Goal: Task Accomplishment & Management: Use online tool/utility

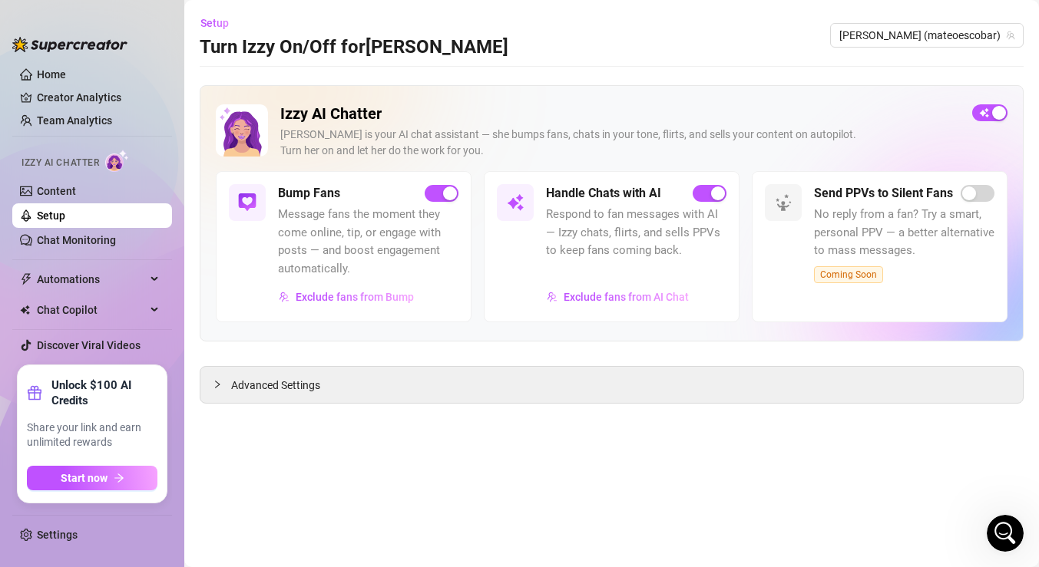
click at [517, 200] on img at bounding box center [515, 202] width 18 height 18
click at [76, 189] on link "Content" at bounding box center [56, 191] width 39 height 12
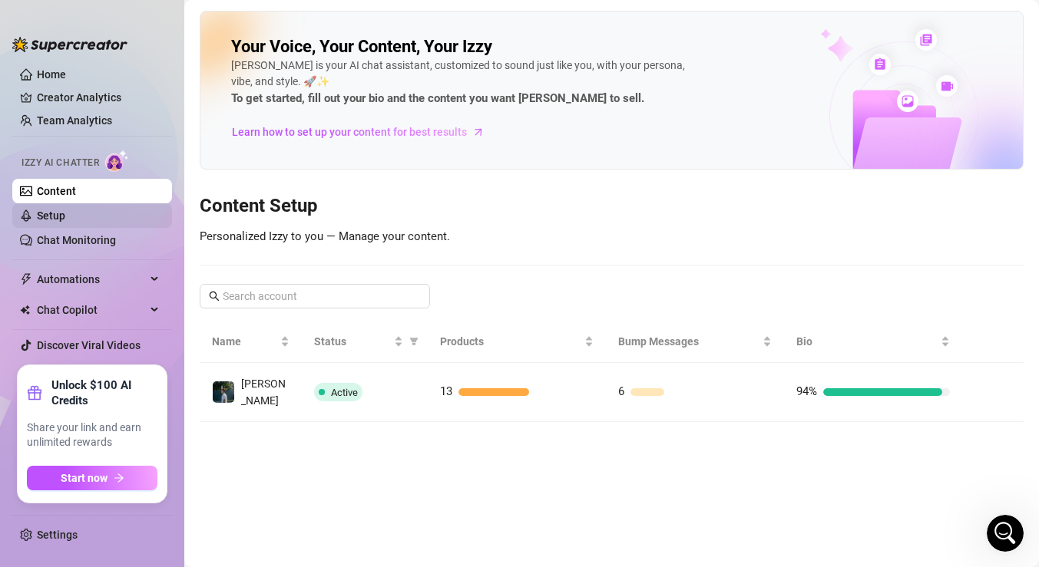
click at [61, 213] on link "Setup" at bounding box center [51, 216] width 28 height 12
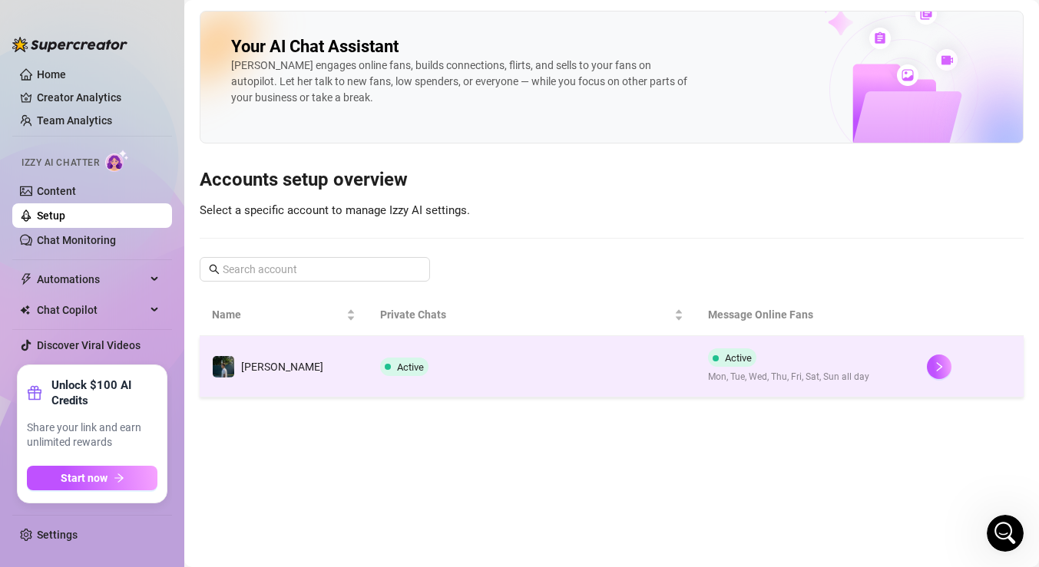
click at [380, 360] on span "Active" at bounding box center [404, 367] width 48 height 18
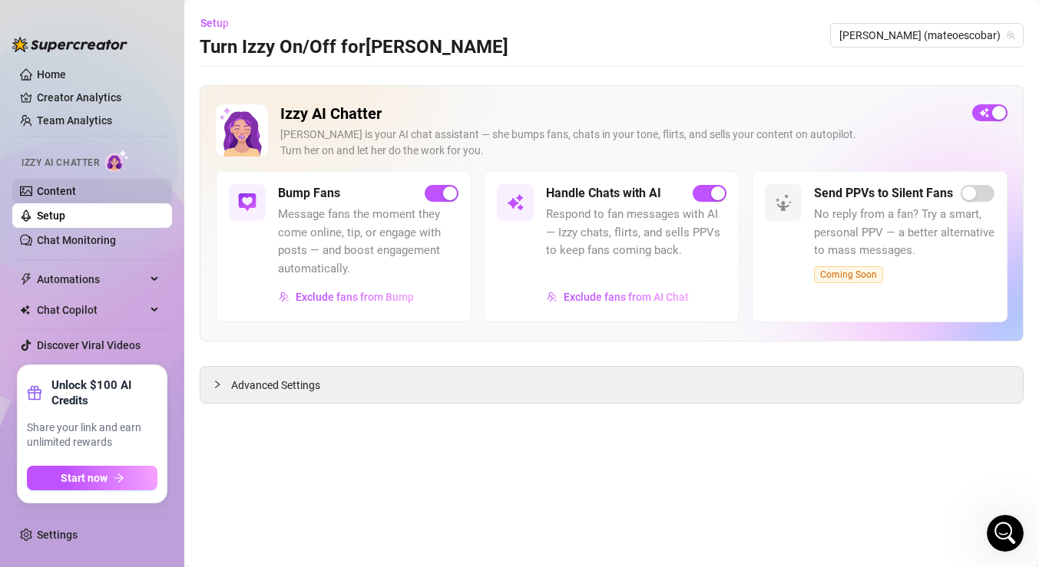
click at [48, 196] on link "Content" at bounding box center [56, 191] width 39 height 12
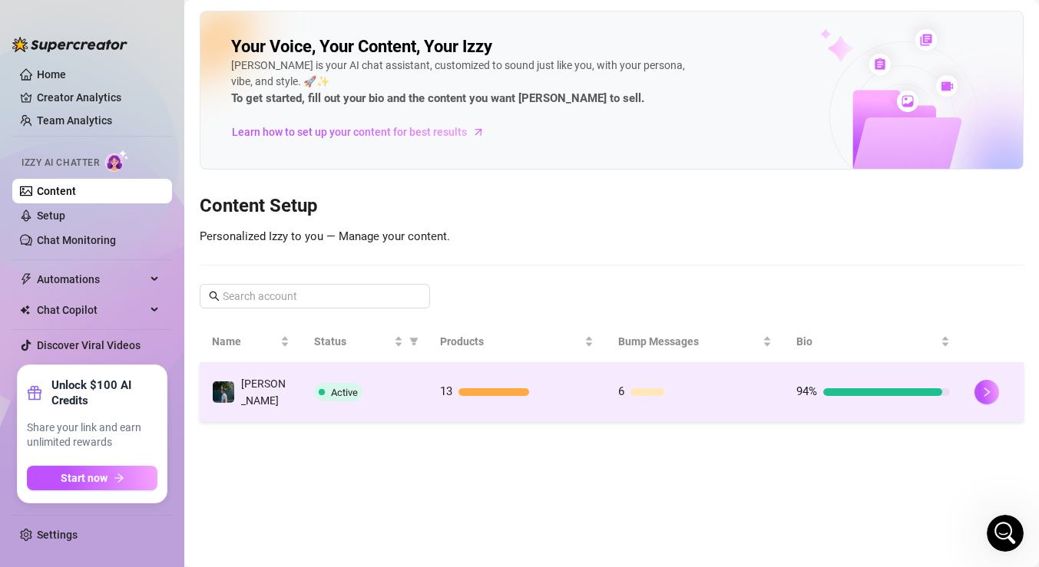
click at [388, 383] on div "Active" at bounding box center [365, 392] width 102 height 18
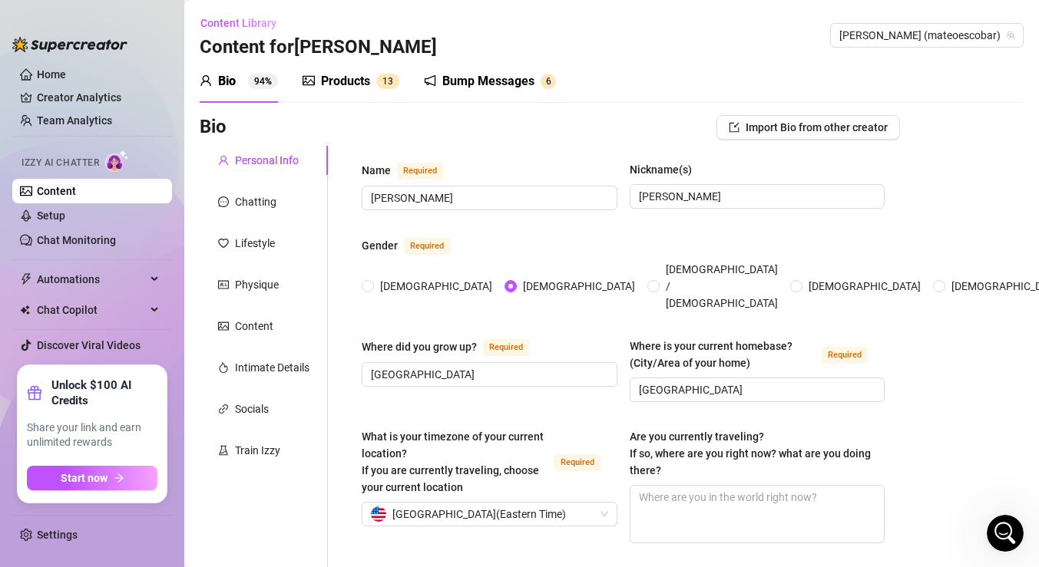
click at [339, 78] on div "Products" at bounding box center [345, 81] width 49 height 18
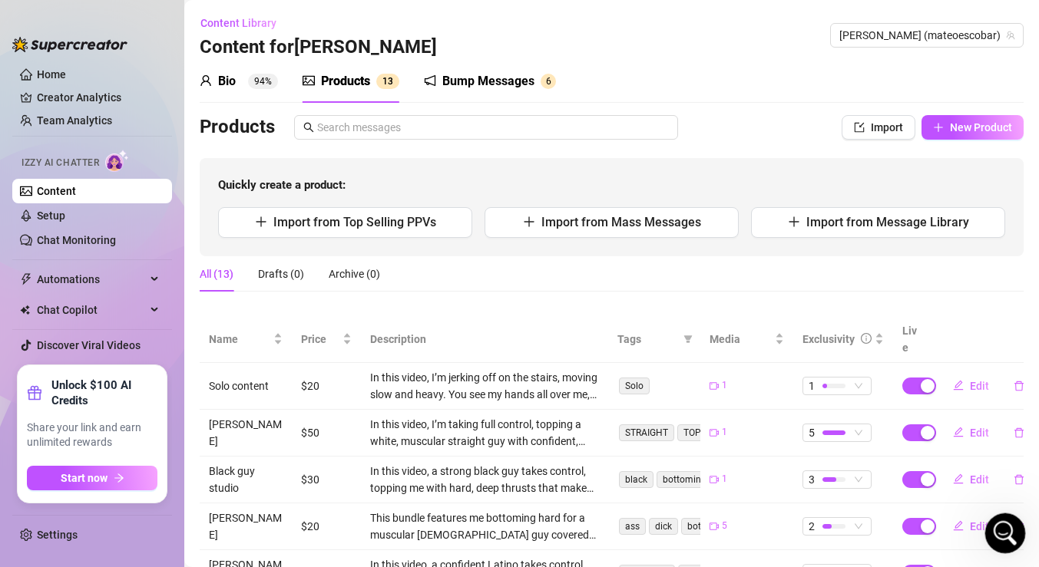
click at [1002, 524] on icon "Open Intercom Messenger" at bounding box center [1002, 531] width 25 height 25
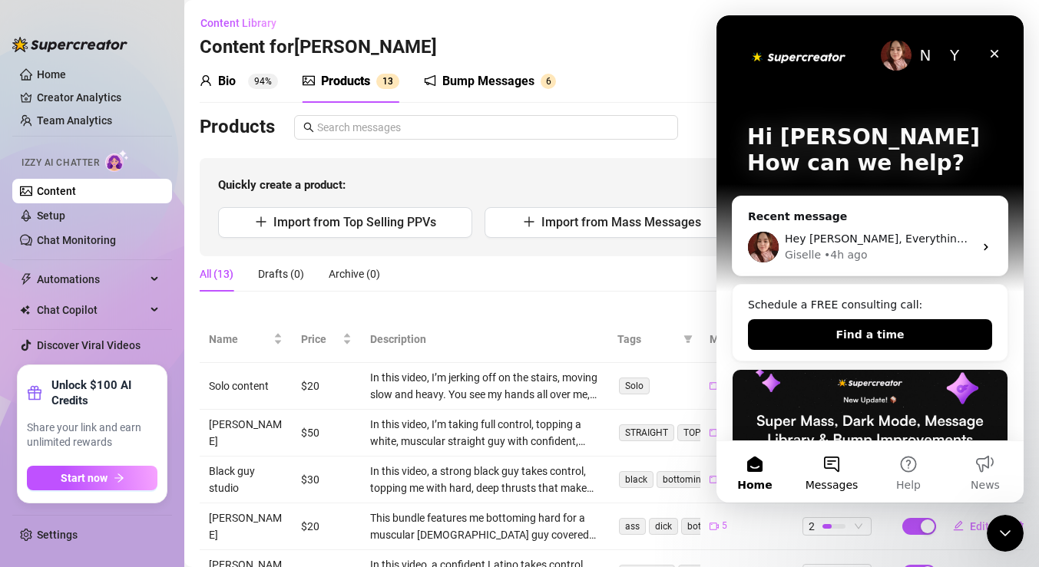
click at [841, 472] on button "Messages" at bounding box center [831, 471] width 77 height 61
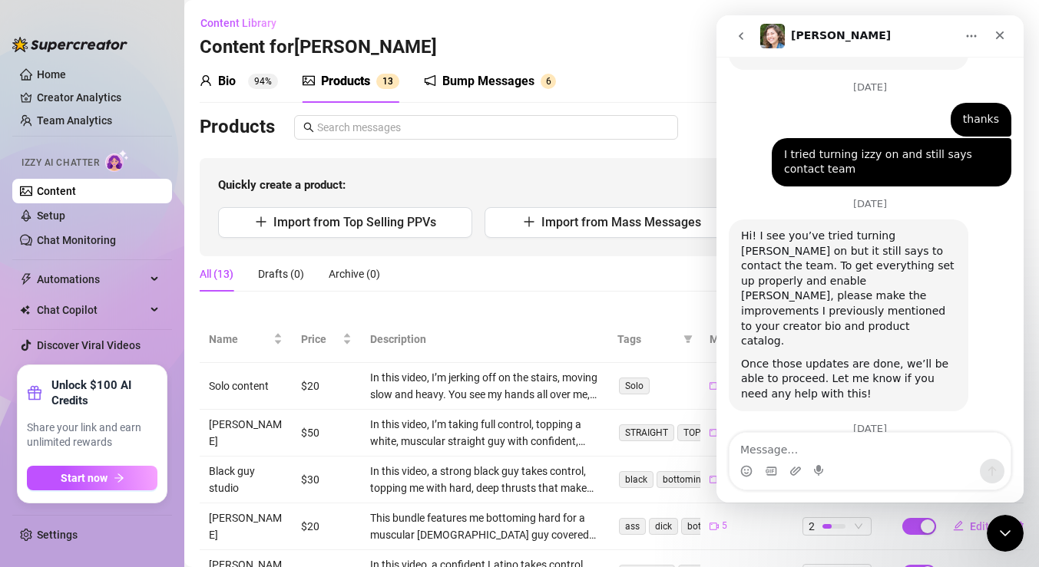
click at [765, 448] on textarea "Message…" at bounding box center [869, 446] width 281 height 26
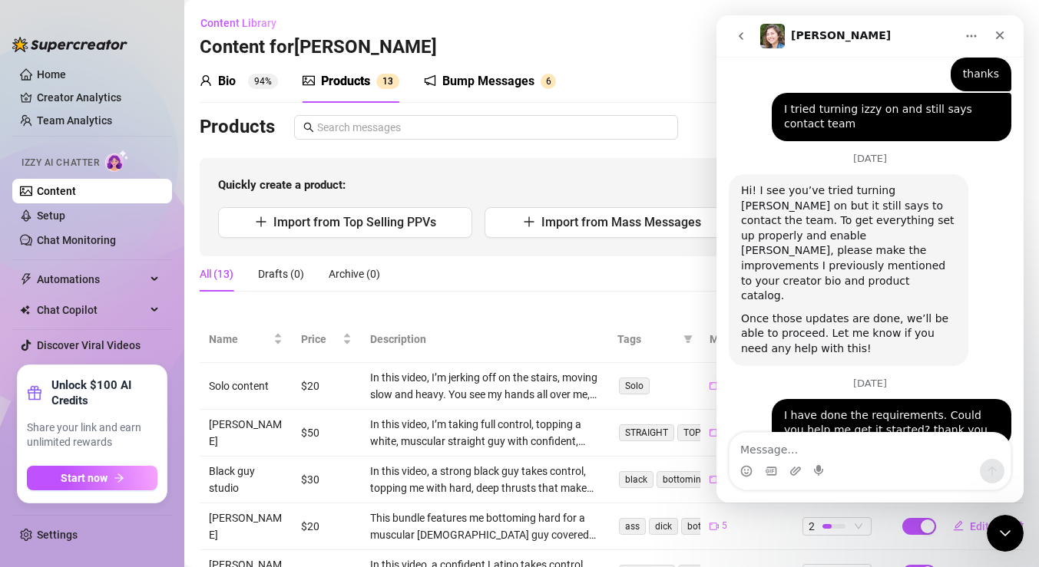
scroll to position [2180, 0]
type textarea "Thank you:)"
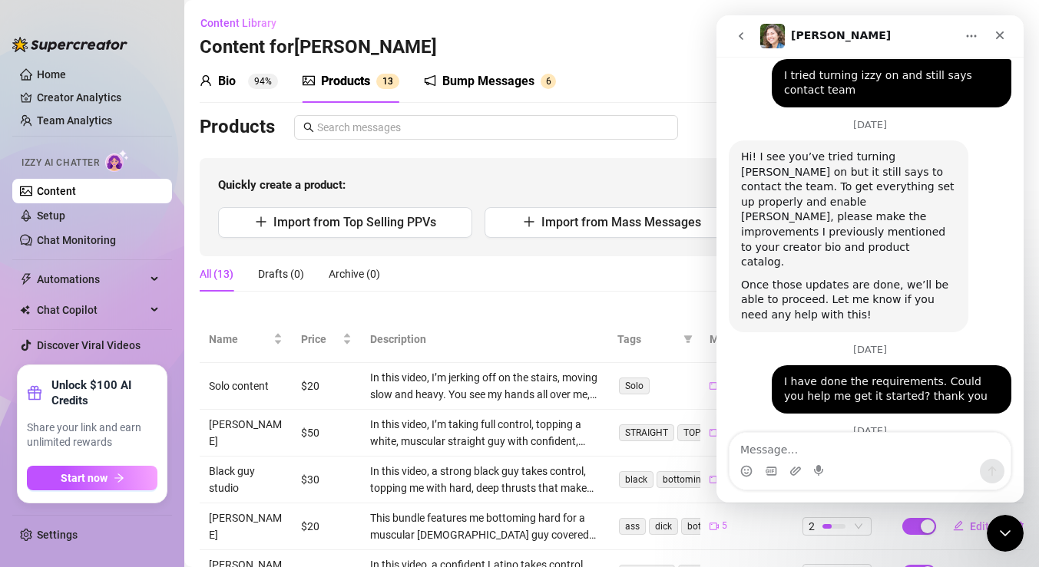
scroll to position [2226, 0]
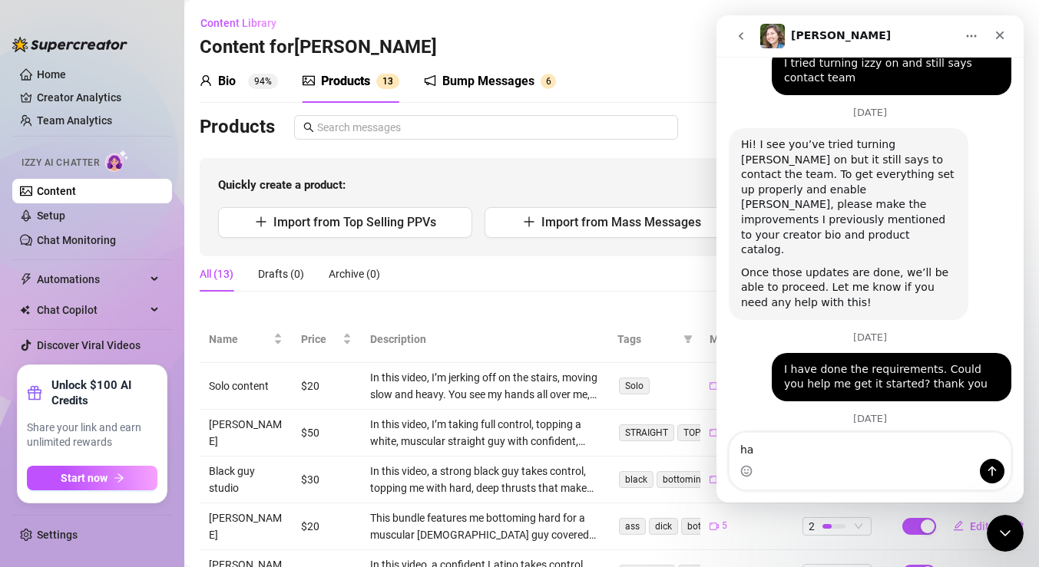
type textarea "h"
type textarea "Will do!"
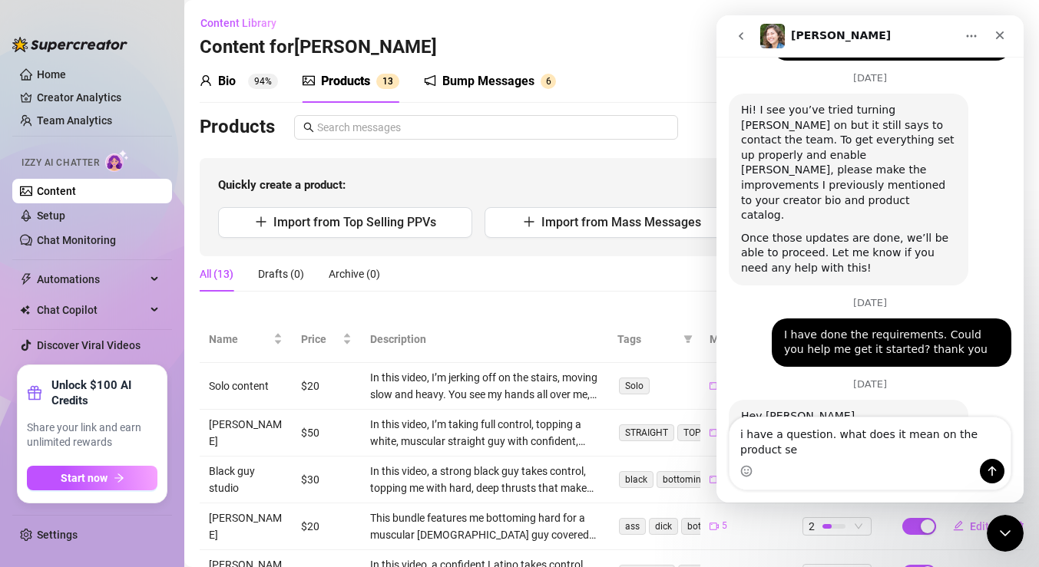
scroll to position [2276, 0]
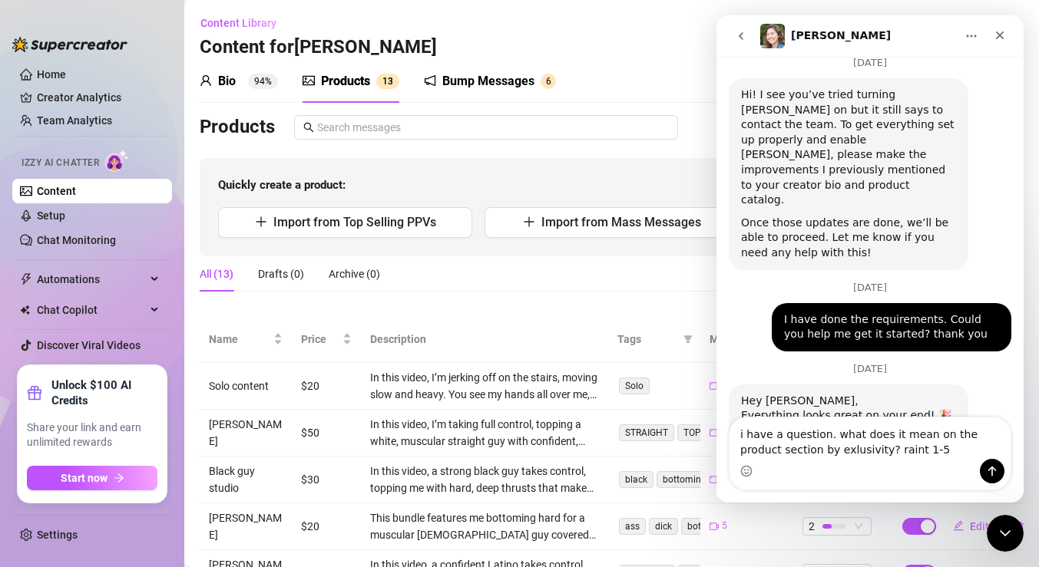
click at [861, 446] on textarea "i have a question. what does it mean on the product section by exlusivity? rain…" at bounding box center [869, 438] width 281 height 41
click at [820, 448] on textarea "i have a question. what does it mean on the product section by exlusivity? from…" at bounding box center [869, 438] width 281 height 41
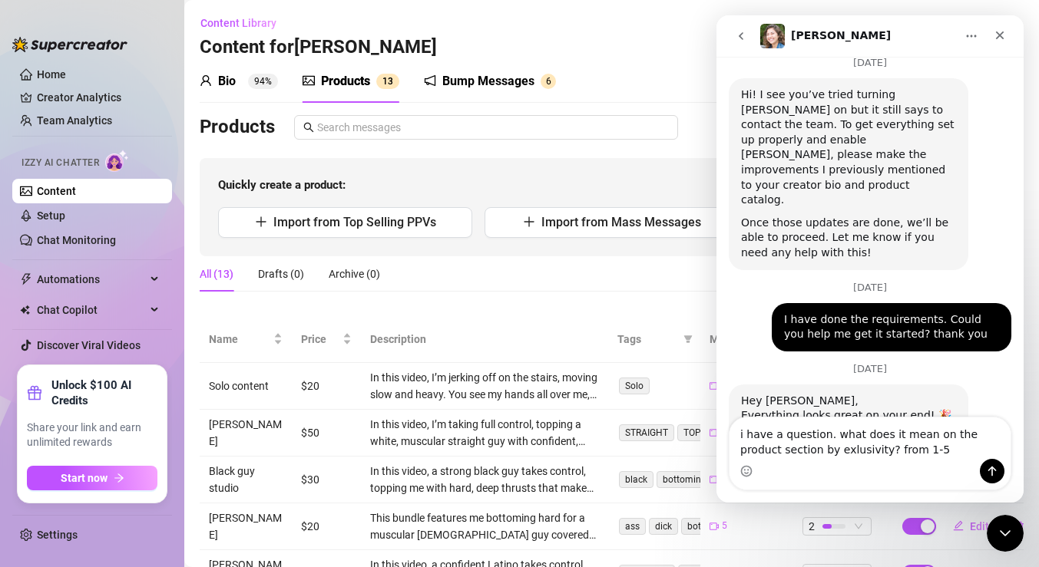
click at [820, 448] on textarea "i have a question. what does it mean on the product section by exlusivity? from…" at bounding box center [869, 438] width 281 height 41
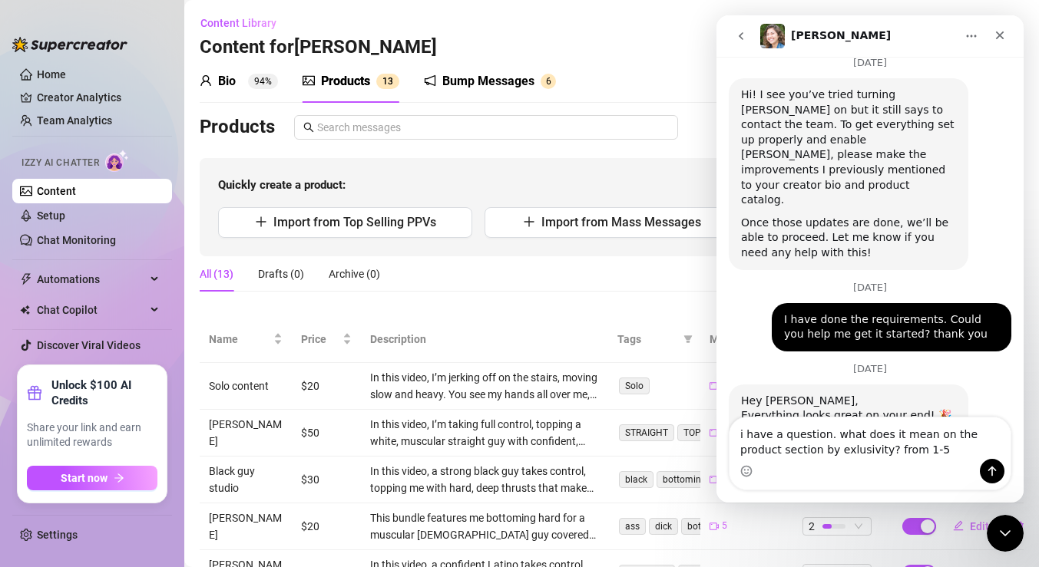
click at [833, 451] on textarea "i have a question. what does it mean on the product section by exlusivity? from…" at bounding box center [869, 438] width 281 height 41
click at [834, 451] on textarea "i have a question. what does it mean on the product section by exlusivity? from…" at bounding box center [869, 438] width 281 height 41
type textarea "i have a question. what does it mean on the product section by exclusivity? fro…"
click at [880, 463] on div "Intercom messenger" at bounding box center [869, 471] width 281 height 25
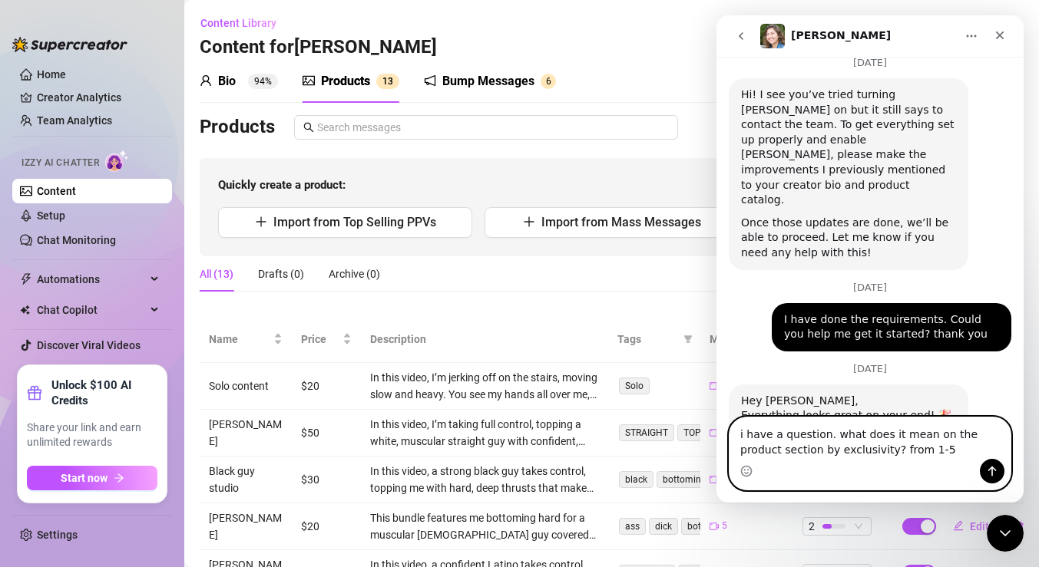
click at [891, 448] on textarea "i have a question. what does it mean on the product section by exclusivity? fro…" at bounding box center [869, 438] width 281 height 41
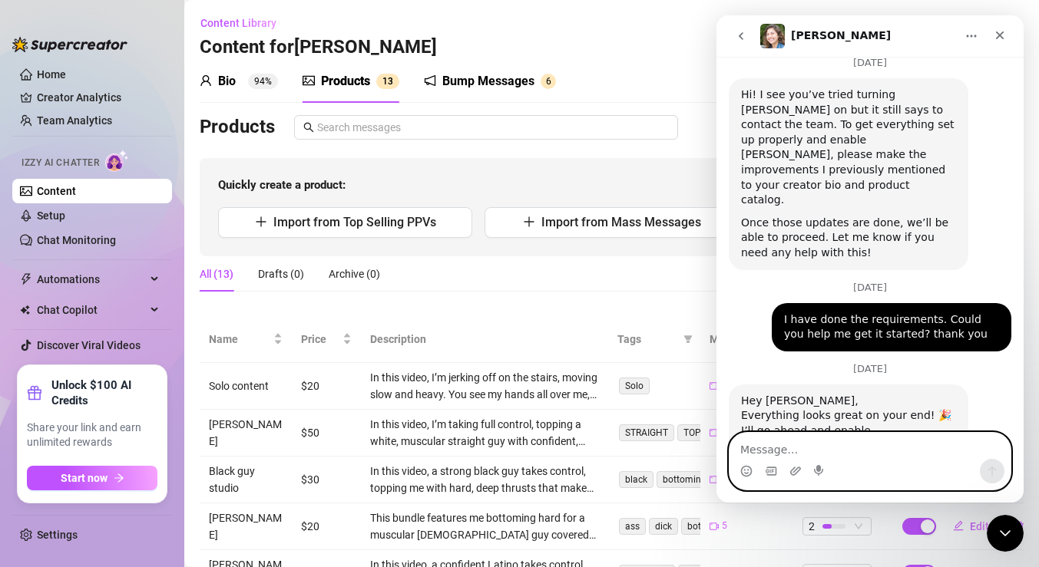
scroll to position [2312, 0]
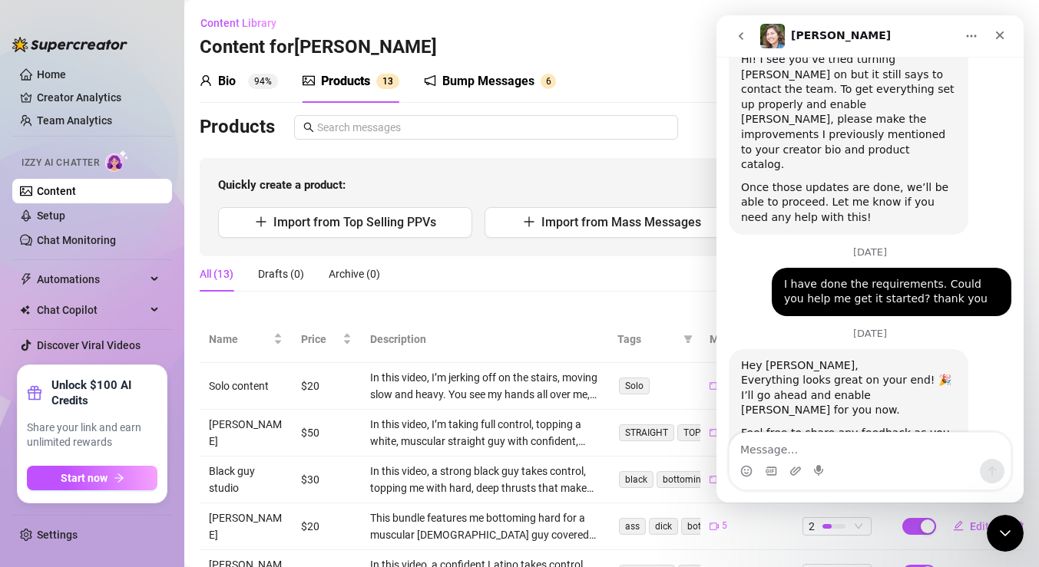
click at [743, 34] on icon "go back" at bounding box center [741, 36] width 12 height 12
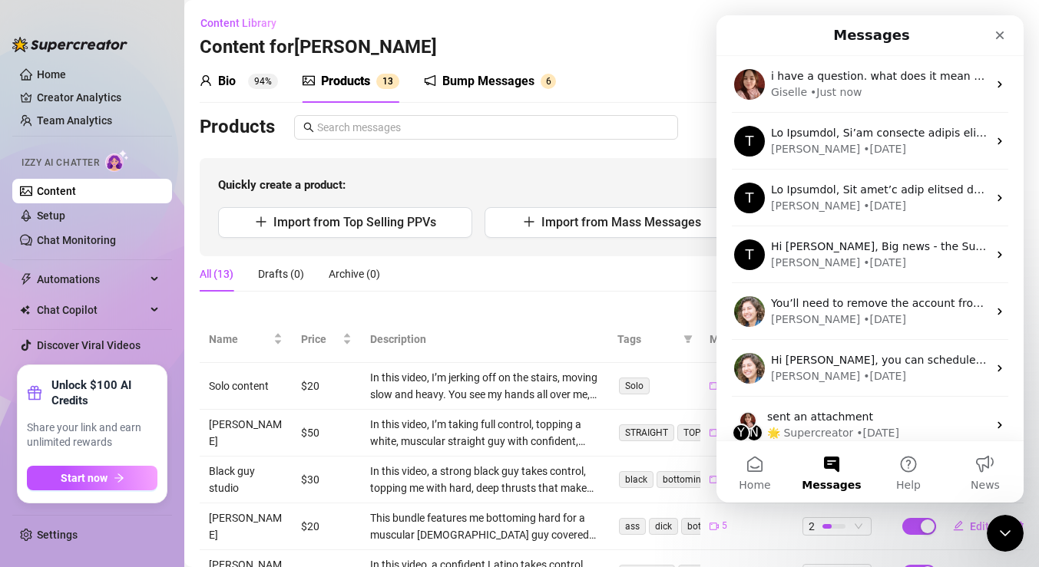
scroll to position [0, 0]
click at [1003, 29] on icon "Close" at bounding box center [999, 35] width 12 height 12
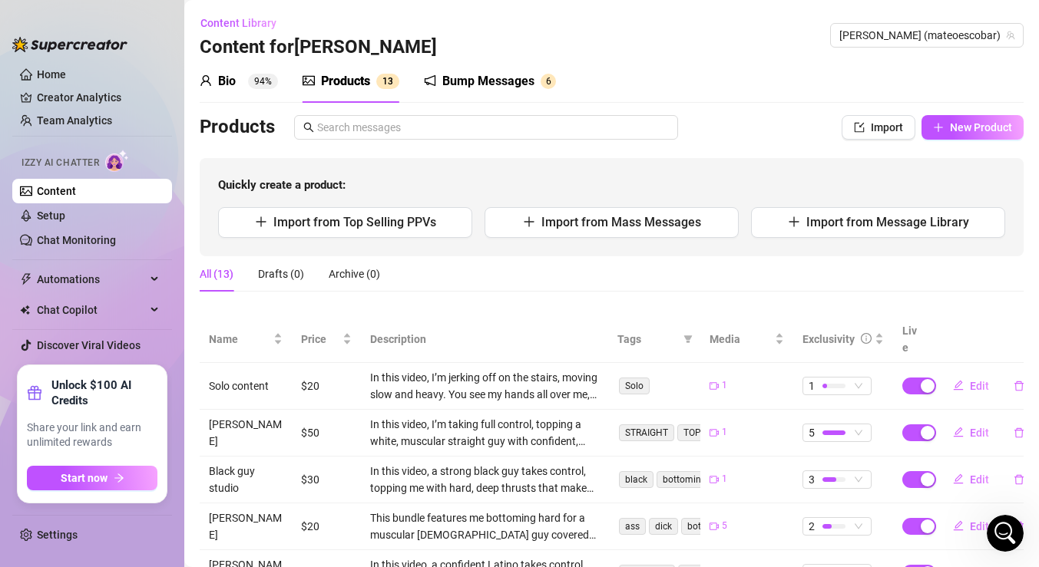
click at [237, 81] on div "Bio 94%" at bounding box center [239, 81] width 78 height 18
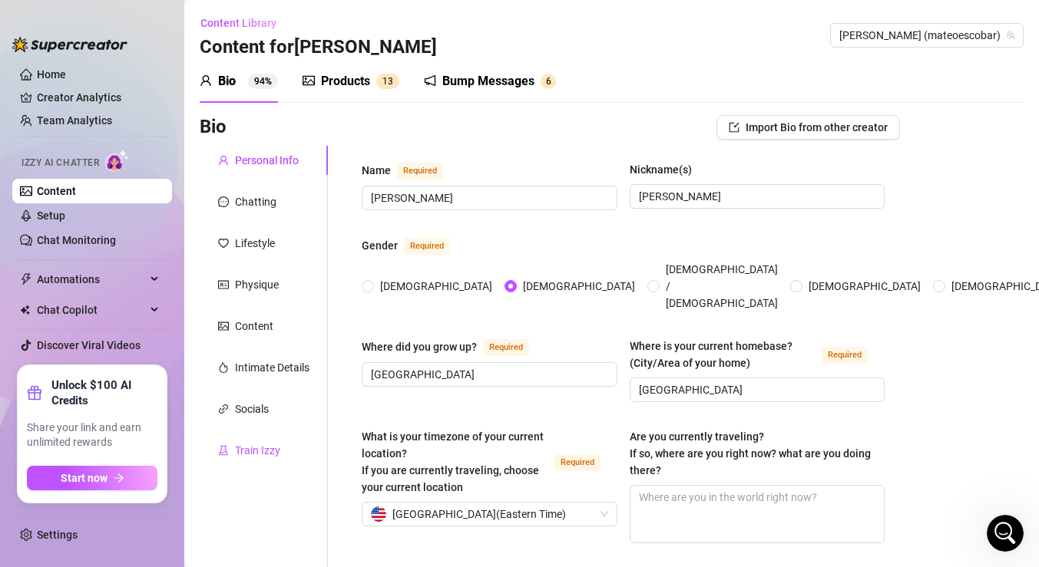
click at [248, 452] on div "Train Izzy" at bounding box center [257, 450] width 45 height 17
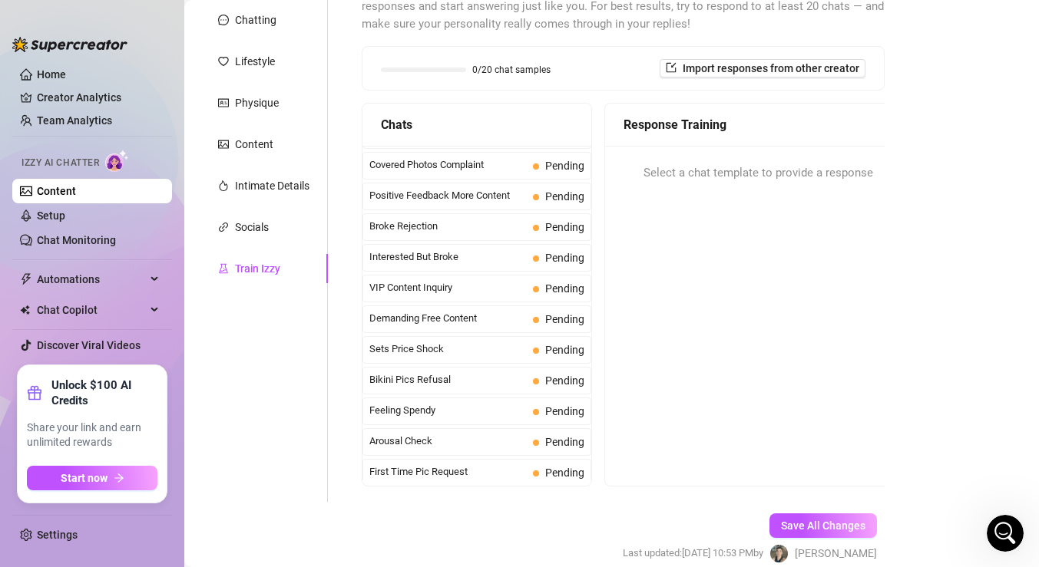
scroll to position [246, 0]
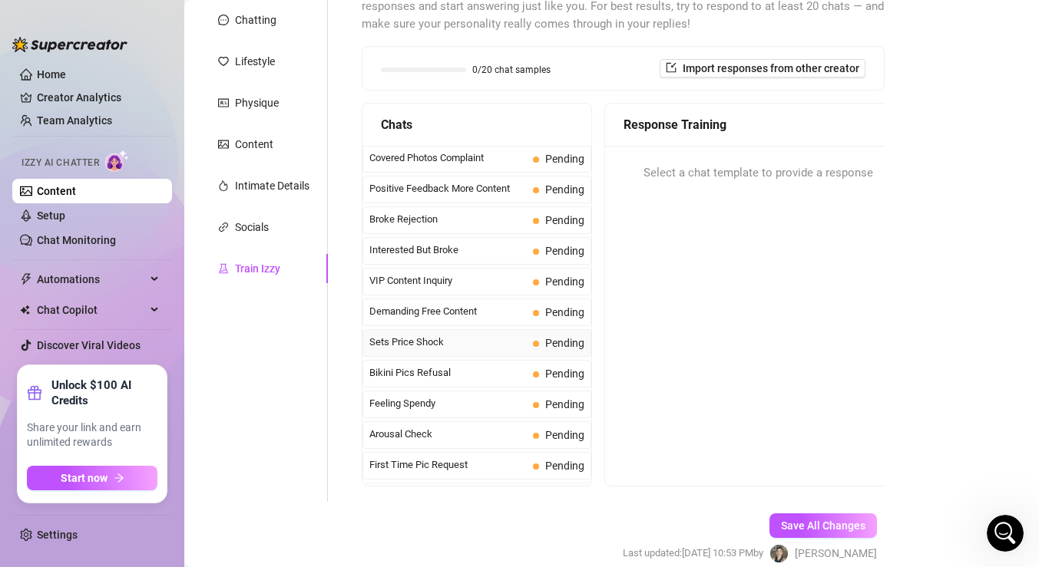
click at [425, 337] on span "Sets Price Shock" at bounding box center [447, 342] width 157 height 15
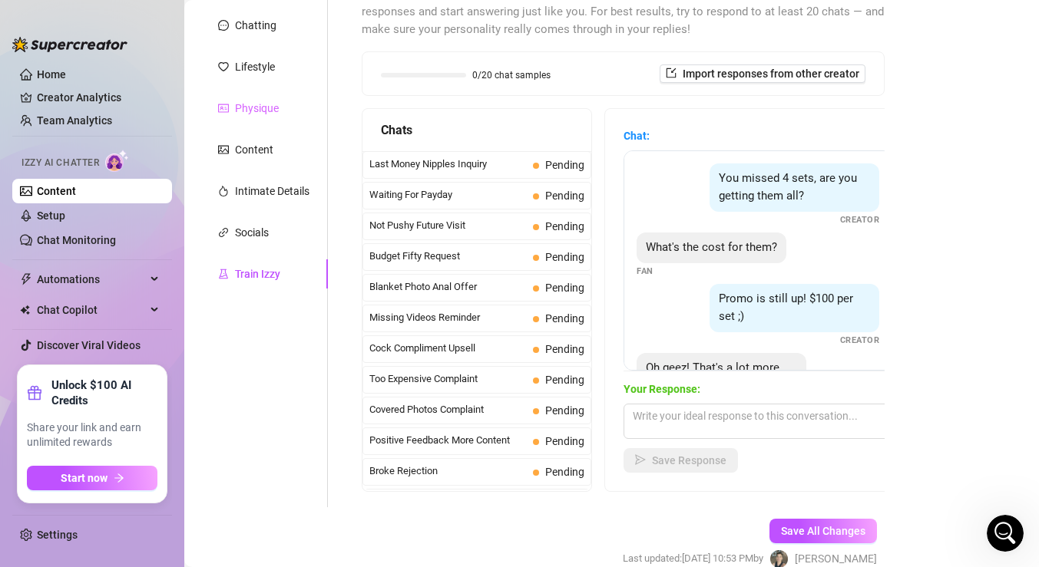
scroll to position [0, 0]
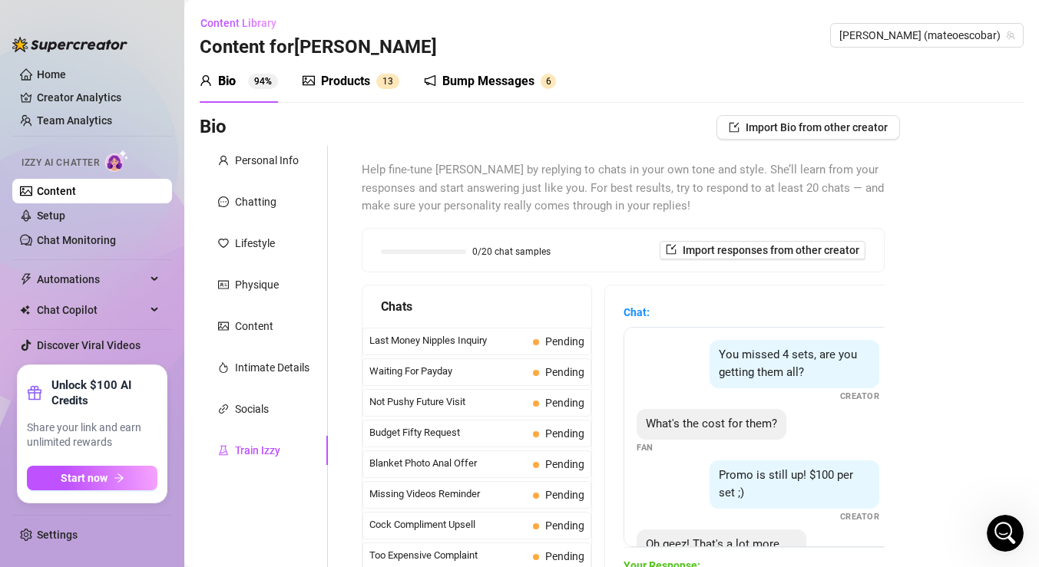
click at [443, 85] on div "Bump Messages" at bounding box center [488, 81] width 92 height 18
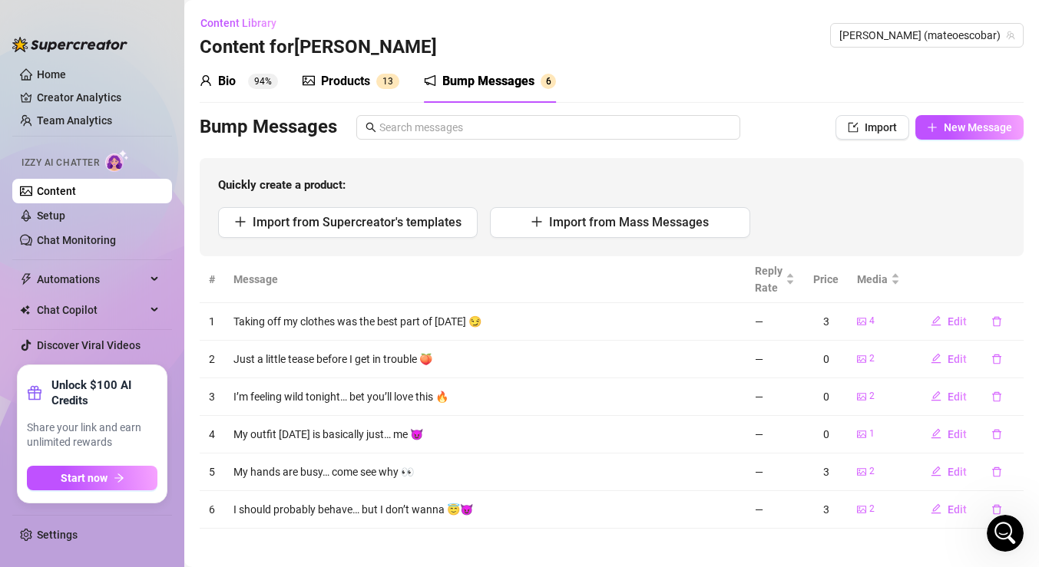
scroll to position [7, 0]
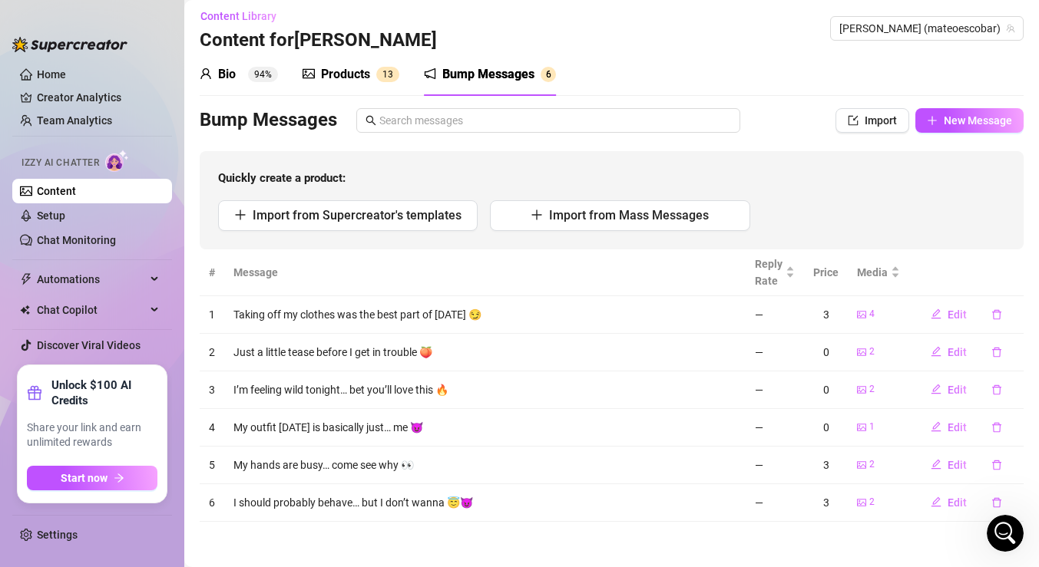
click at [369, 72] on div "Products" at bounding box center [345, 74] width 49 height 18
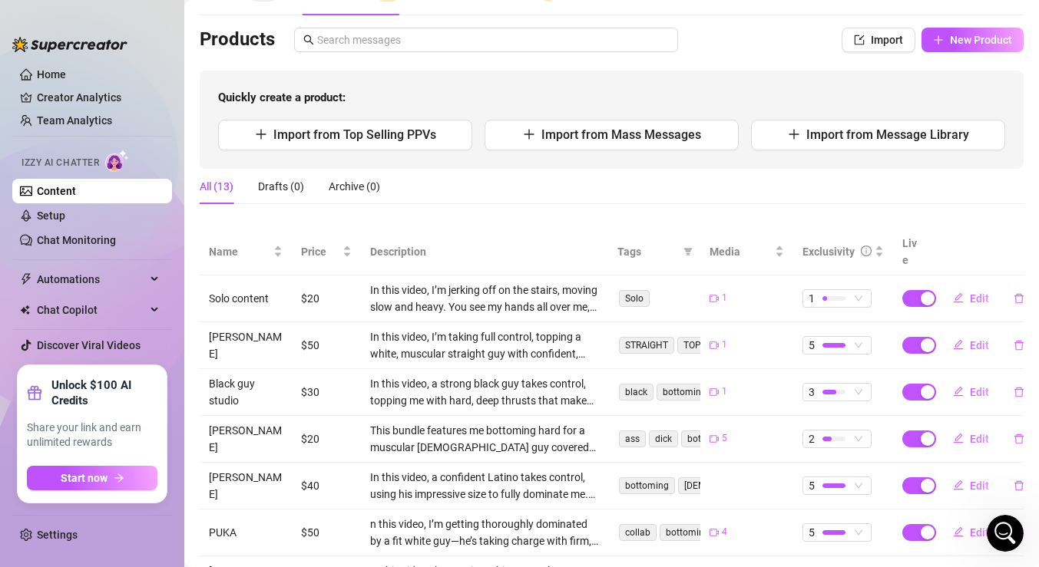
scroll to position [85, 0]
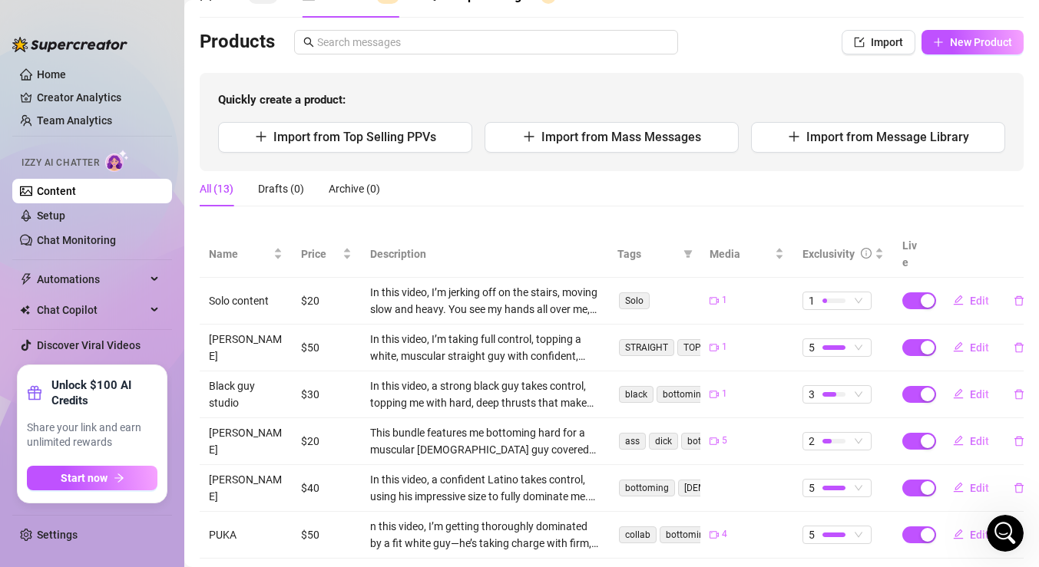
click at [76, 197] on link "Content" at bounding box center [56, 191] width 39 height 12
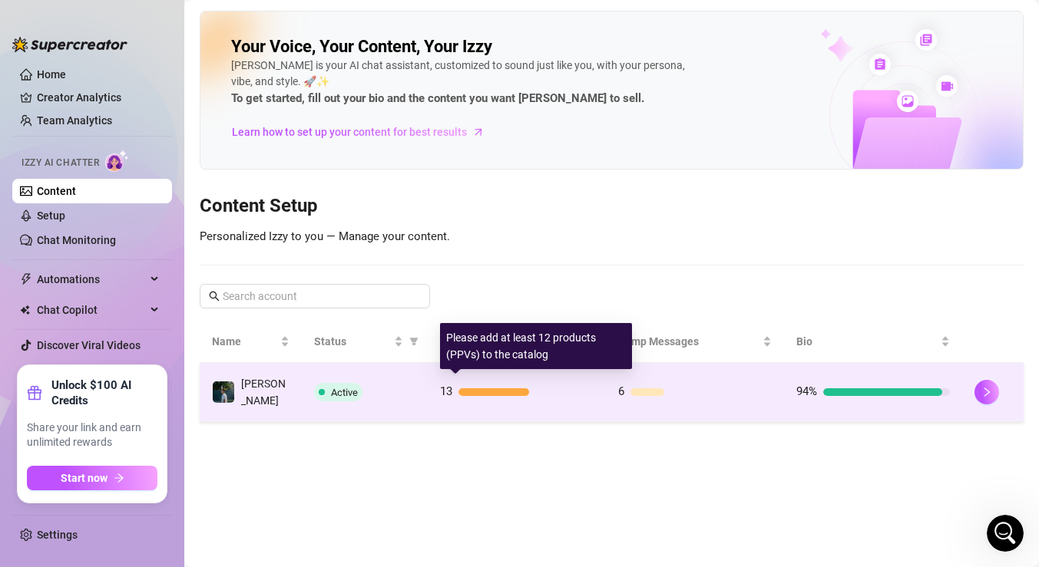
click at [473, 388] on div at bounding box center [493, 392] width 71 height 8
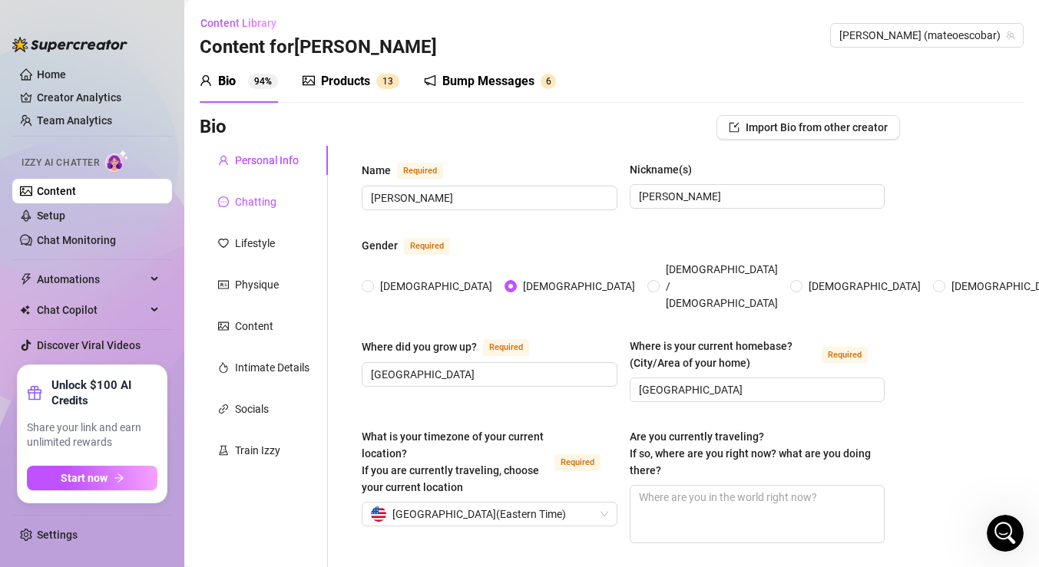
click at [243, 205] on div "Chatting" at bounding box center [255, 201] width 41 height 17
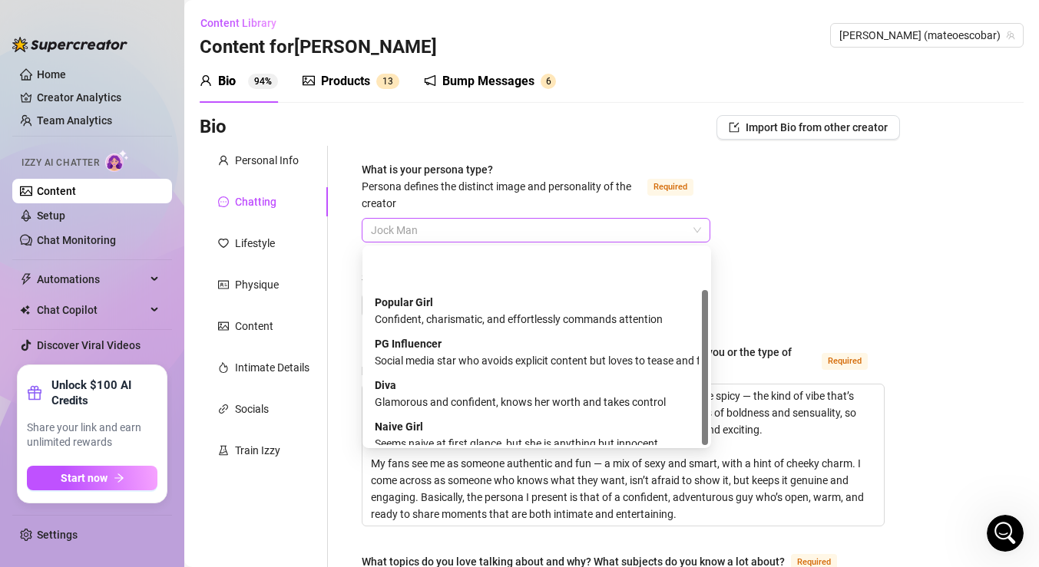
click at [428, 232] on span "Jock Man" at bounding box center [536, 230] width 330 height 23
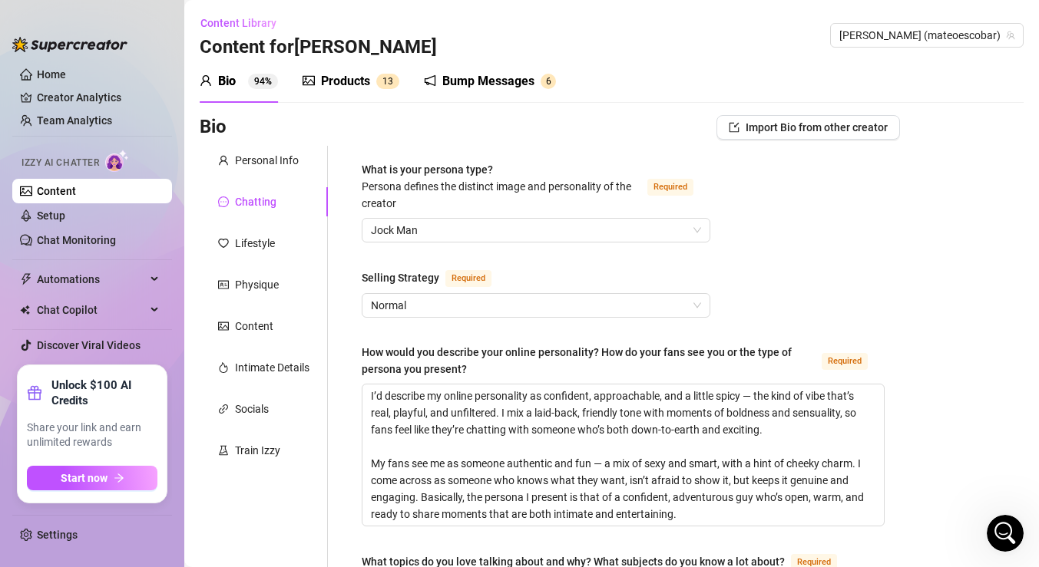
click at [383, 226] on span "Jock Man" at bounding box center [536, 230] width 330 height 23
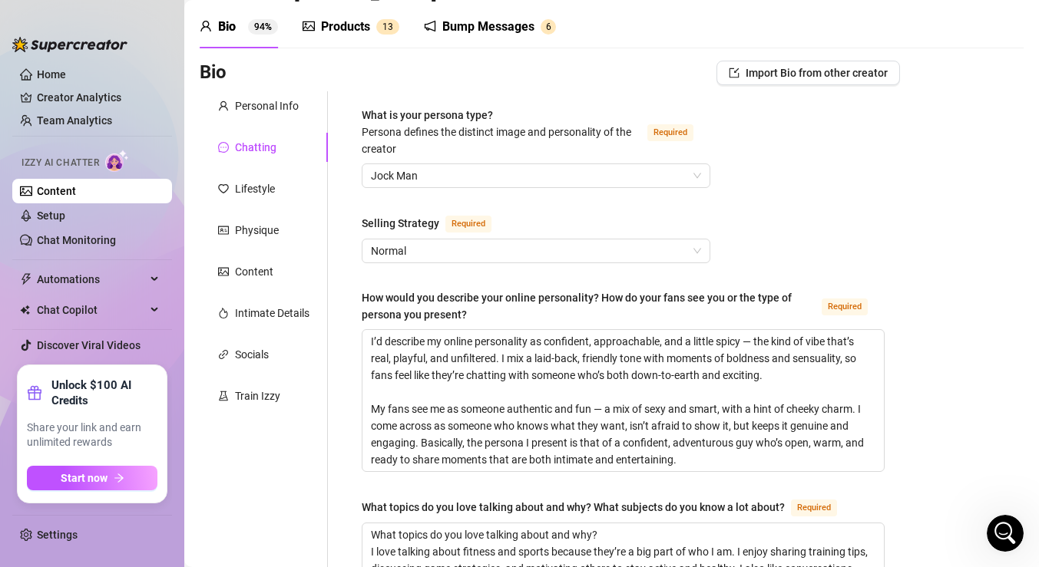
scroll to position [0, 0]
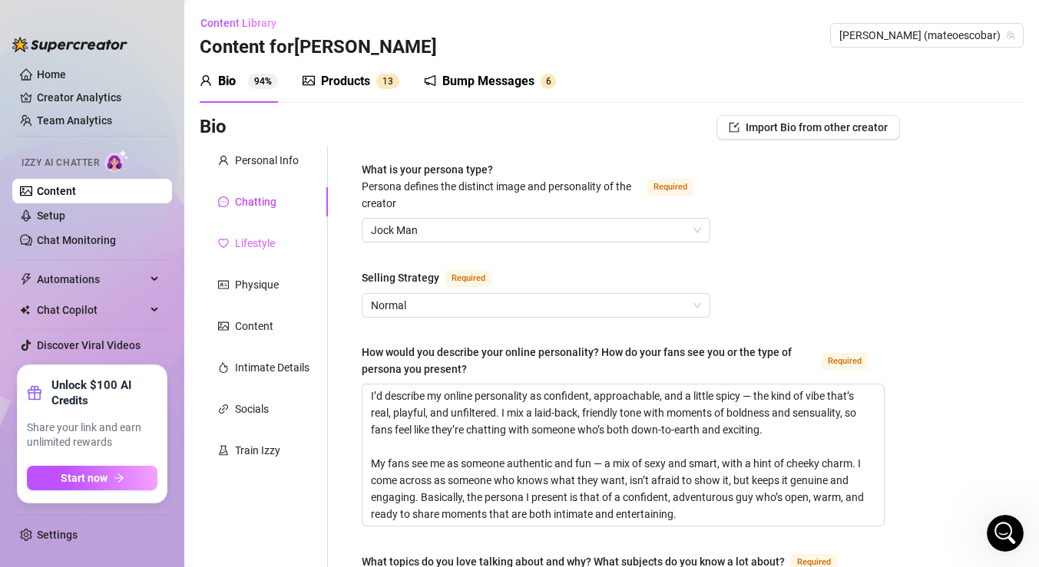
click at [273, 252] on div "Lifestyle" at bounding box center [264, 243] width 128 height 29
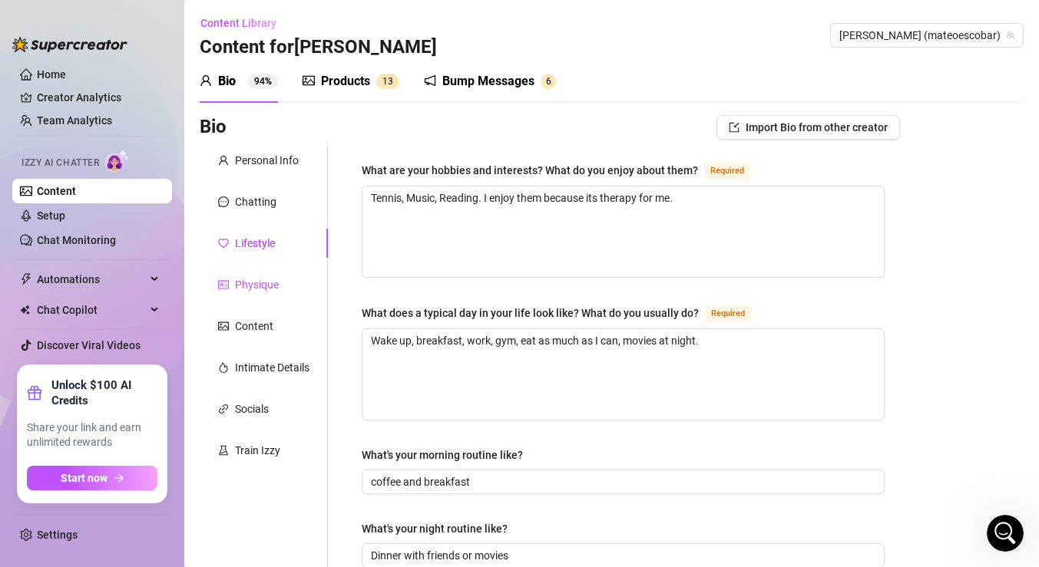
click at [249, 280] on div "Physique" at bounding box center [257, 284] width 44 height 17
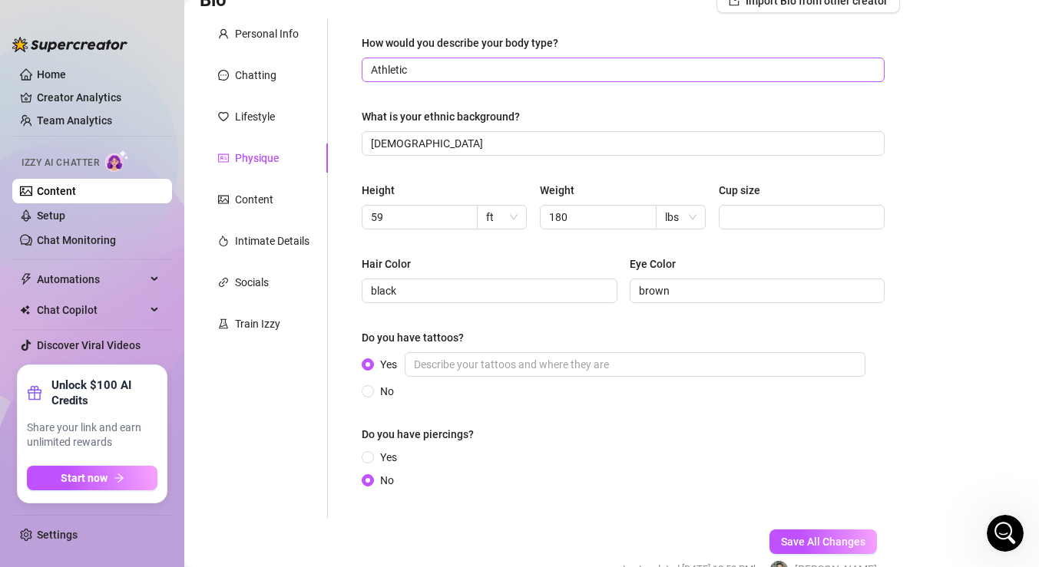
scroll to position [144, 0]
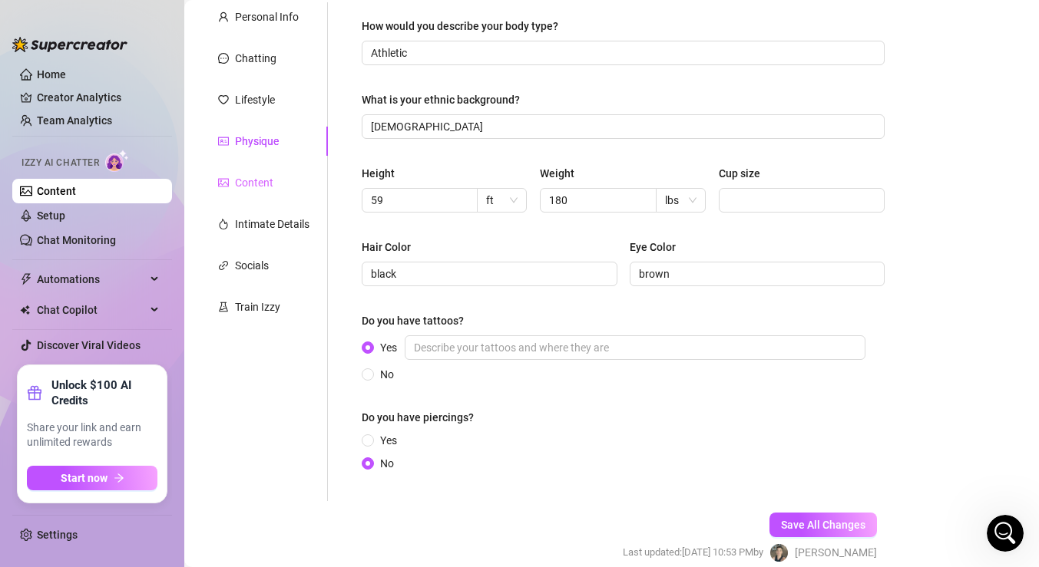
click at [245, 172] on div "Content" at bounding box center [264, 182] width 128 height 29
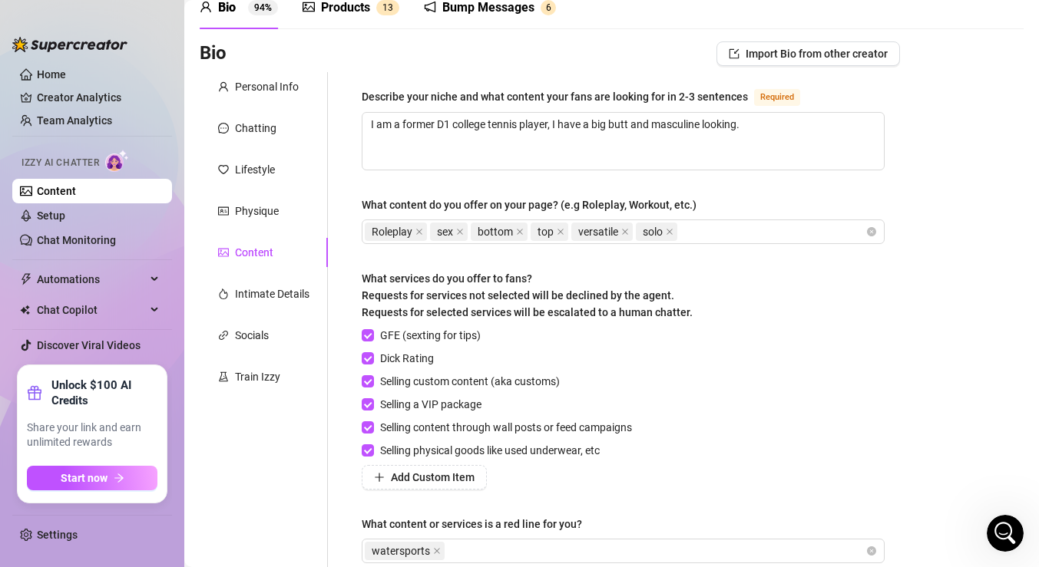
scroll to position [66, 0]
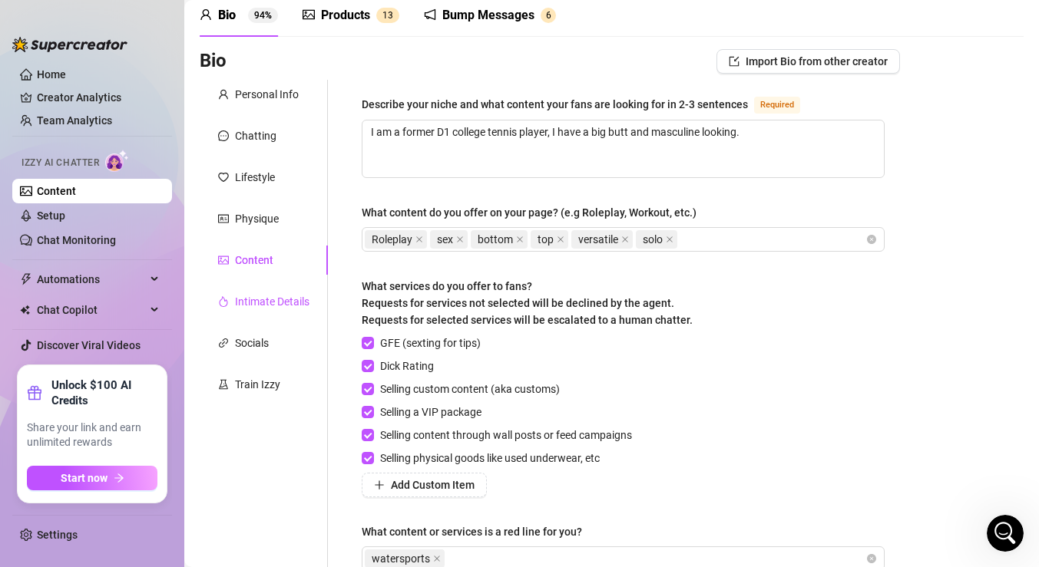
click at [260, 305] on div "Intimate Details" at bounding box center [272, 301] width 74 height 17
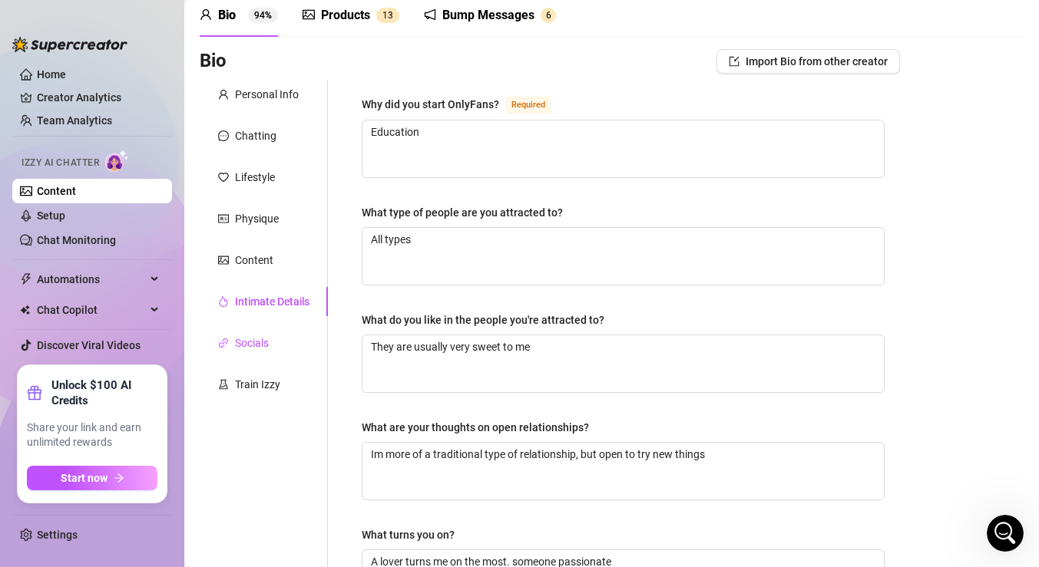
click at [263, 337] on div "Socials" at bounding box center [252, 343] width 34 height 17
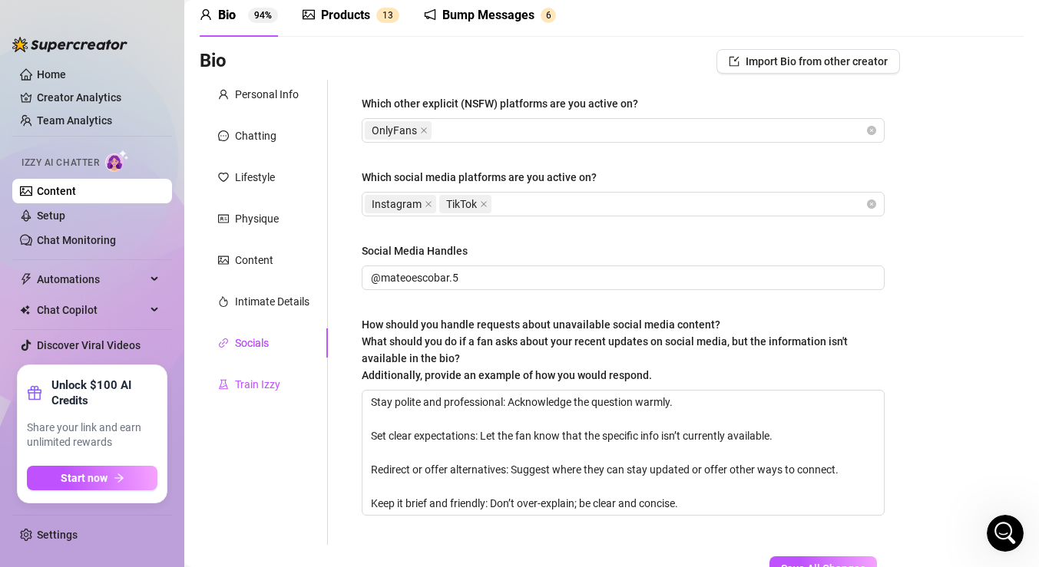
click at [245, 390] on div "Train Izzy" at bounding box center [257, 384] width 45 height 17
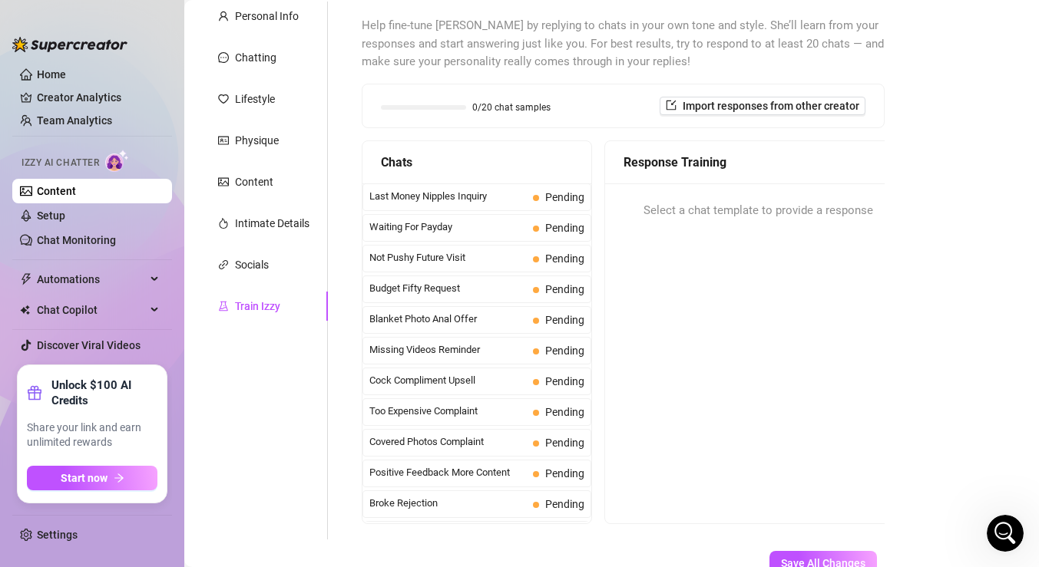
scroll to position [0, 0]
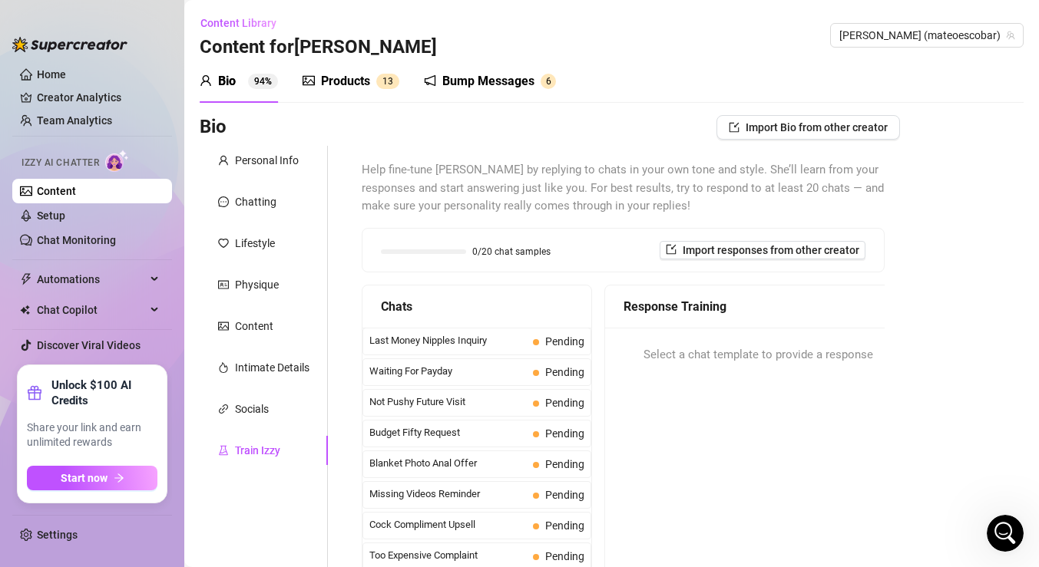
click at [337, 87] on div "Products" at bounding box center [345, 81] width 49 height 18
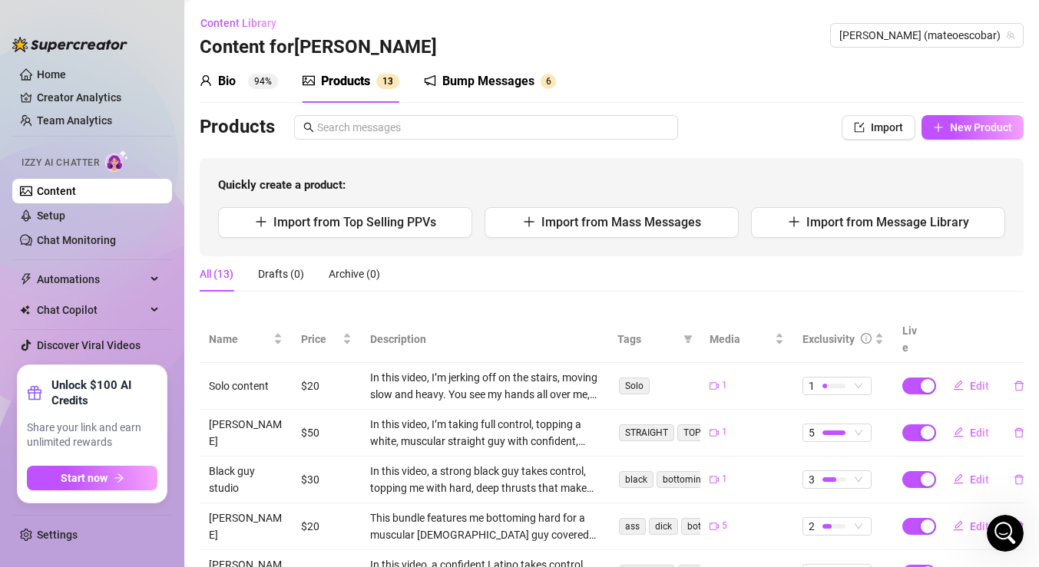
click at [453, 87] on div "Bump Messages" at bounding box center [488, 81] width 92 height 18
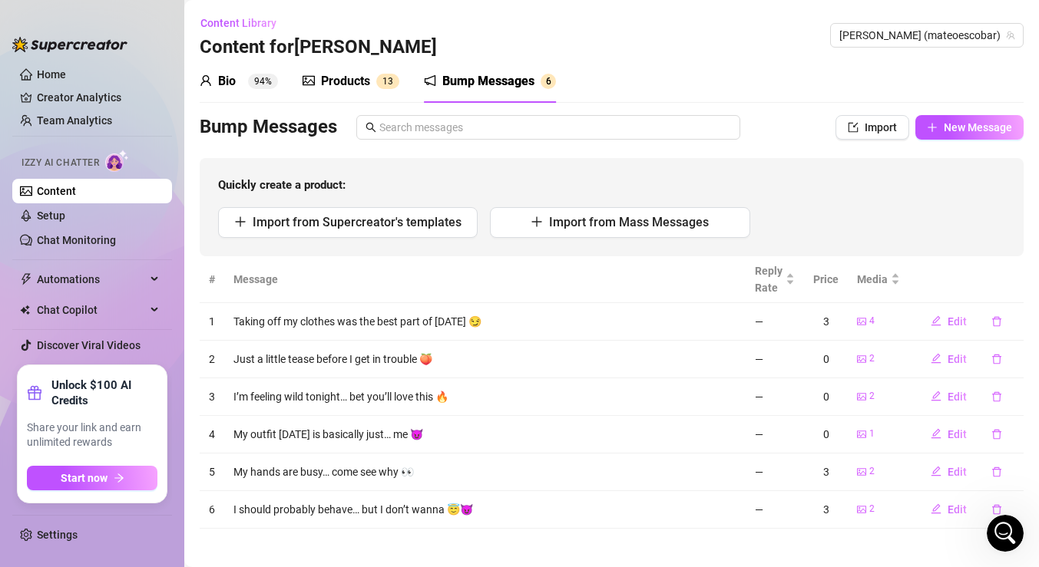
scroll to position [7, 0]
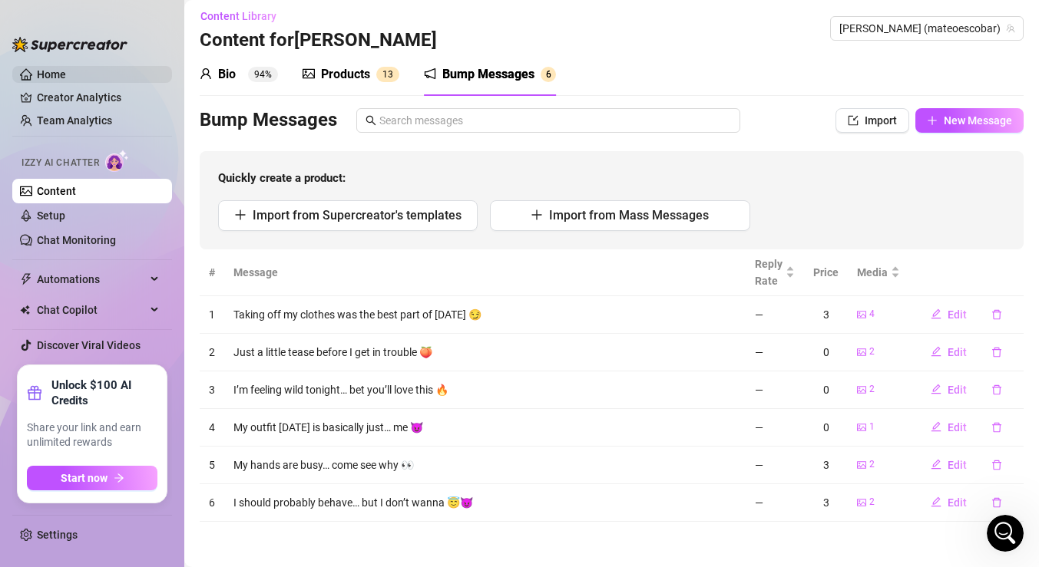
click at [37, 76] on link "Home" at bounding box center [51, 74] width 29 height 12
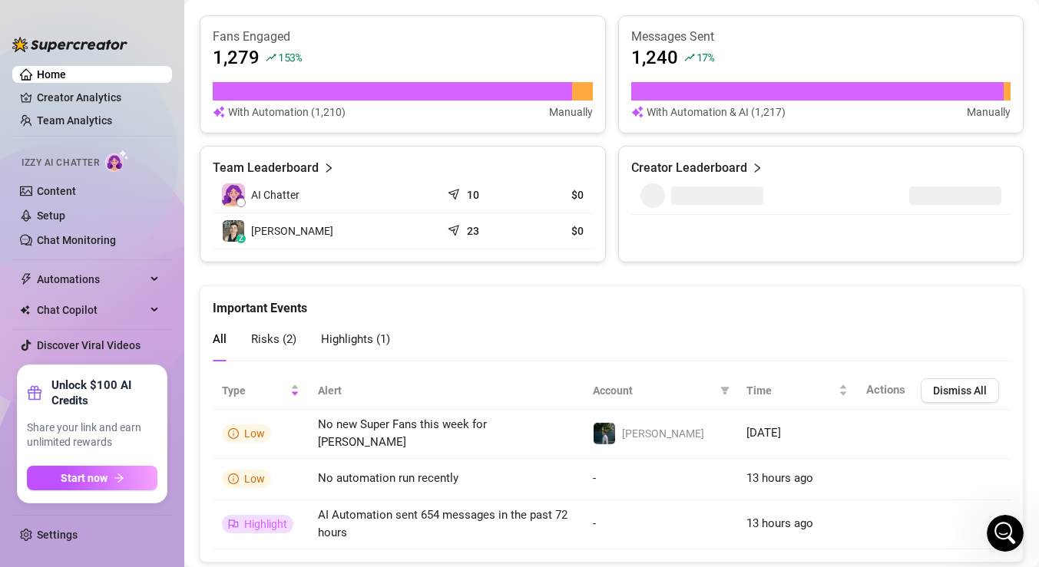
scroll to position [1027, 0]
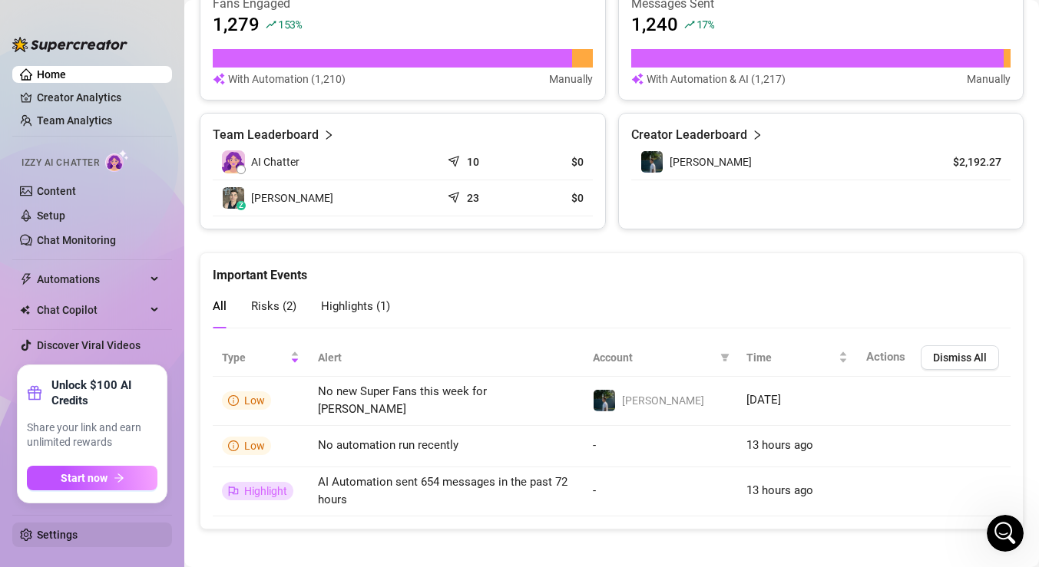
click at [56, 530] on link "Settings" at bounding box center [57, 535] width 41 height 12
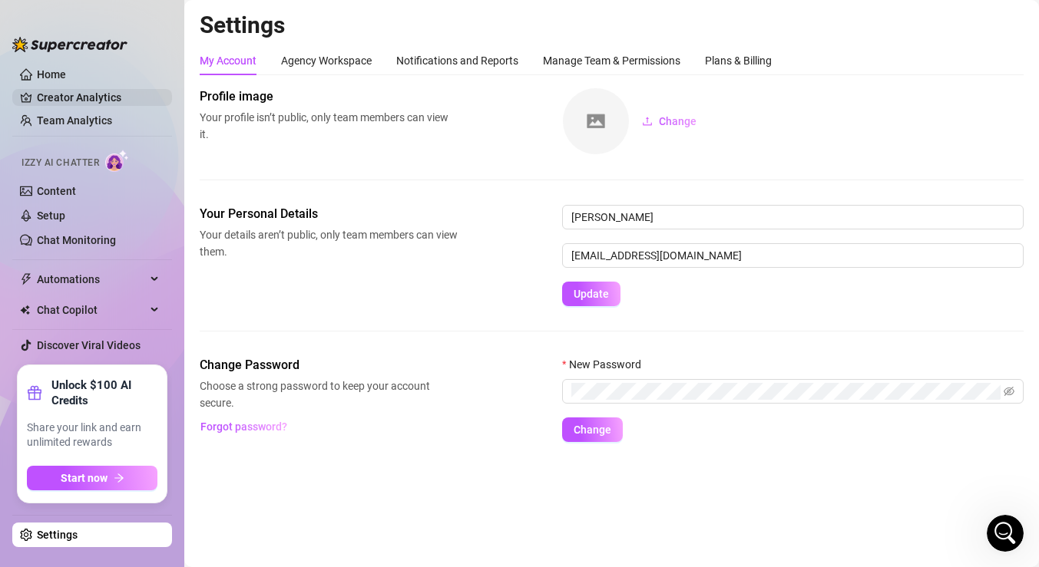
click at [62, 98] on link "Creator Analytics" at bounding box center [98, 97] width 123 height 25
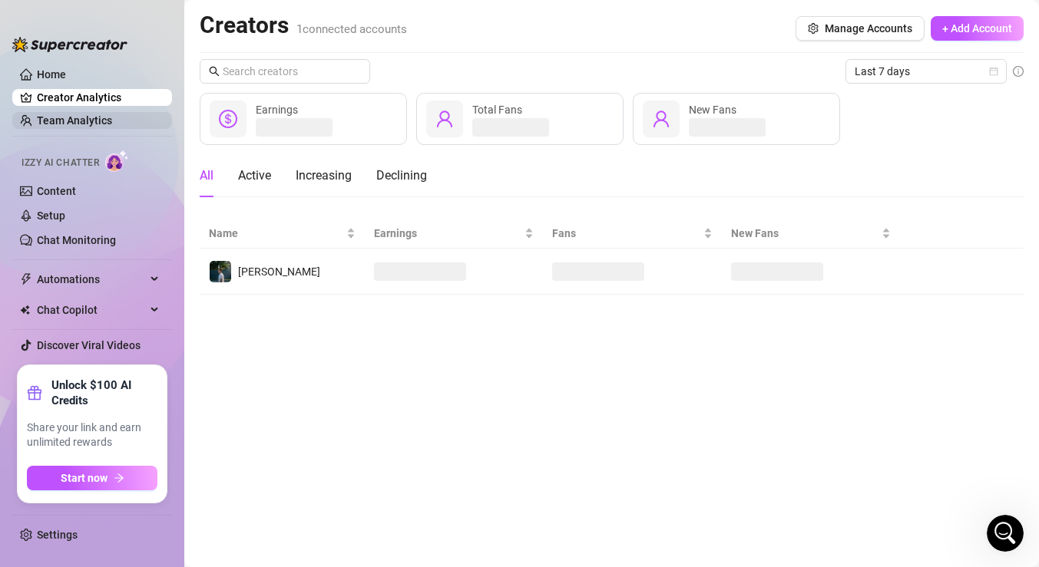
click at [68, 114] on link "Team Analytics" at bounding box center [74, 120] width 75 height 12
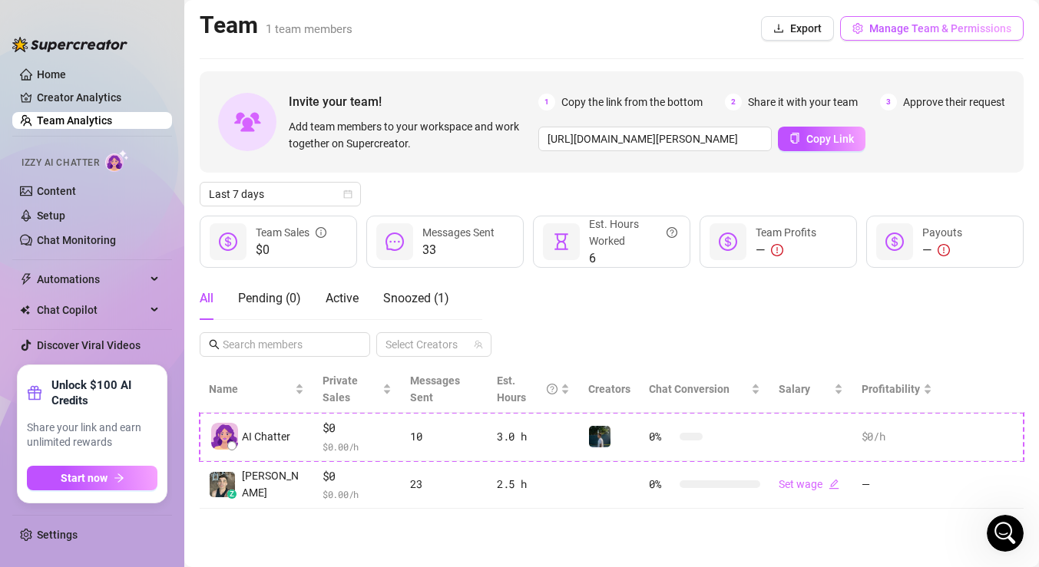
click at [879, 29] on span "Manage Team & Permissions" at bounding box center [940, 28] width 142 height 12
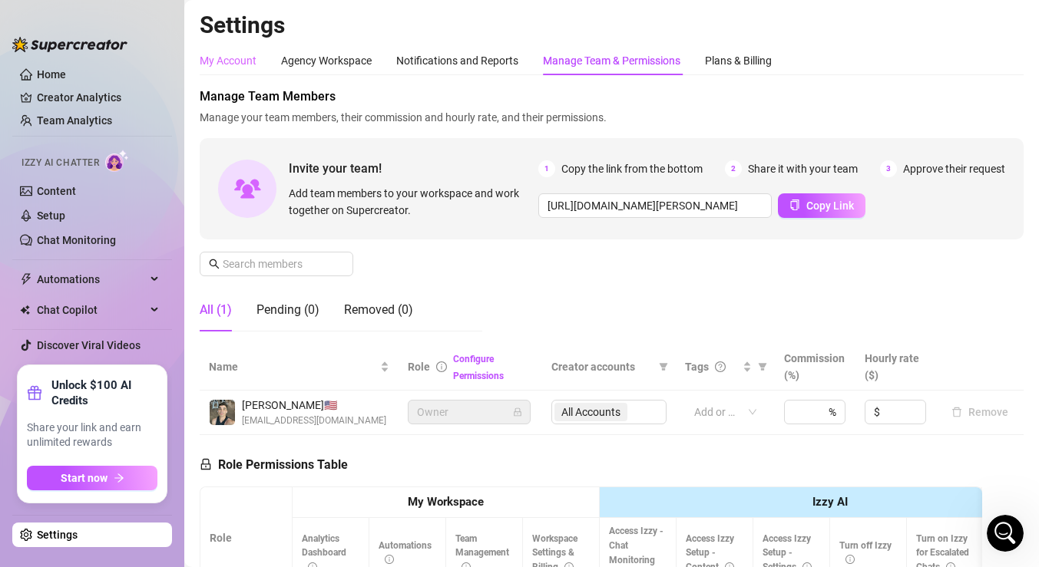
click at [209, 49] on div "My Account" at bounding box center [228, 60] width 57 height 29
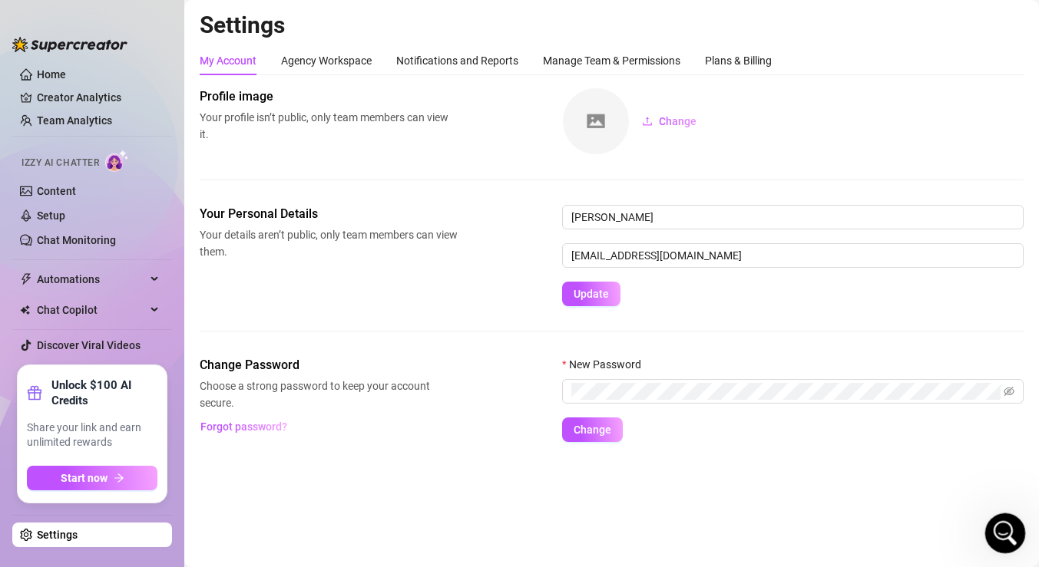
click at [1000, 540] on icon "Open Intercom Messenger" at bounding box center [1002, 531] width 25 height 25
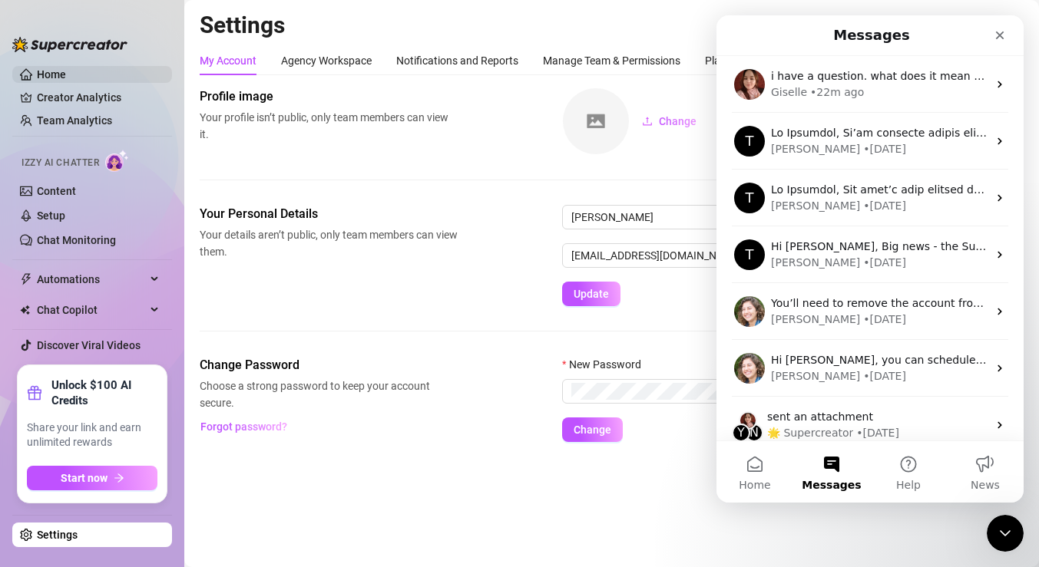
click at [60, 78] on link "Home" at bounding box center [51, 74] width 29 height 12
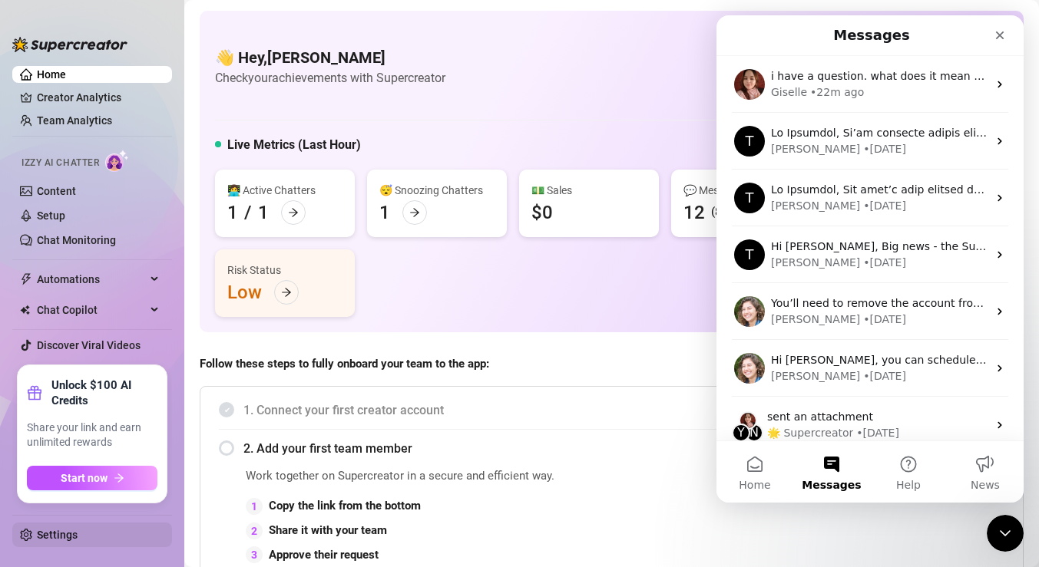
click at [57, 534] on link "Settings" at bounding box center [57, 535] width 41 height 12
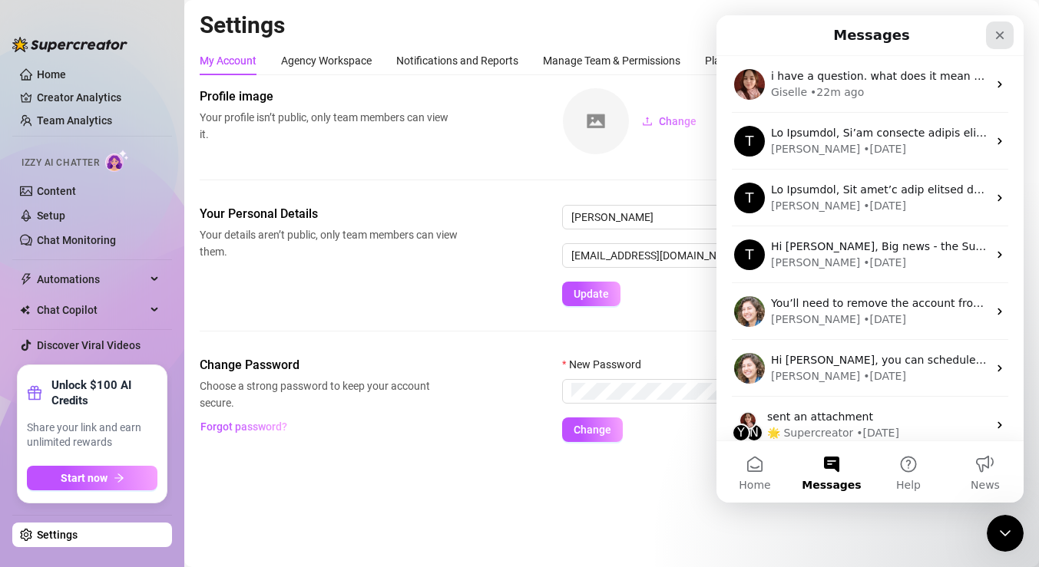
click at [999, 35] on icon "Close" at bounding box center [1000, 35] width 8 height 8
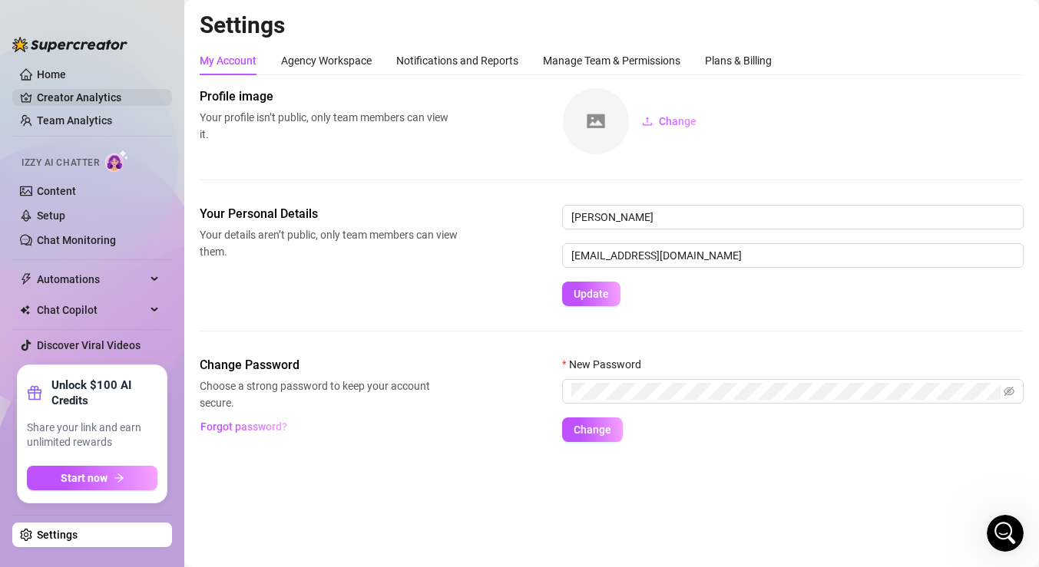
click at [49, 92] on link "Creator Analytics" at bounding box center [98, 97] width 123 height 25
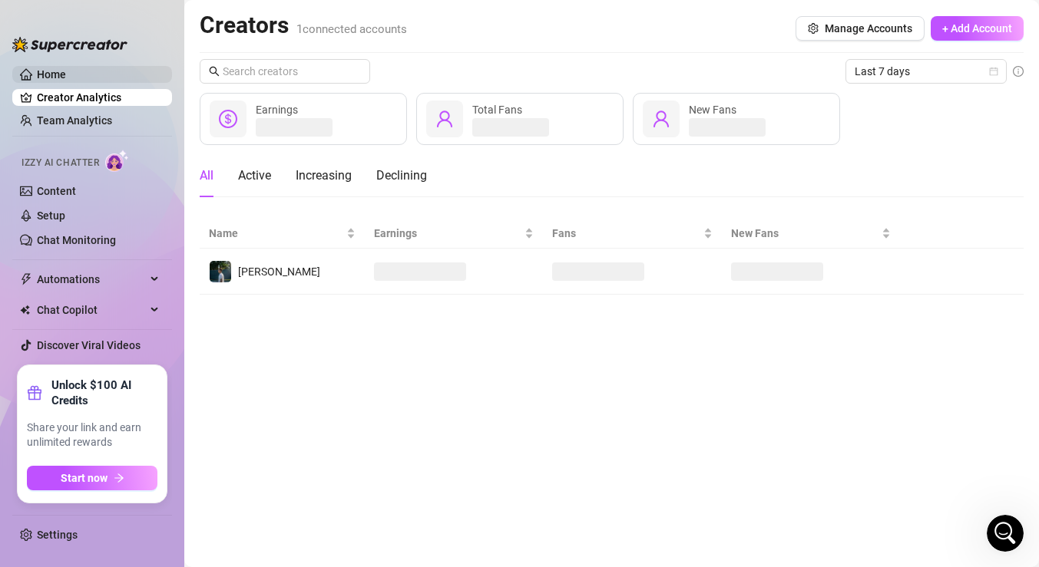
click at [51, 73] on link "Home" at bounding box center [51, 74] width 29 height 12
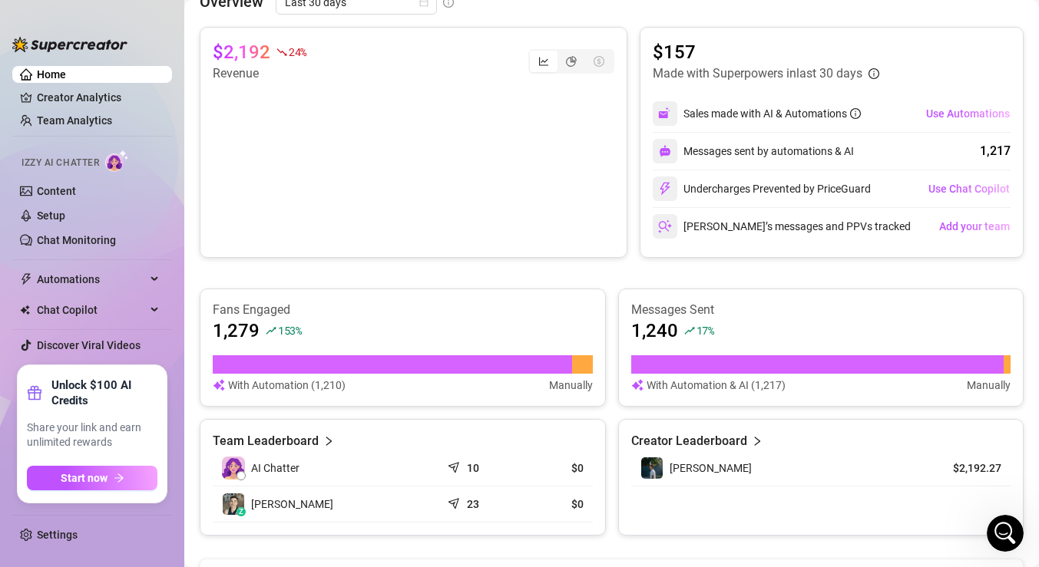
scroll to position [1027, 0]
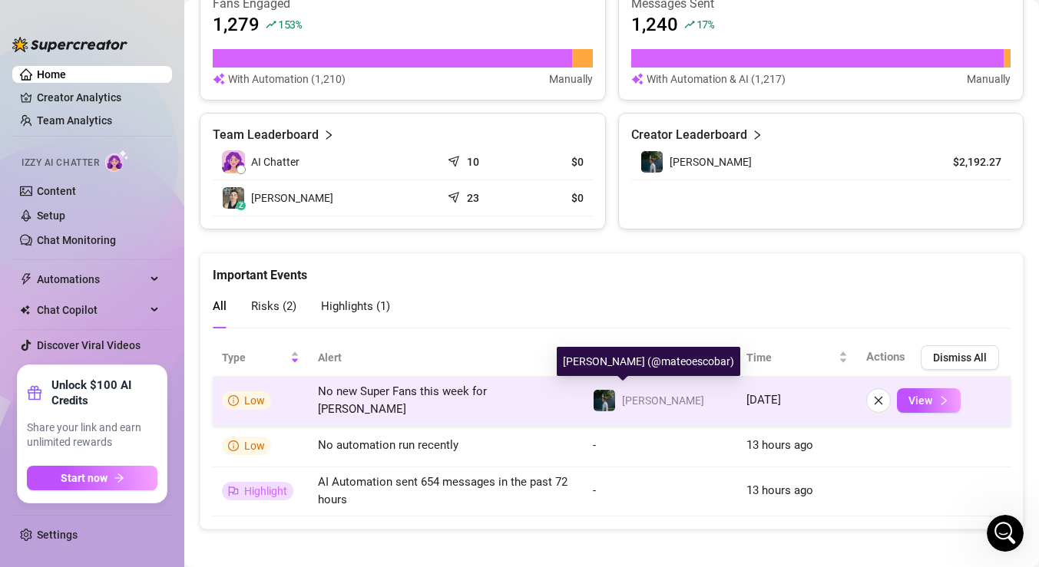
click at [599, 392] on img at bounding box center [603, 400] width 21 height 21
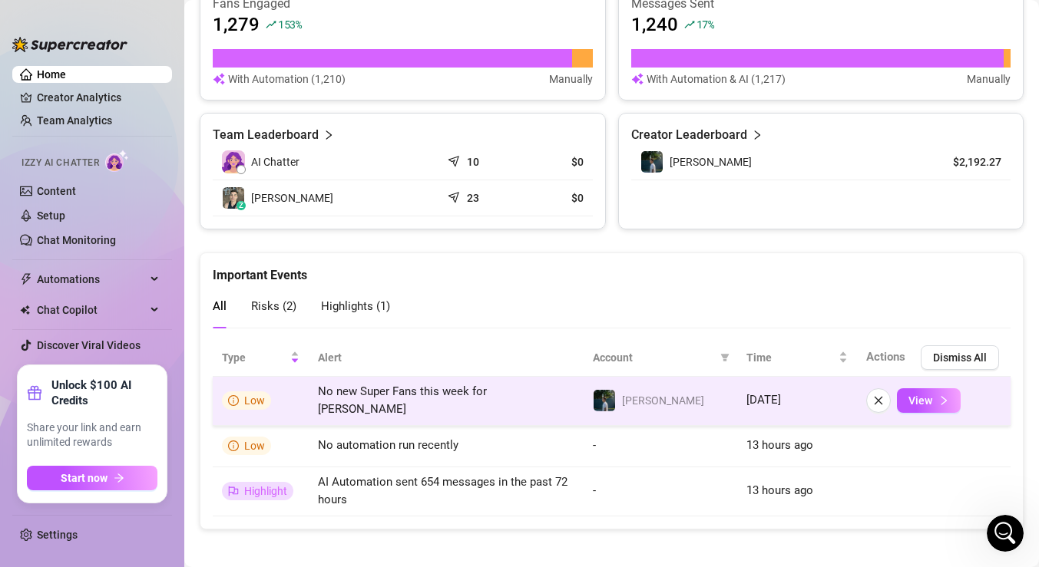
click at [451, 395] on span "No new Super Fans this week for [PERSON_NAME]" at bounding box center [402, 401] width 169 height 32
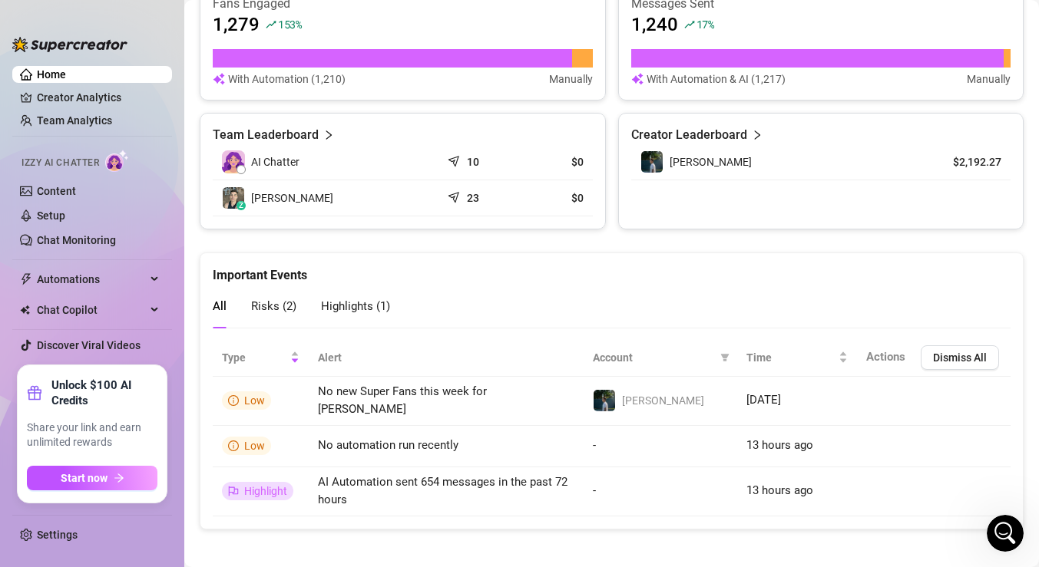
click at [279, 315] on div "Risks ( 2 )" at bounding box center [273, 306] width 45 height 19
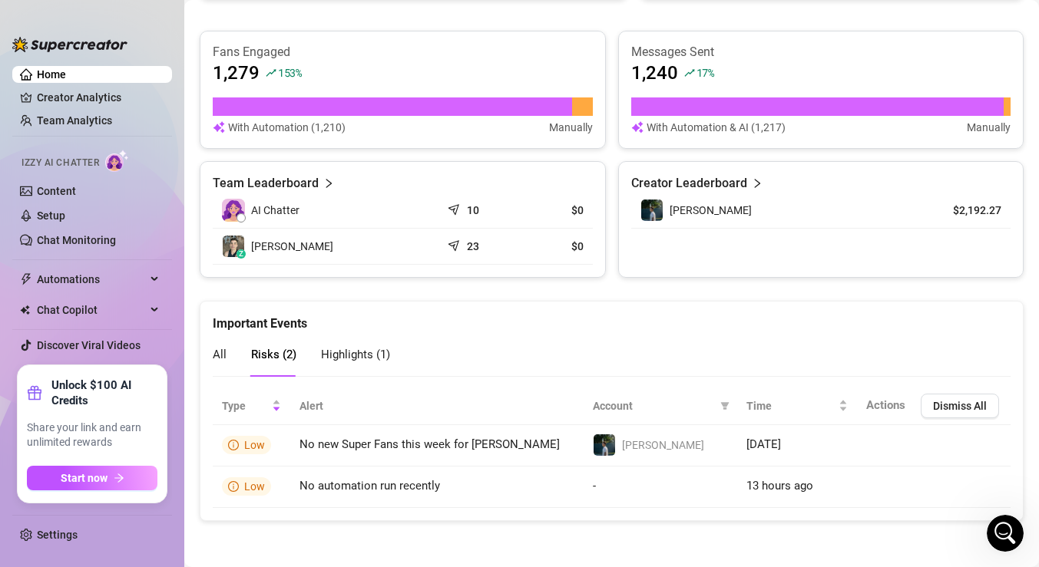
scroll to position [978, 0]
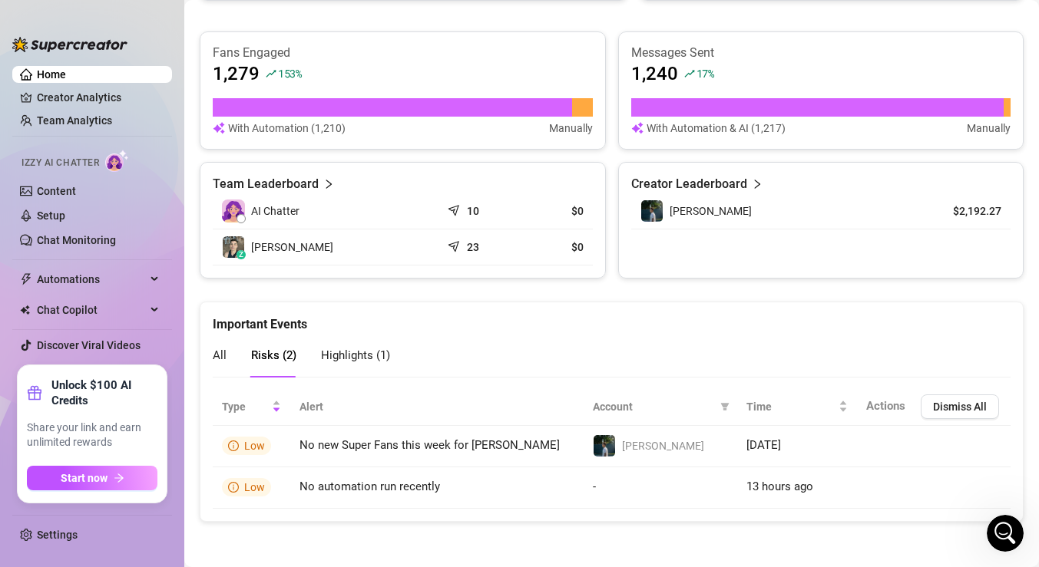
click at [222, 355] on span "All" at bounding box center [220, 356] width 14 height 14
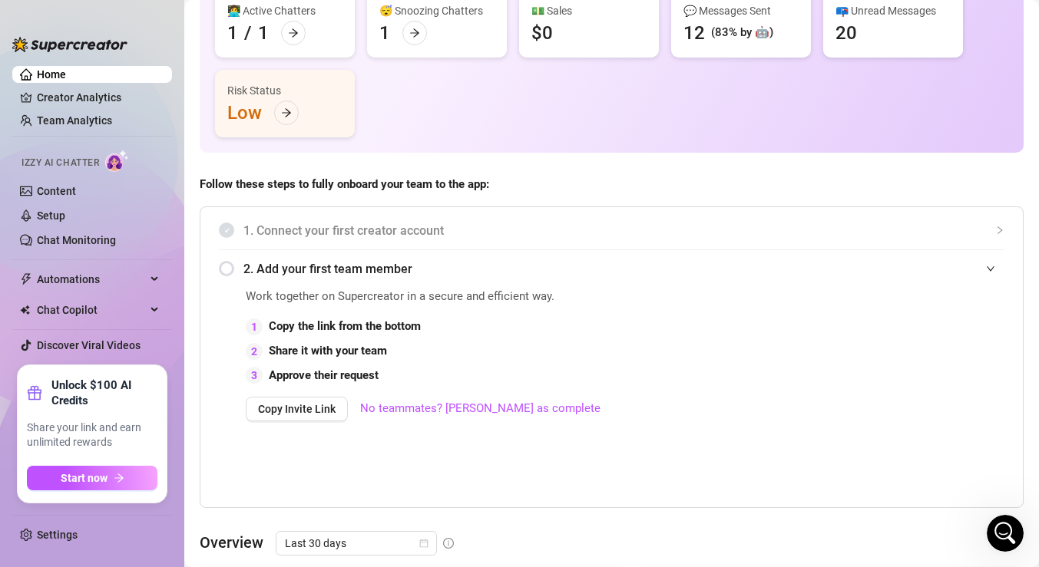
scroll to position [223, 0]
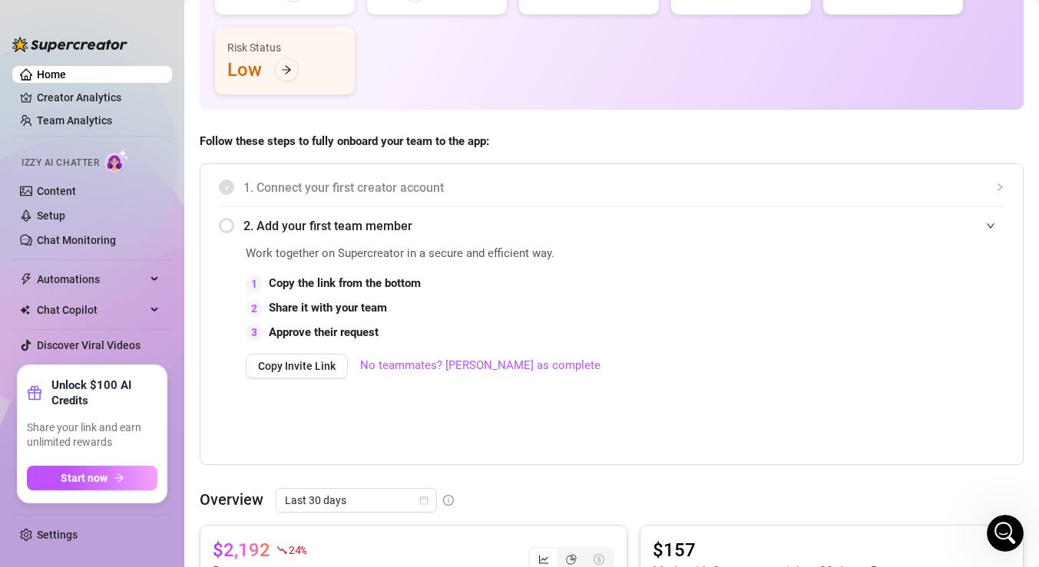
click at [242, 193] on div "1. Connect your first creator account" at bounding box center [611, 188] width 785 height 38
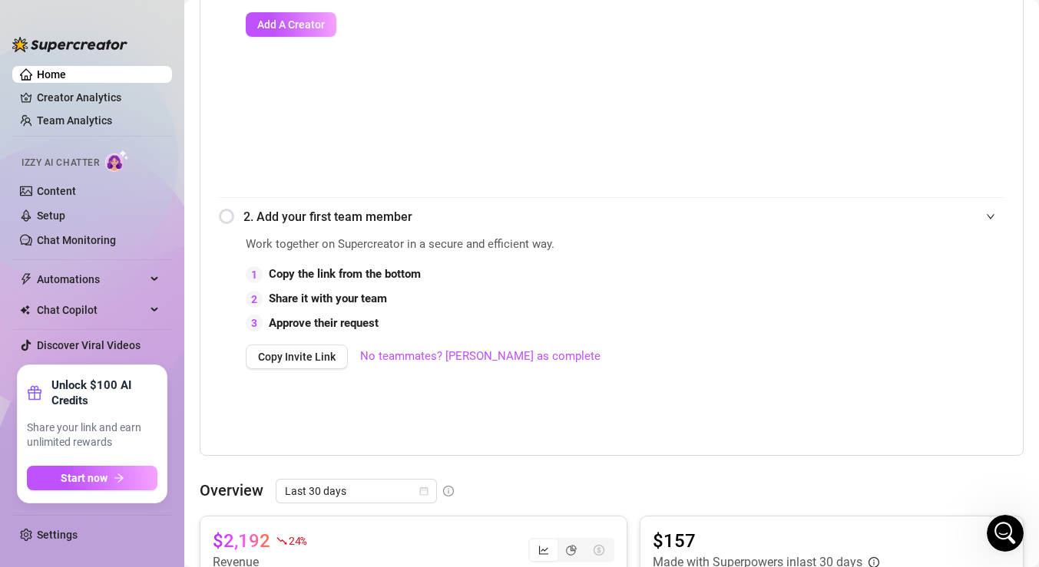
scroll to position [445, 0]
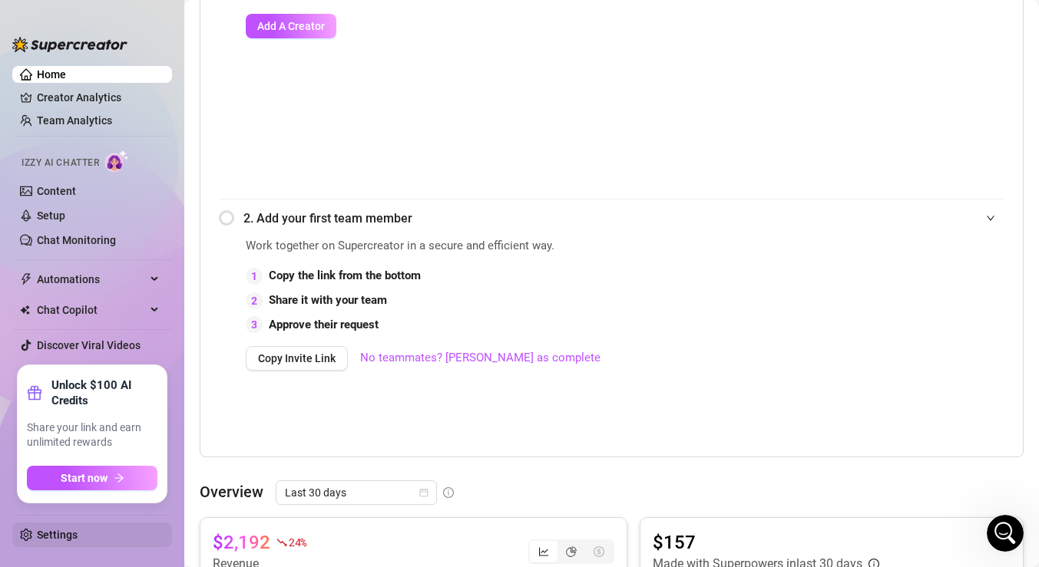
click at [55, 535] on link "Settings" at bounding box center [57, 535] width 41 height 12
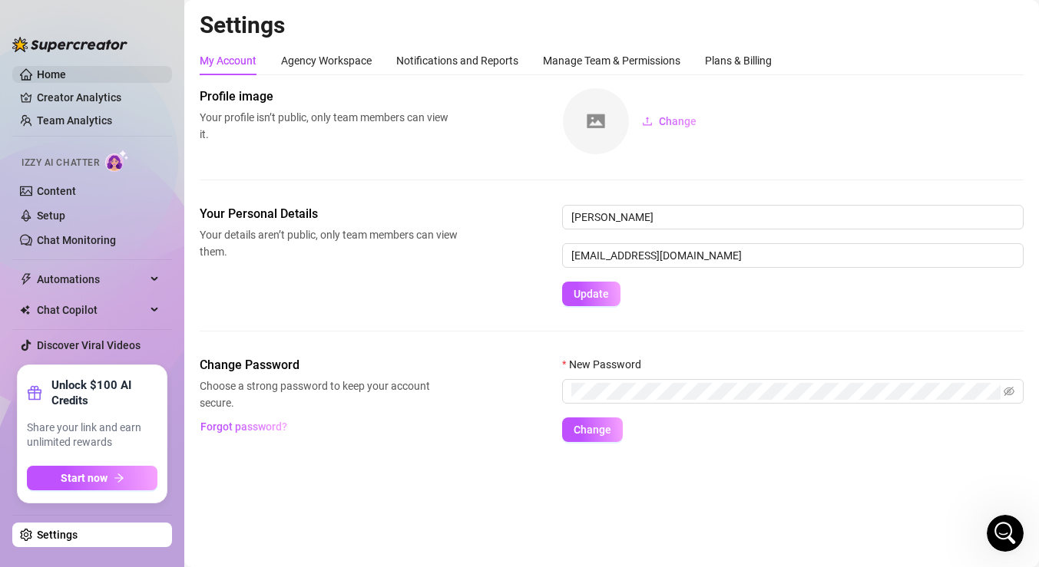
click at [47, 75] on link "Home" at bounding box center [51, 74] width 29 height 12
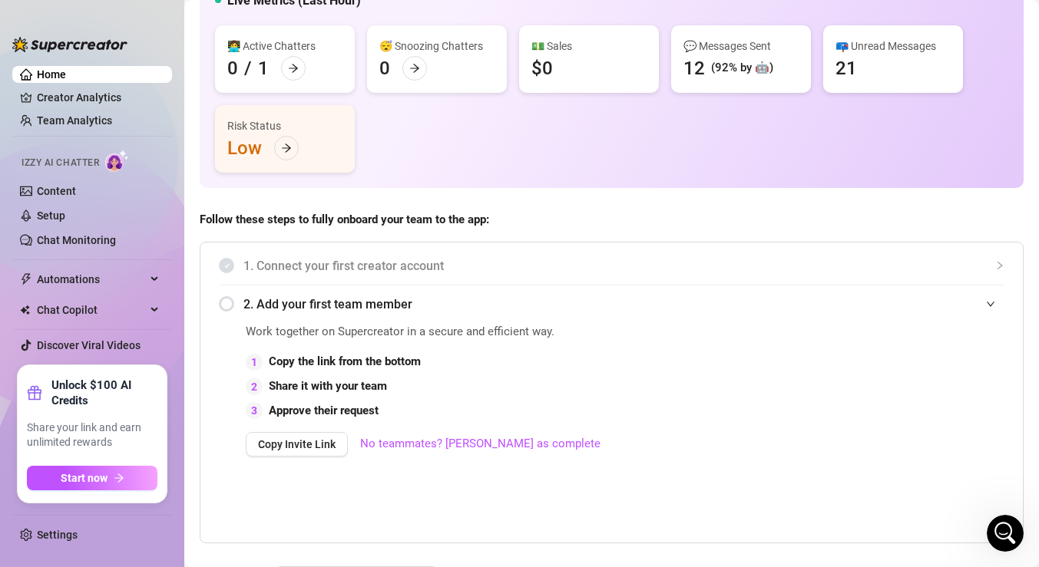
scroll to position [145, 0]
click at [344, 267] on span "1. Connect your first creator account" at bounding box center [623, 265] width 761 height 19
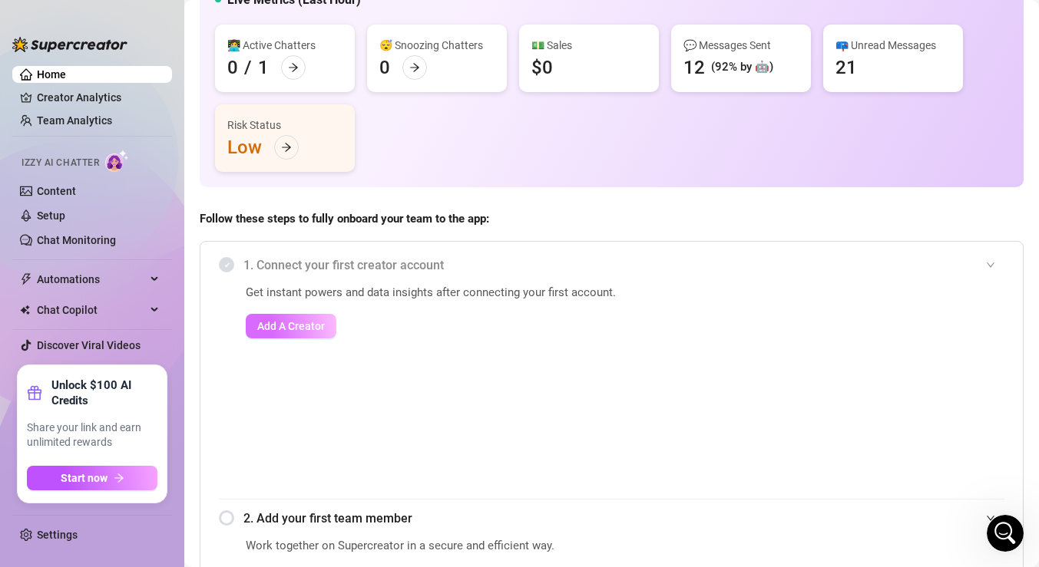
click at [302, 328] on span "Add A Creator" at bounding box center [291, 326] width 68 height 12
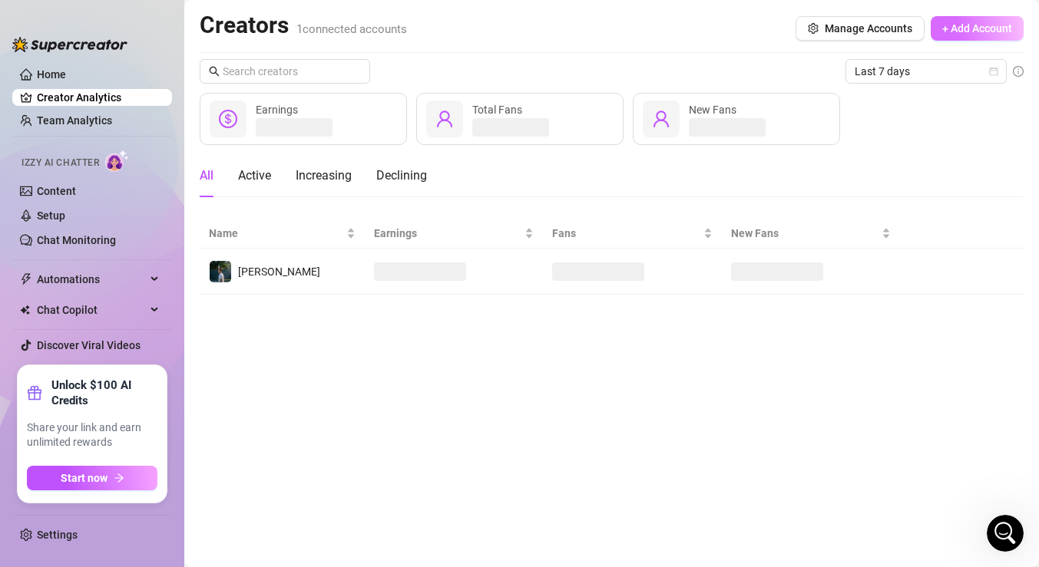
click at [957, 29] on span "+ Add Account" at bounding box center [977, 28] width 70 height 12
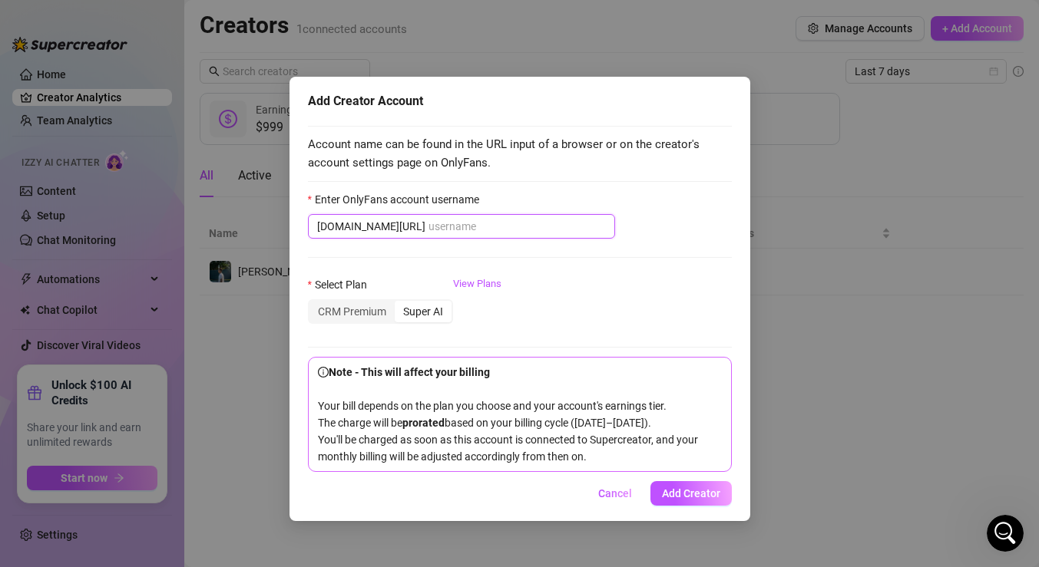
click at [428, 230] on input "Enter OnlyFans account username" at bounding box center [516, 226] width 177 height 17
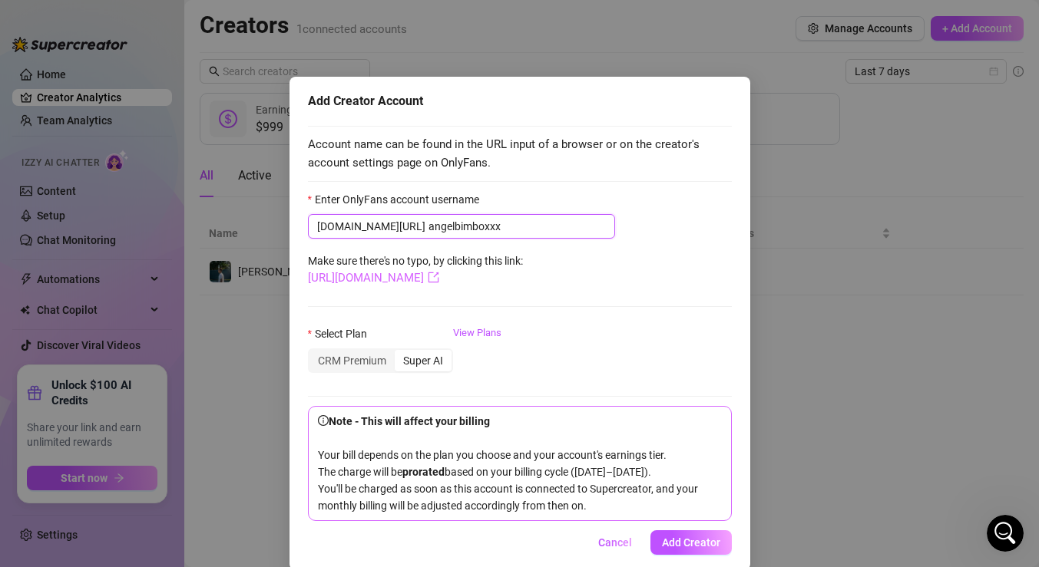
type input "angelbimboxxx"
click at [428, 276] on link "[URL][DOMAIN_NAME]" at bounding box center [373, 278] width 131 height 14
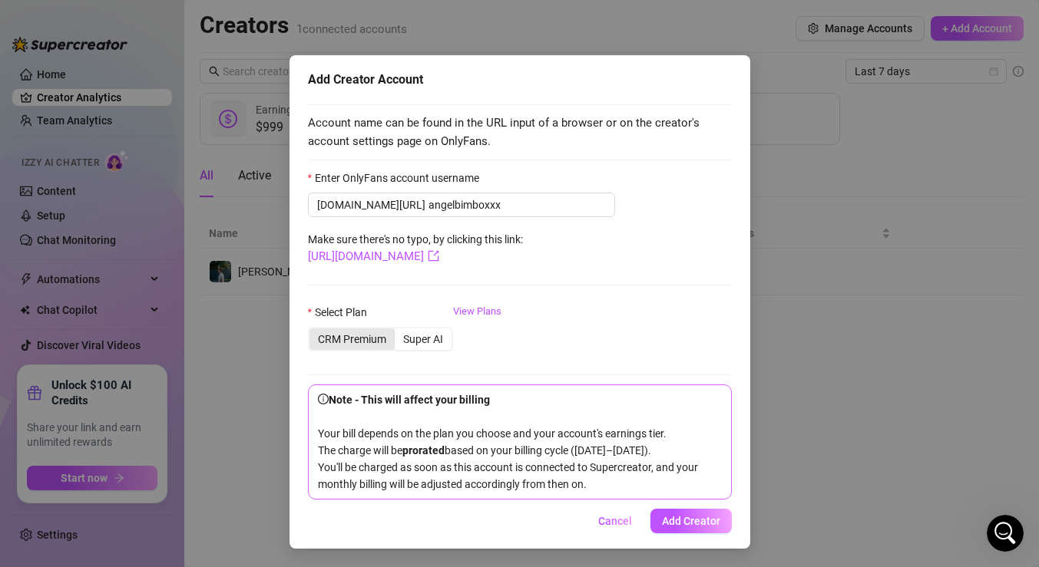
click at [355, 330] on div "CRM Premium" at bounding box center [351, 339] width 85 height 21
click at [313, 331] on input "CRM Premium" at bounding box center [313, 331] width 0 height 0
click at [427, 329] on div "Super AI" at bounding box center [423, 339] width 57 height 21
click at [398, 331] on input "Super AI" at bounding box center [398, 331] width 0 height 0
click at [464, 304] on link "View Plans" at bounding box center [477, 334] width 48 height 61
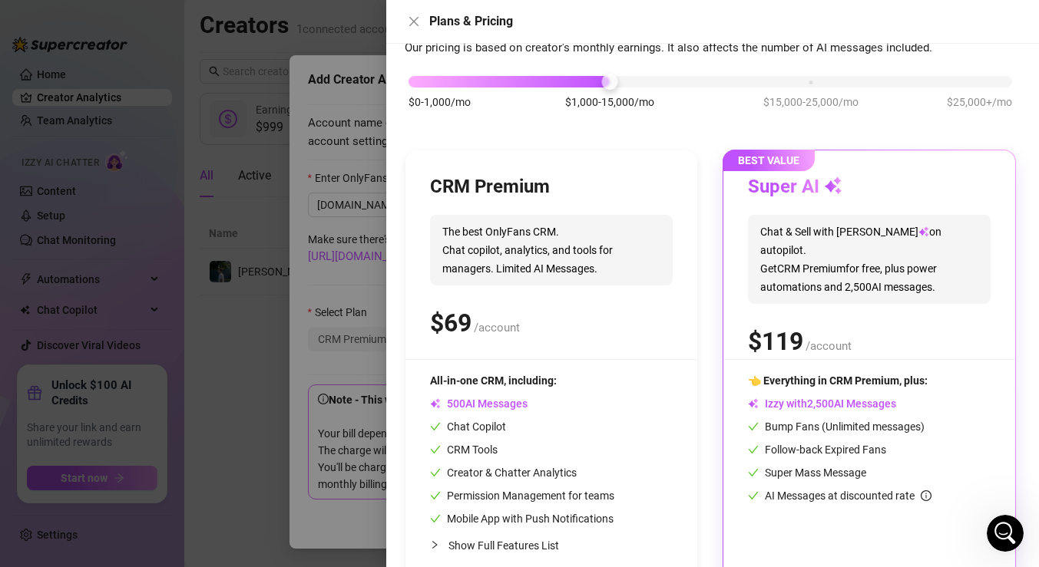
scroll to position [113, 0]
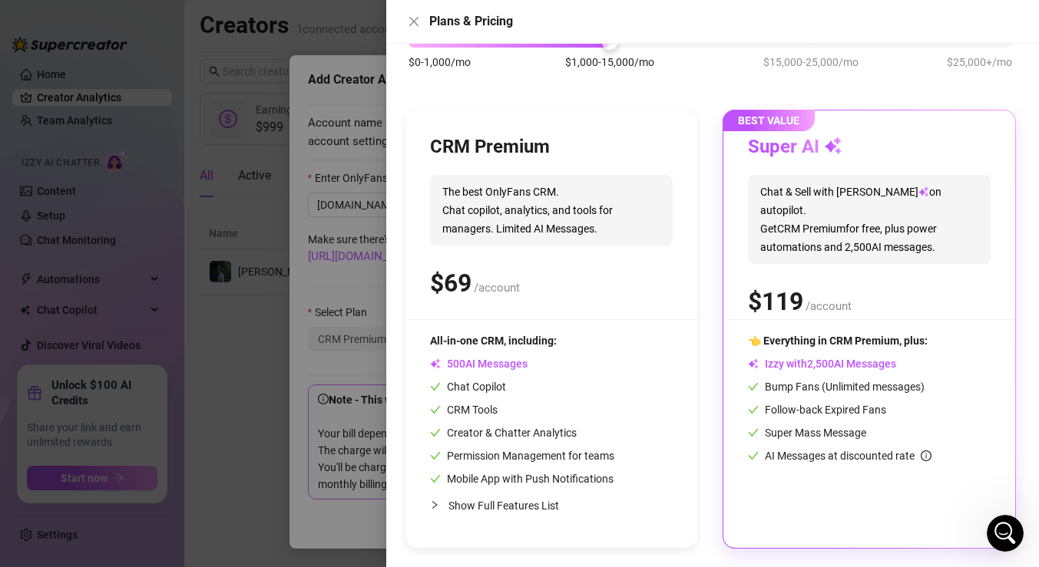
click at [220, 355] on div at bounding box center [519, 283] width 1039 height 567
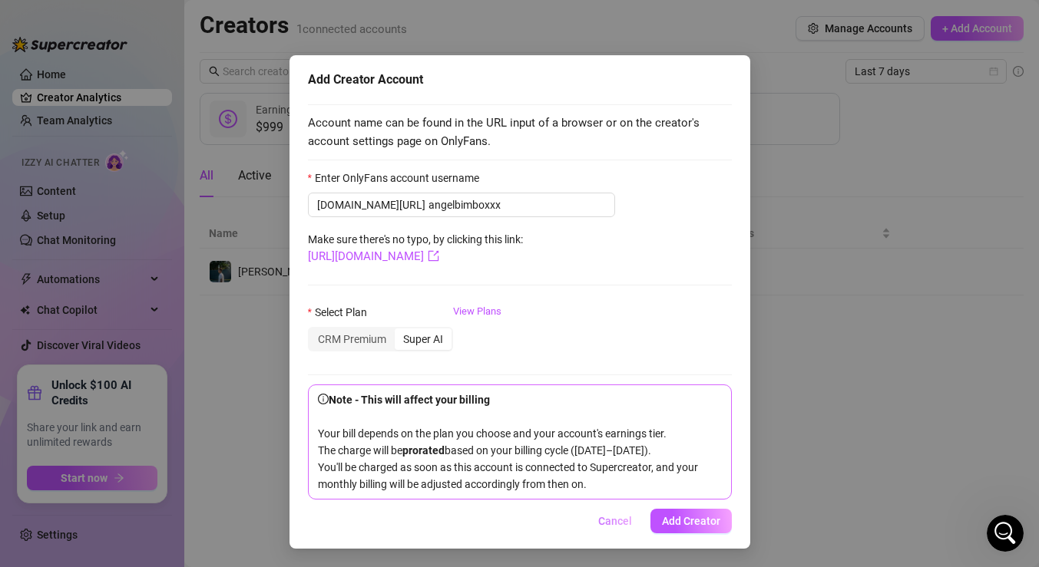
click at [603, 519] on span "Cancel" at bounding box center [615, 521] width 34 height 12
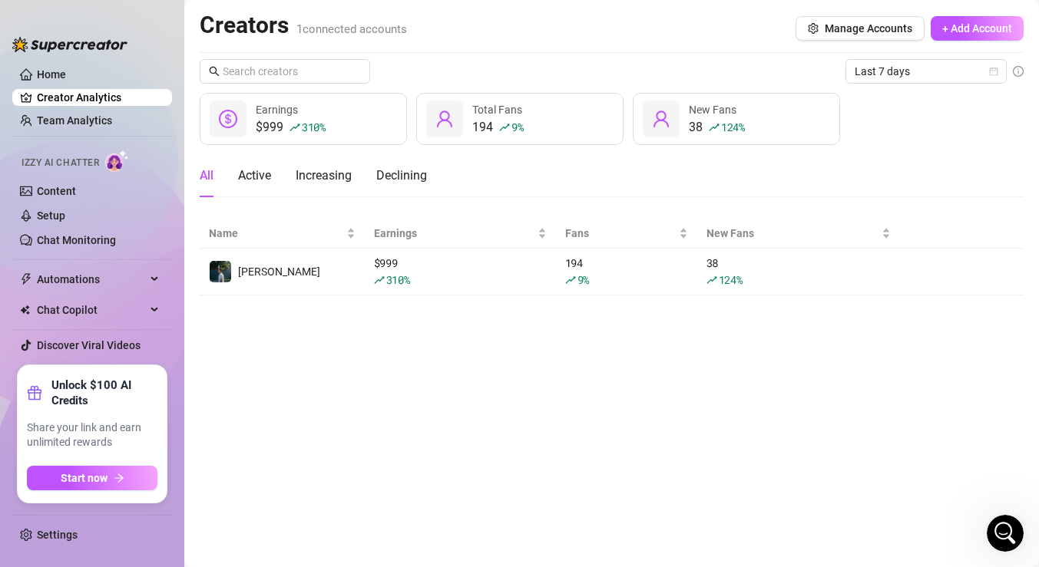
scroll to position [0, 0]
click at [75, 531] on link "Settings" at bounding box center [57, 535] width 41 height 12
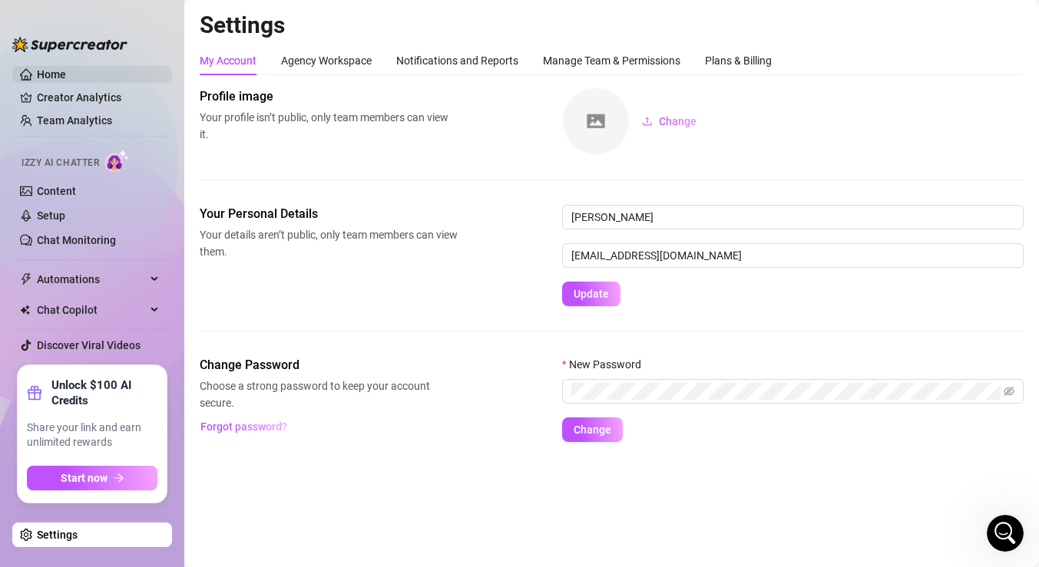
click at [66, 76] on link "Home" at bounding box center [51, 74] width 29 height 12
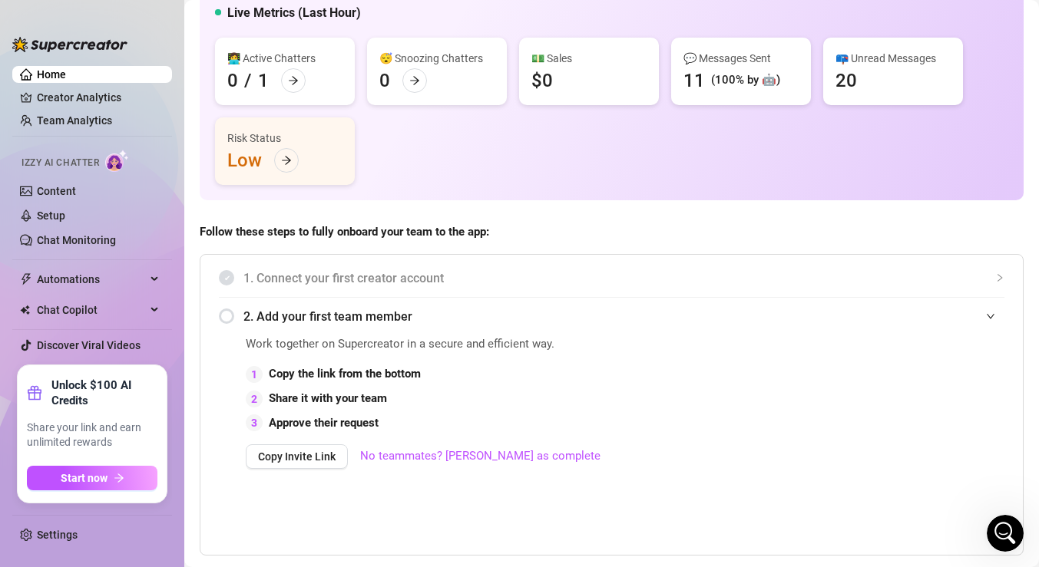
scroll to position [133, 0]
click at [271, 280] on span "1. Connect your first creator account" at bounding box center [623, 277] width 761 height 19
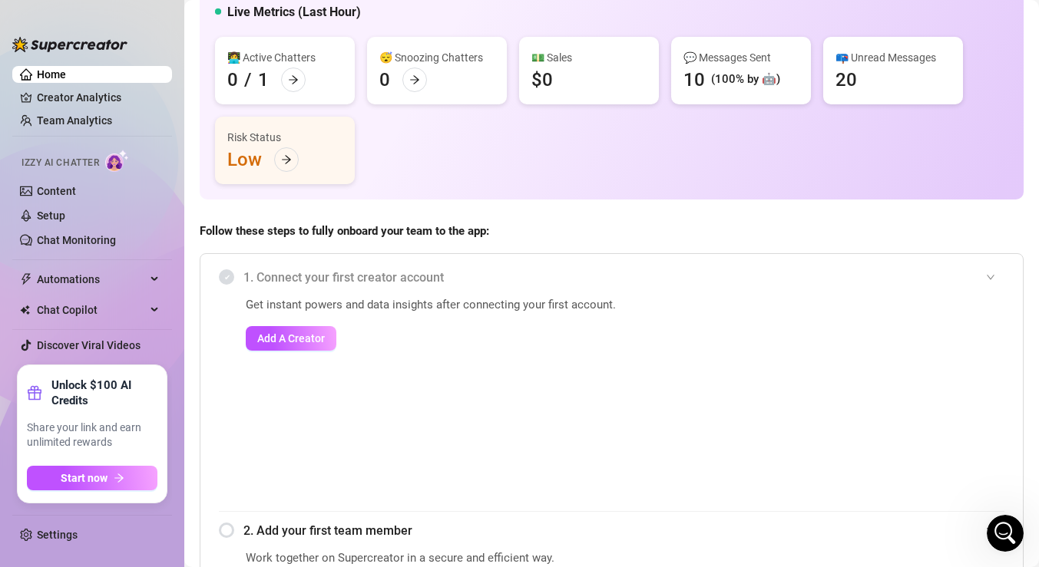
click at [271, 280] on span "1. Connect your first creator account" at bounding box center [623, 277] width 761 height 19
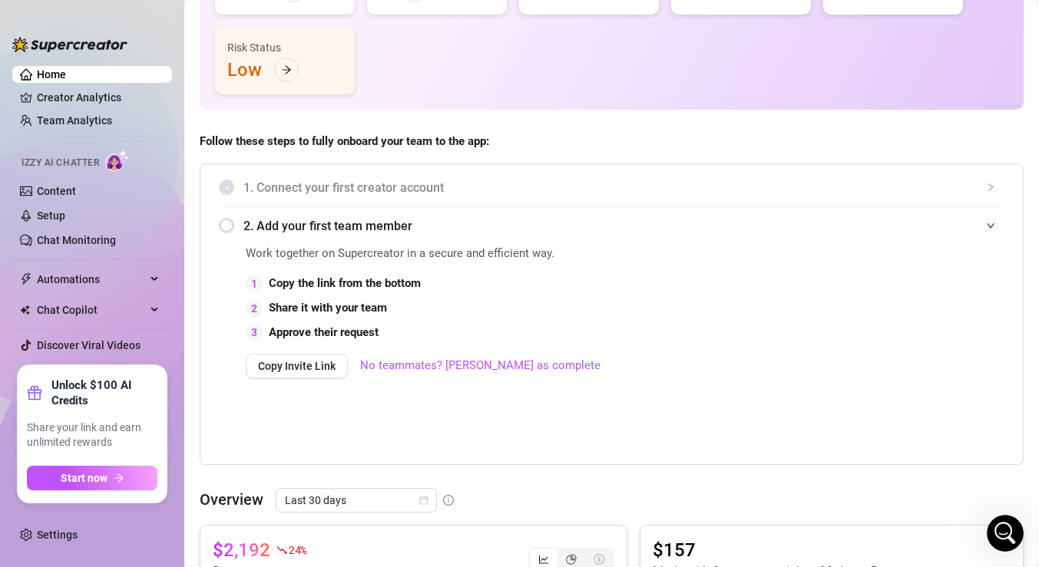
scroll to position [223, 0]
click at [101, 474] on span "Start now" at bounding box center [84, 478] width 47 height 12
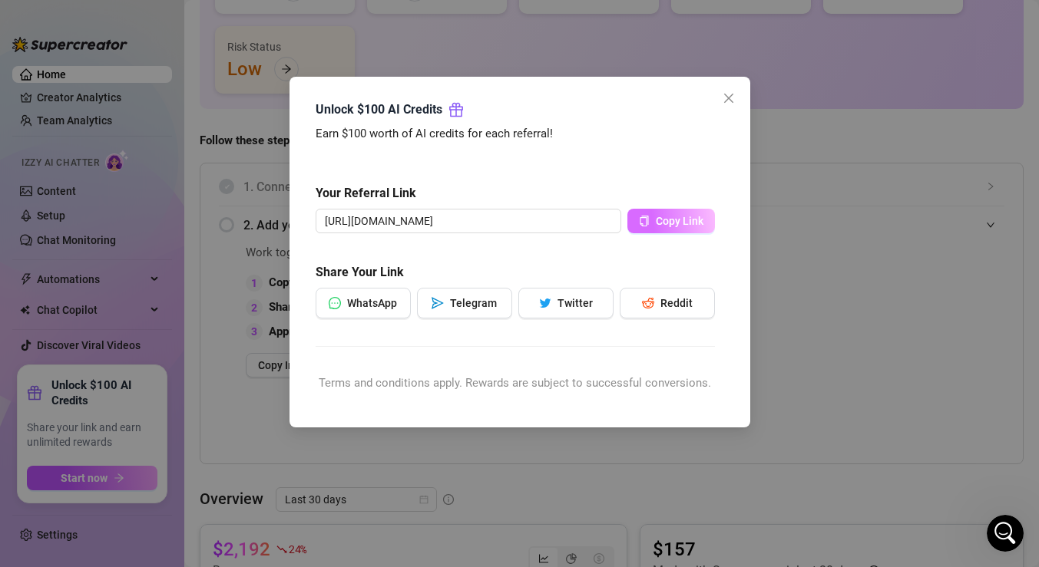
click at [658, 220] on span "Copy Link" at bounding box center [680, 221] width 48 height 12
click at [727, 100] on icon "close" at bounding box center [728, 98] width 12 height 12
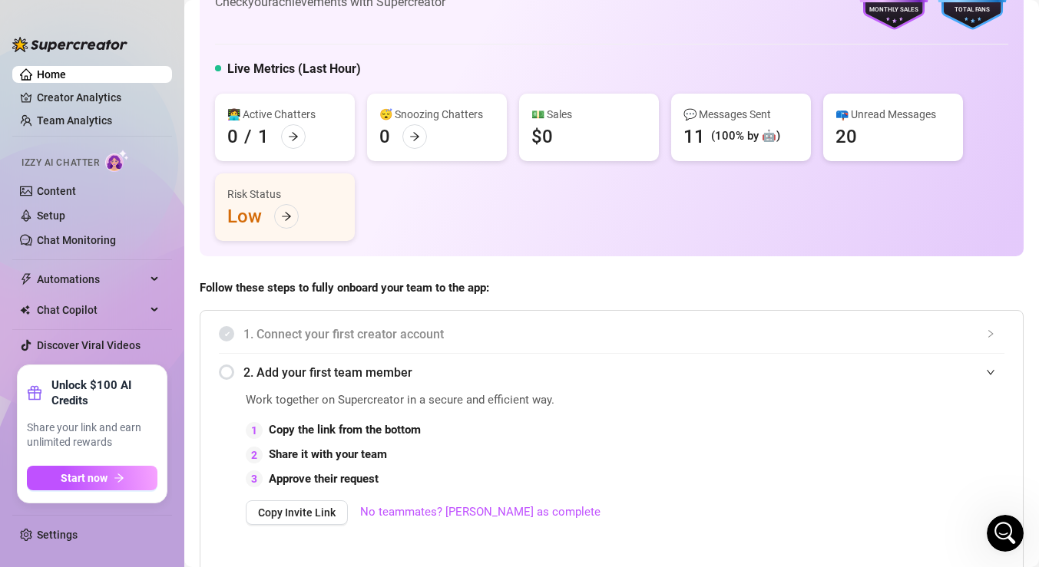
scroll to position [0, 0]
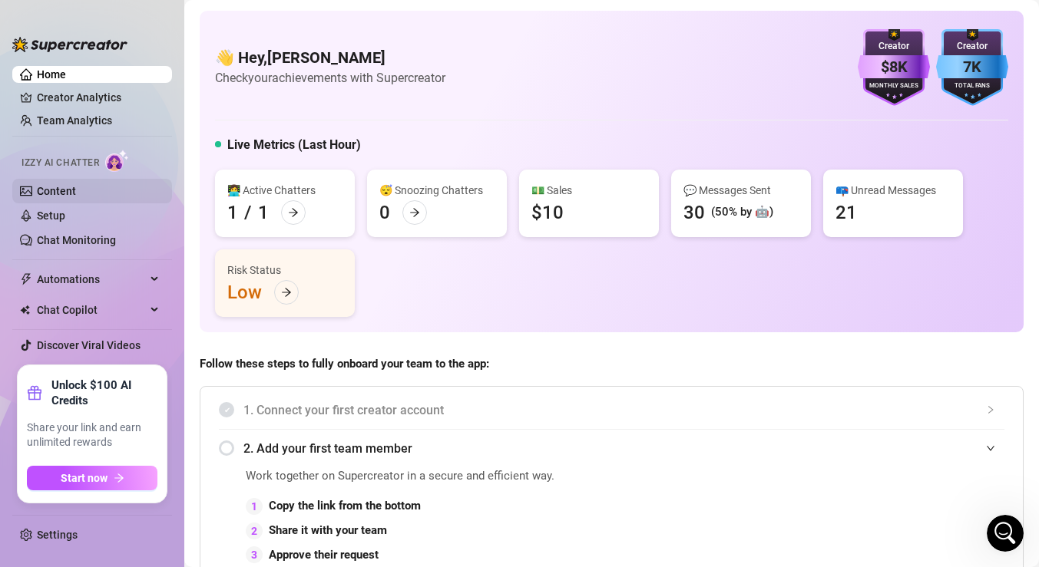
click at [68, 195] on link "Content" at bounding box center [56, 191] width 39 height 12
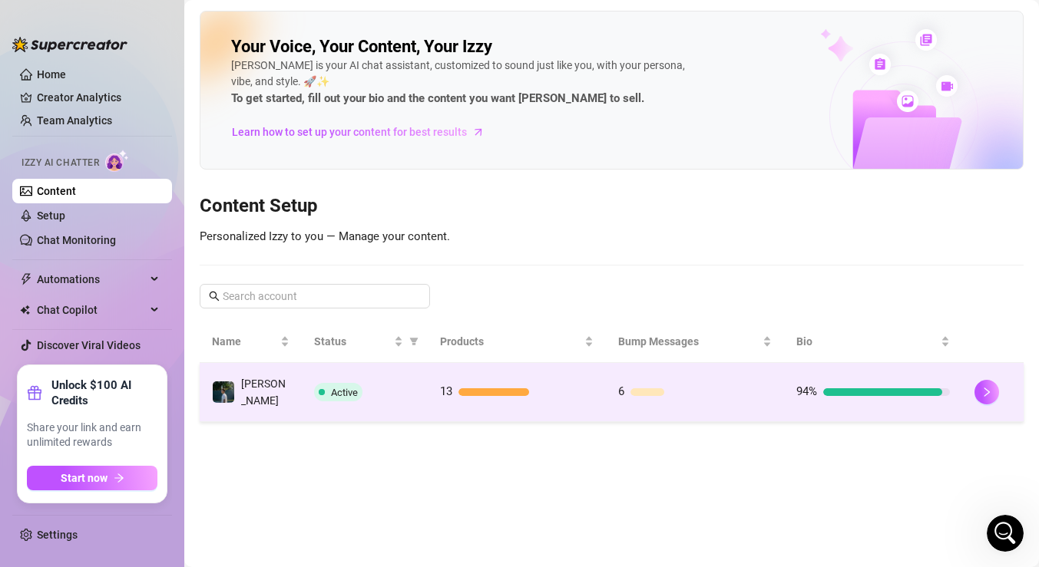
click at [490, 388] on div at bounding box center [493, 392] width 71 height 8
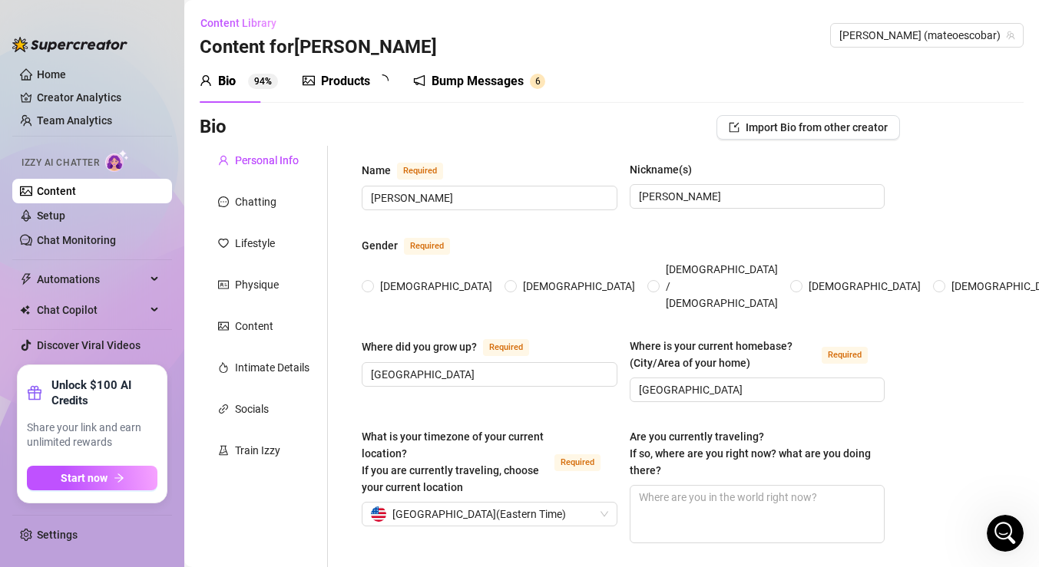
radio input "true"
type input "[DATE]"
click at [264, 205] on div "Chatting" at bounding box center [255, 201] width 41 height 17
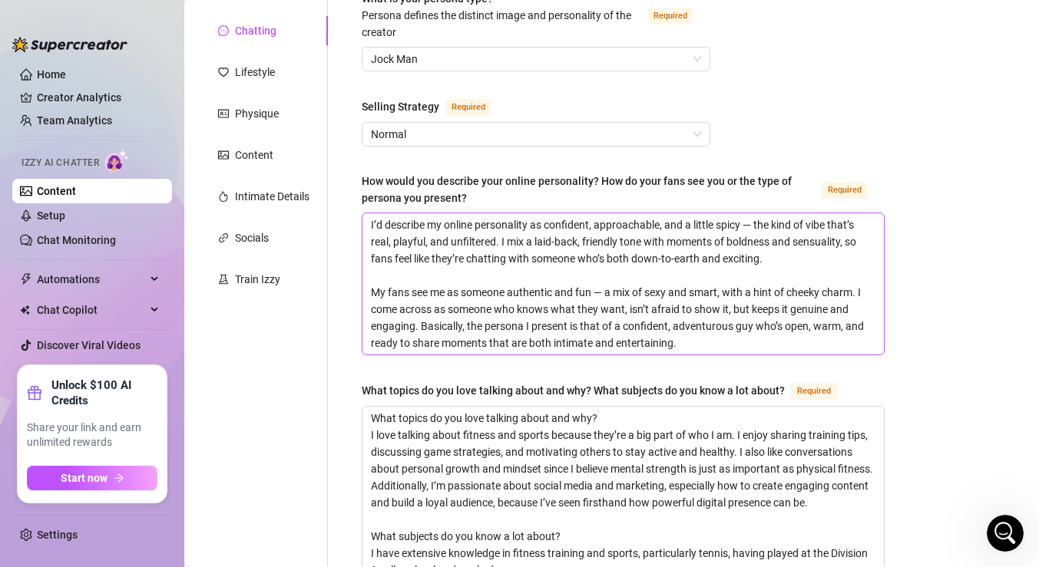
scroll to position [174, 0]
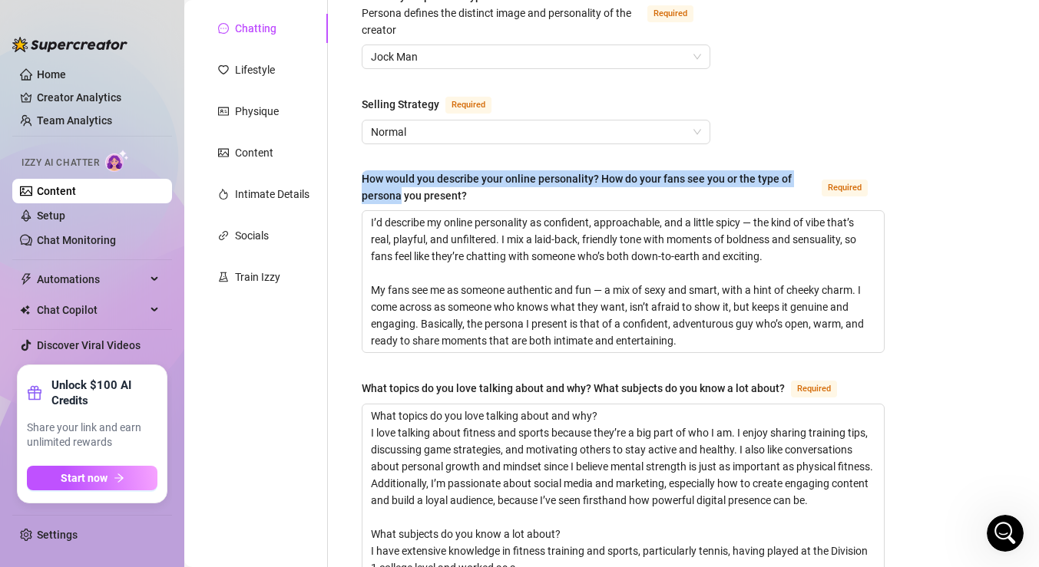
drag, startPoint x: 365, startPoint y: 174, endPoint x: 398, endPoint y: 194, distance: 39.6
click at [398, 194] on div "How would you describe your online personality? How do your fans see you or the…" at bounding box center [589, 187] width 454 height 34
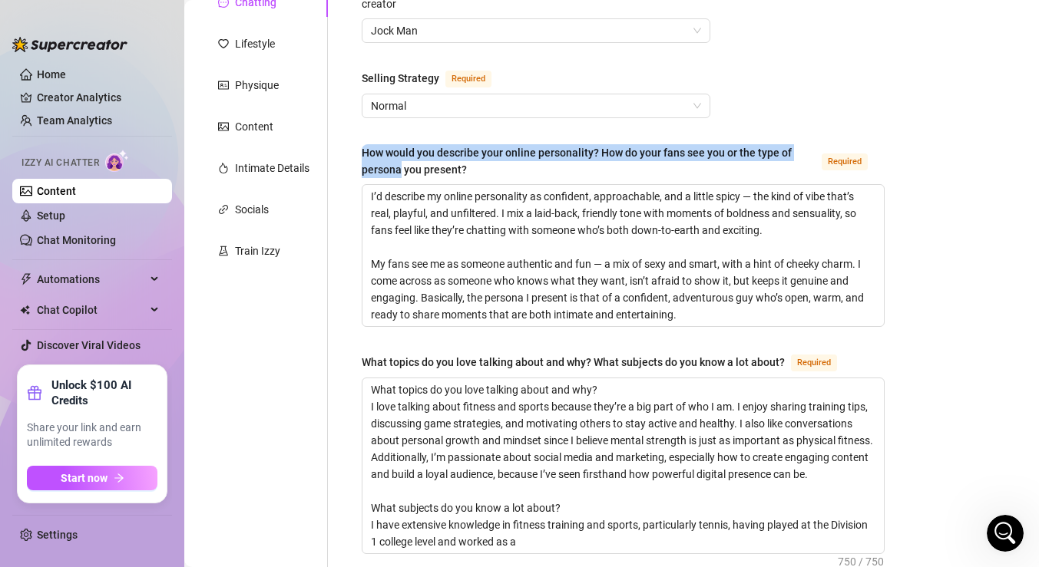
scroll to position [43, 0]
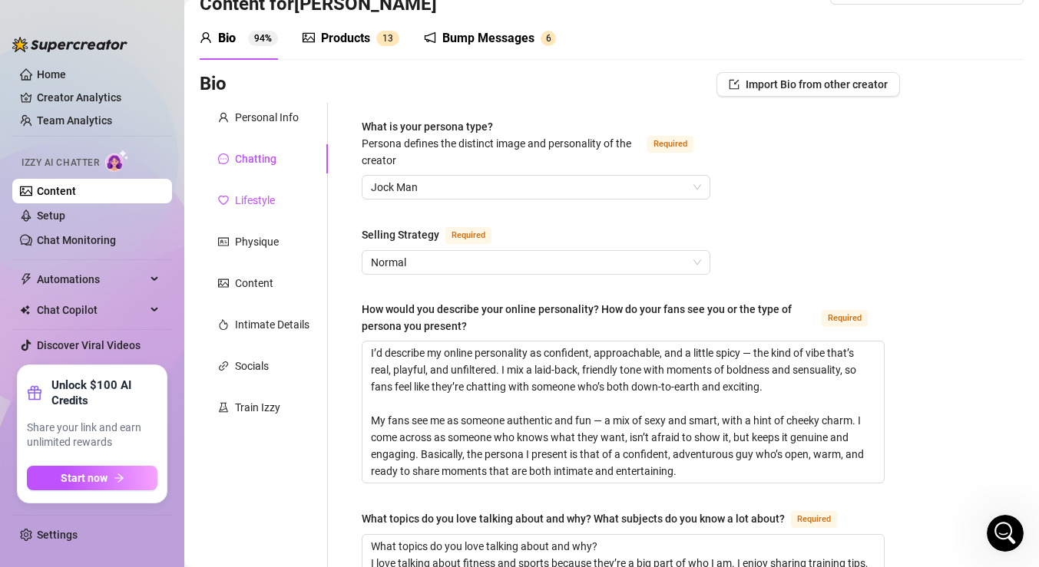
click at [264, 201] on div "Lifestyle" at bounding box center [255, 200] width 40 height 17
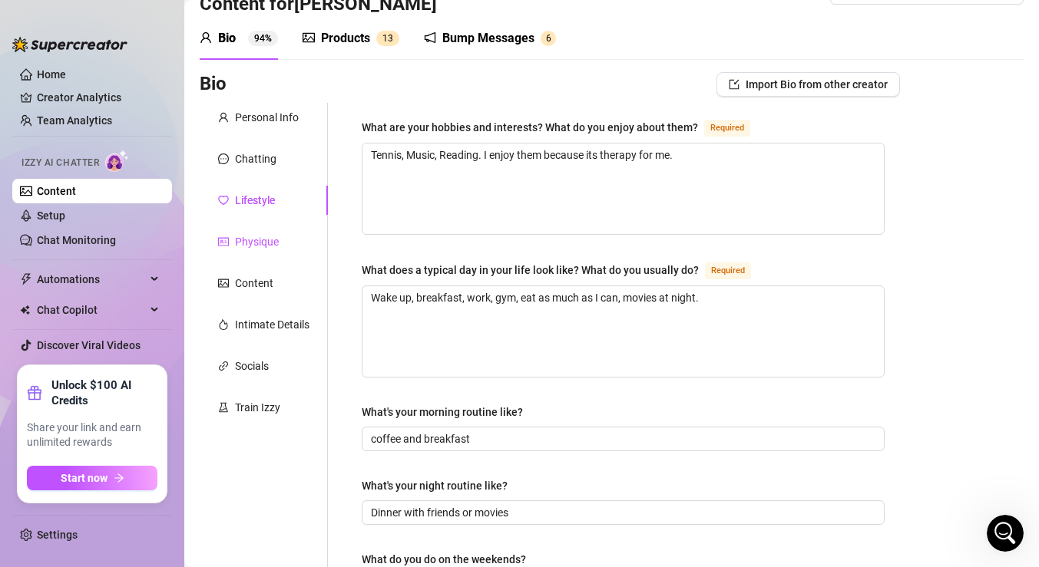
click at [247, 248] on div "Physique" at bounding box center [257, 241] width 44 height 17
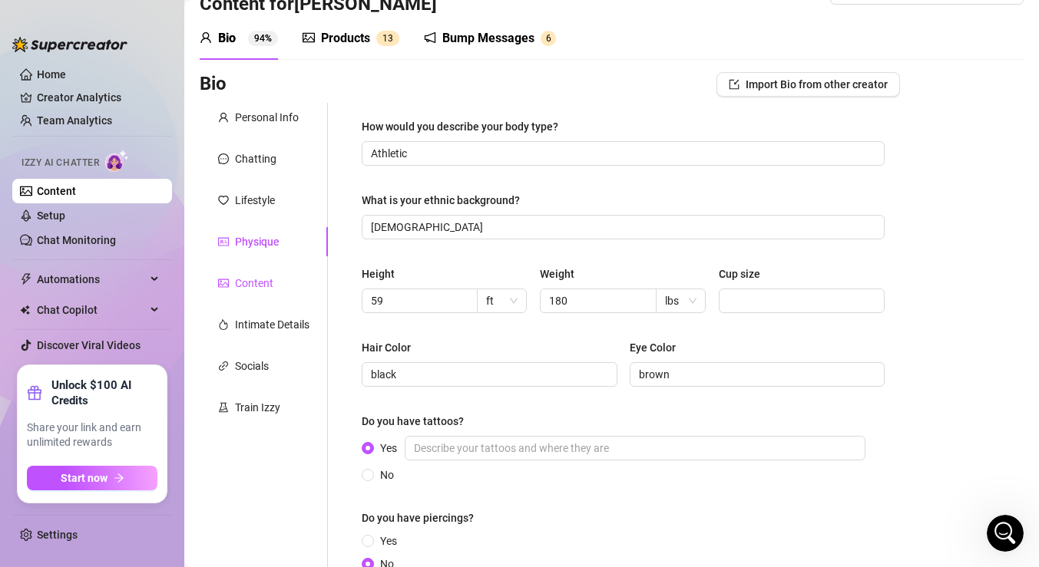
click at [240, 284] on div "Content" at bounding box center [254, 283] width 38 height 17
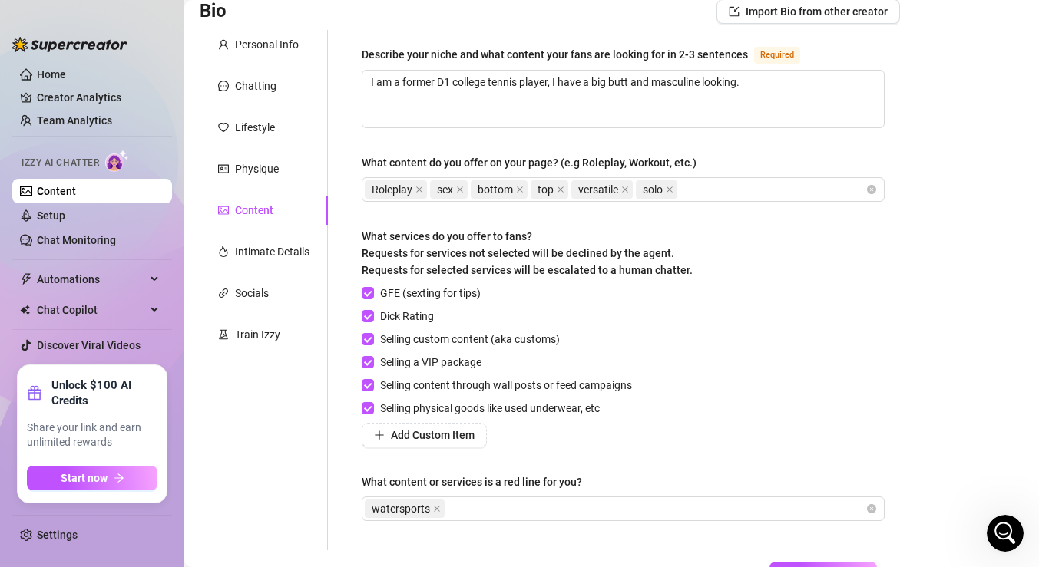
scroll to position [139, 0]
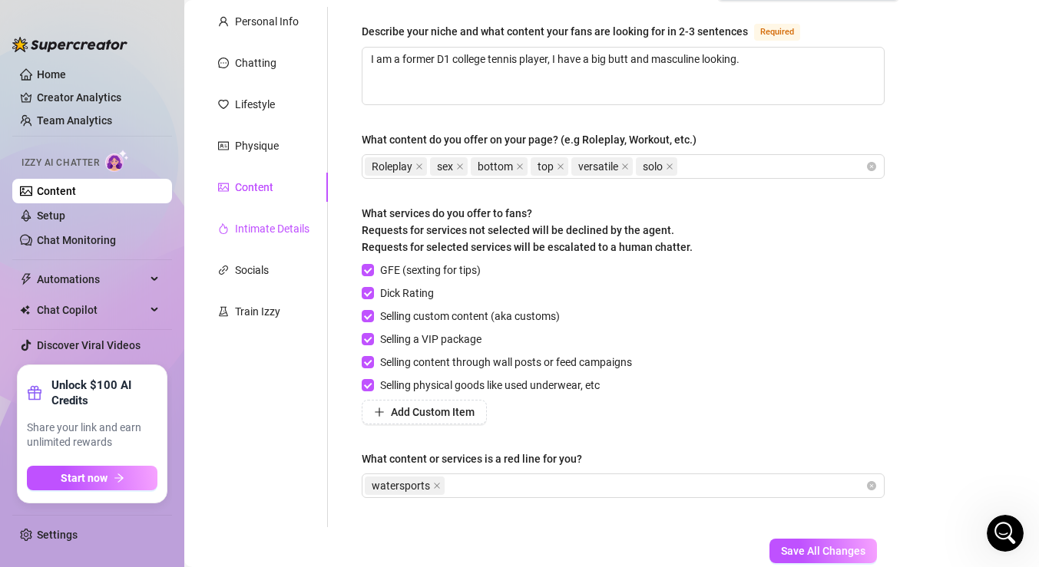
click at [280, 228] on div "Intimate Details" at bounding box center [272, 228] width 74 height 17
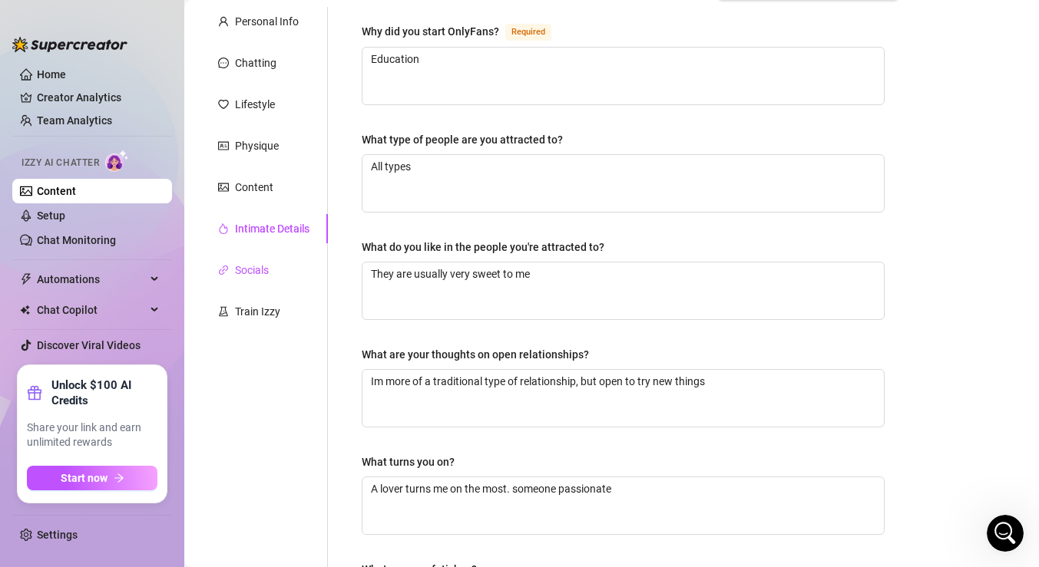
click at [268, 277] on div "Socials" at bounding box center [252, 270] width 34 height 17
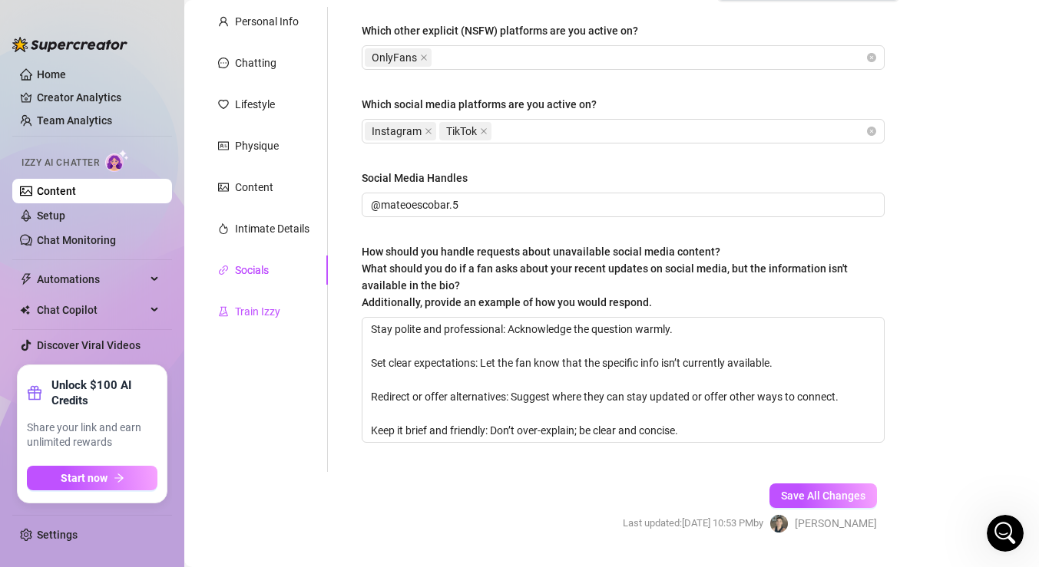
click at [240, 311] on div "Train Izzy" at bounding box center [257, 311] width 45 height 17
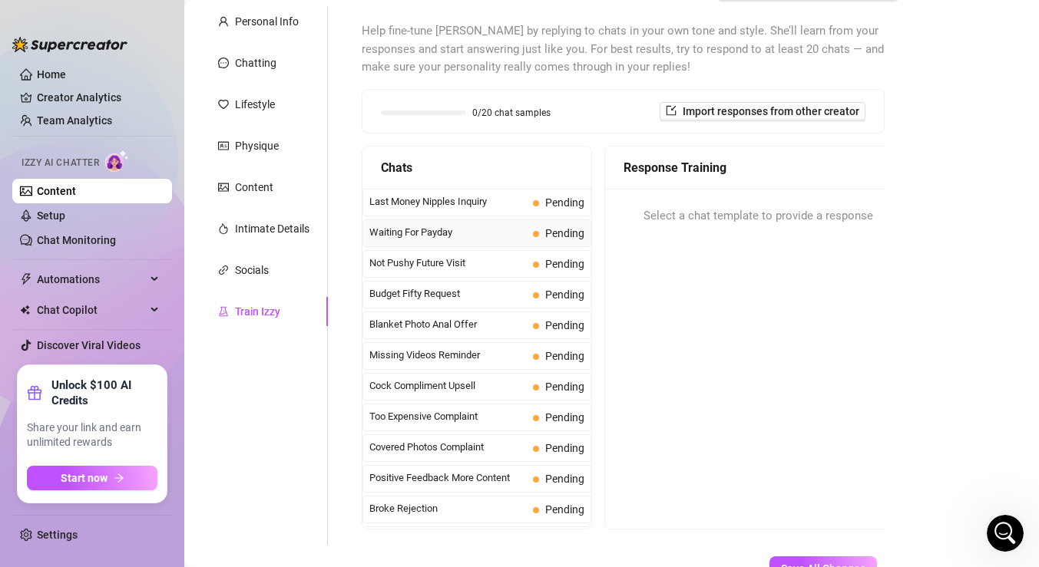
click at [428, 232] on span "Waiting For Payday" at bounding box center [447, 232] width 157 height 15
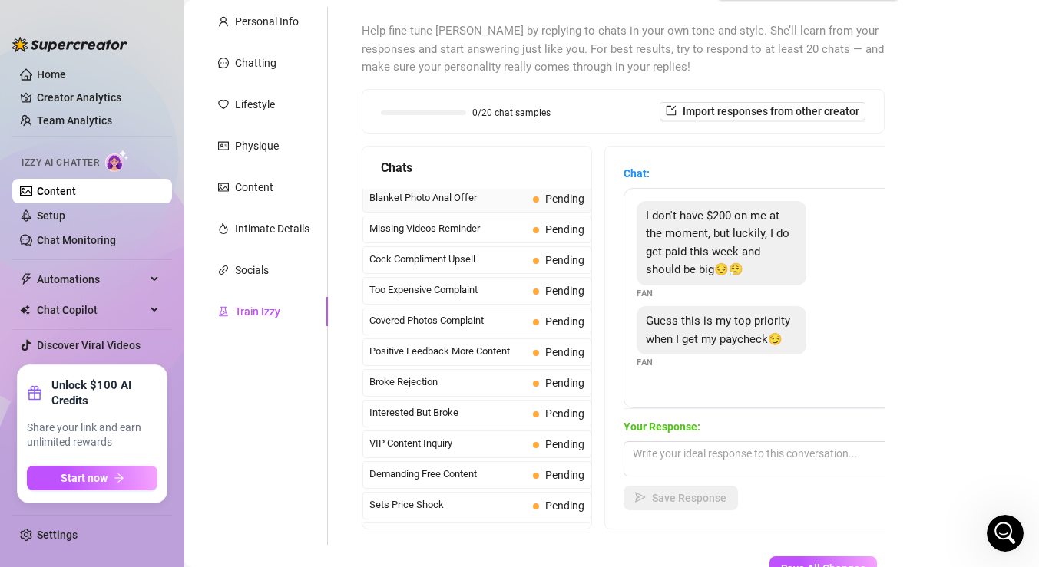
scroll to position [123, 0]
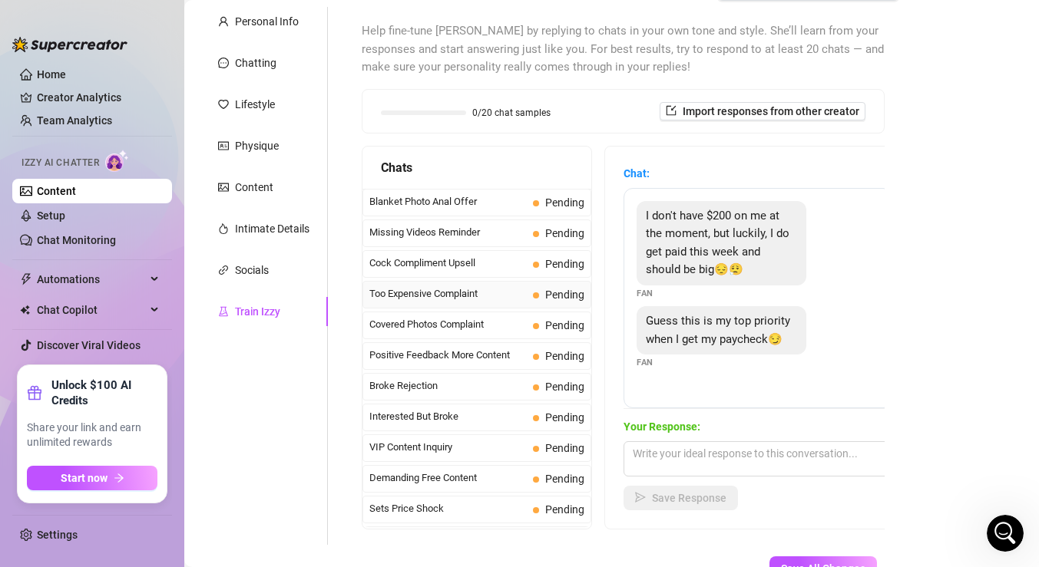
click at [446, 304] on div "Too Expensive Complaint Pending" at bounding box center [476, 295] width 229 height 28
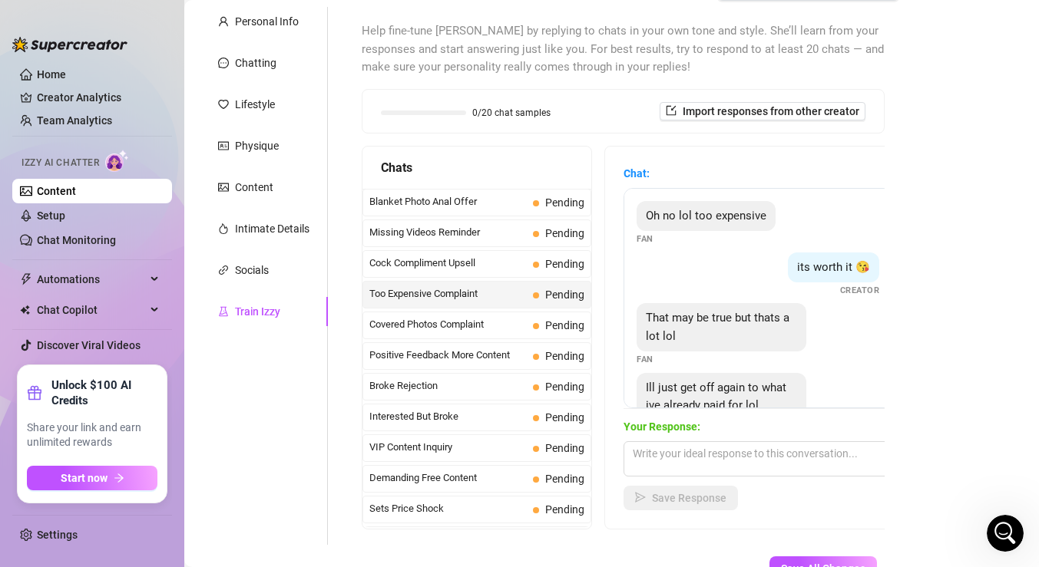
scroll to position [0, 0]
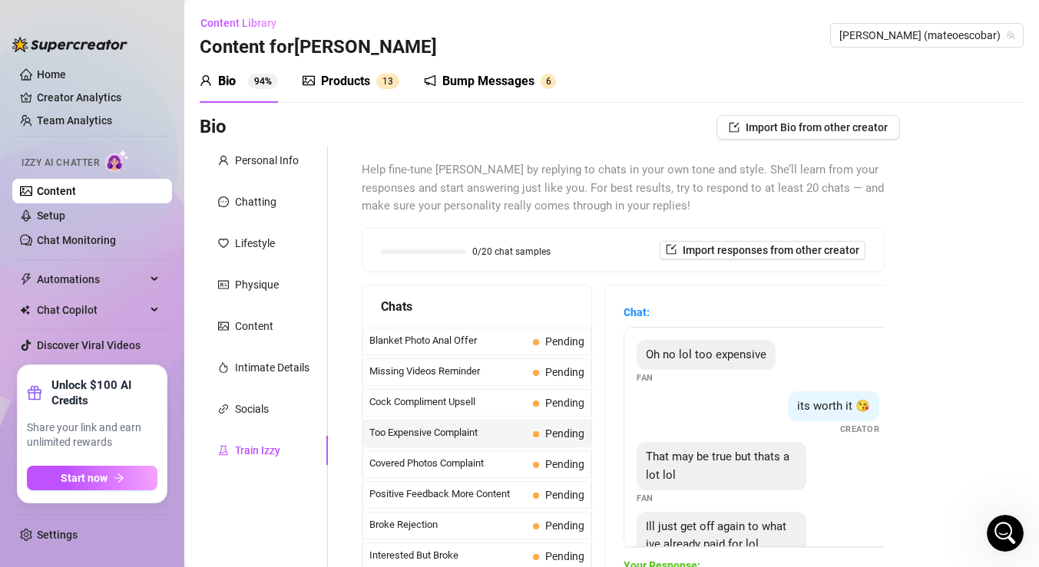
click at [342, 81] on div "Products" at bounding box center [345, 81] width 49 height 18
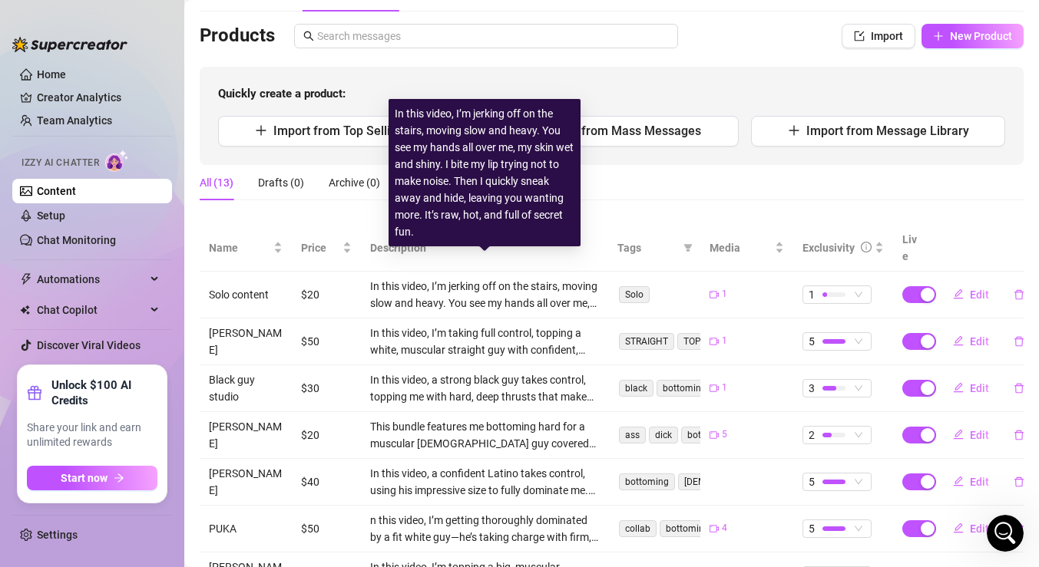
scroll to position [98, 0]
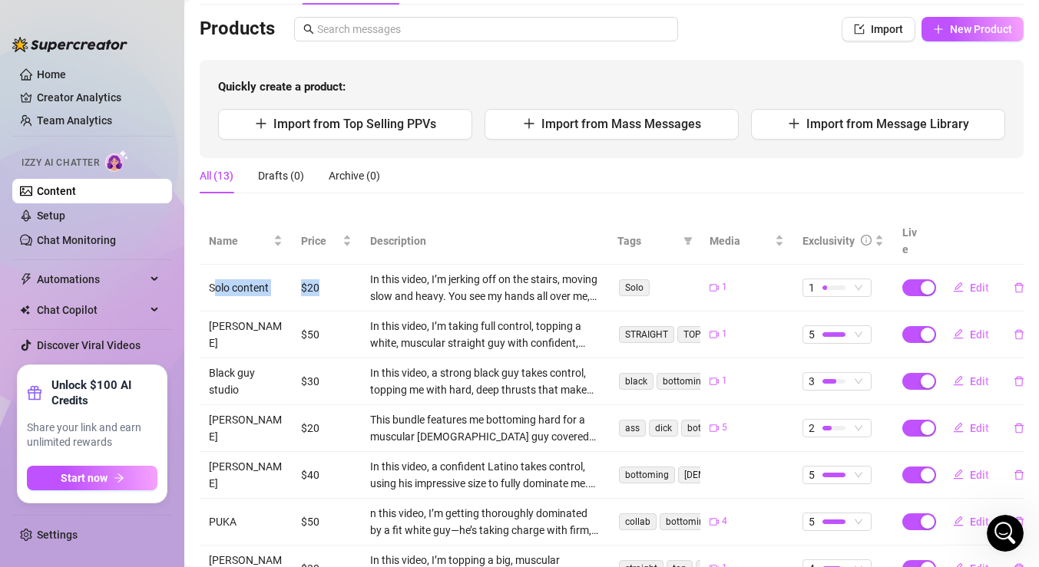
drag, startPoint x: 214, startPoint y: 270, endPoint x: 328, endPoint y: 267, distance: 113.7
click at [328, 267] on tr "Solo content $20 In this video, I’m jerking off on the stairs, moving slow and …" at bounding box center [612, 288] width 824 height 47
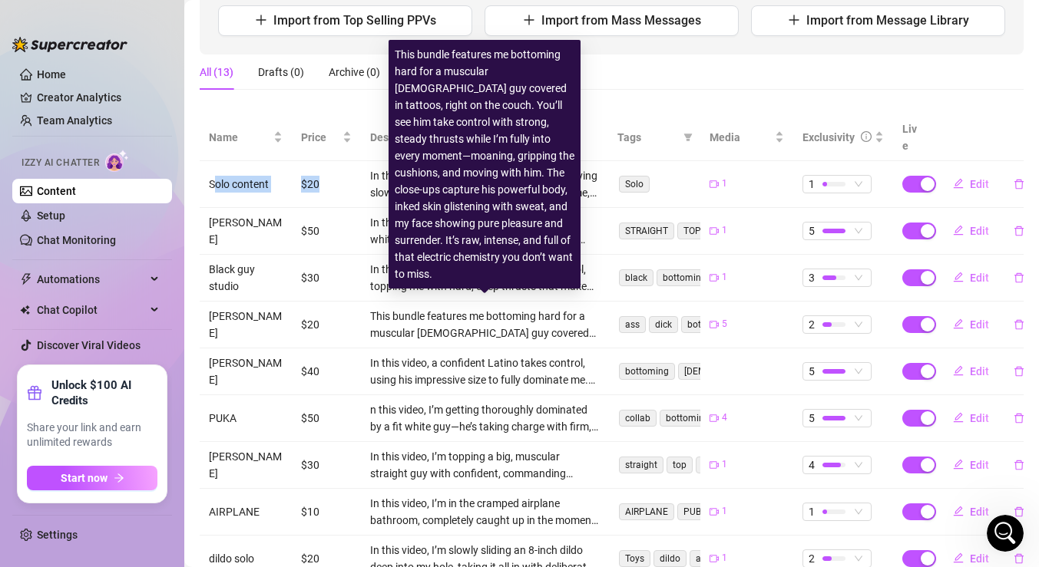
scroll to position [64, 0]
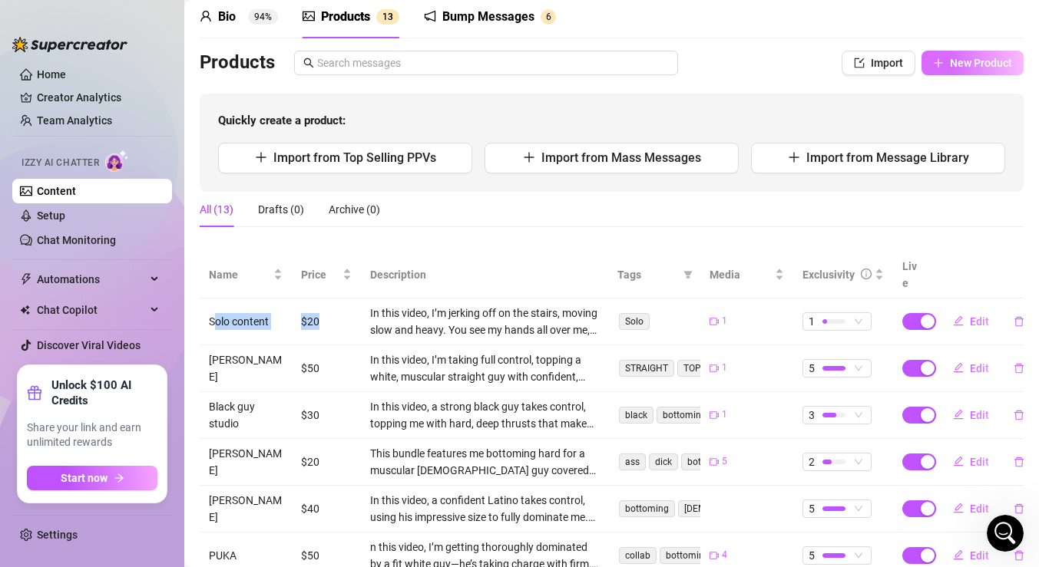
click at [959, 52] on button "New Product" at bounding box center [972, 63] width 102 height 25
type textarea "Type your message here..."
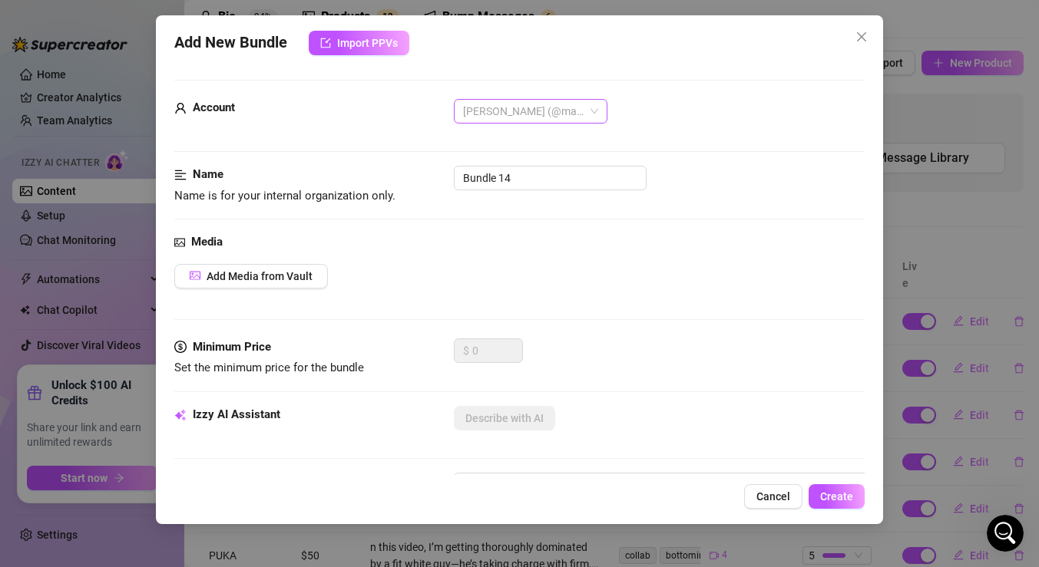
click at [512, 113] on span "[PERSON_NAME] (@mateoescobar)" at bounding box center [530, 111] width 135 height 23
click at [359, 139] on div "Account [PERSON_NAME] (@mateoescobar)" at bounding box center [519, 132] width 690 height 67
drag, startPoint x: 534, startPoint y: 173, endPoint x: 382, endPoint y: 176, distance: 152.0
click at [382, 176] on div "Name Name is for your internal organization only. Bundle 14" at bounding box center [519, 185] width 690 height 39
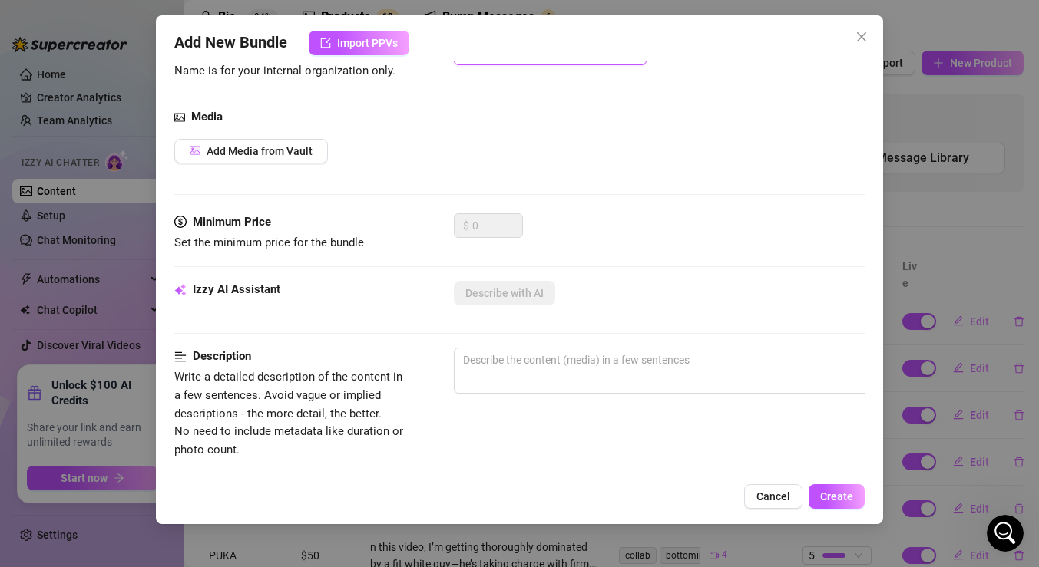
scroll to position [123, 0]
click at [245, 147] on span "Add Media from Vault" at bounding box center [260, 153] width 106 height 12
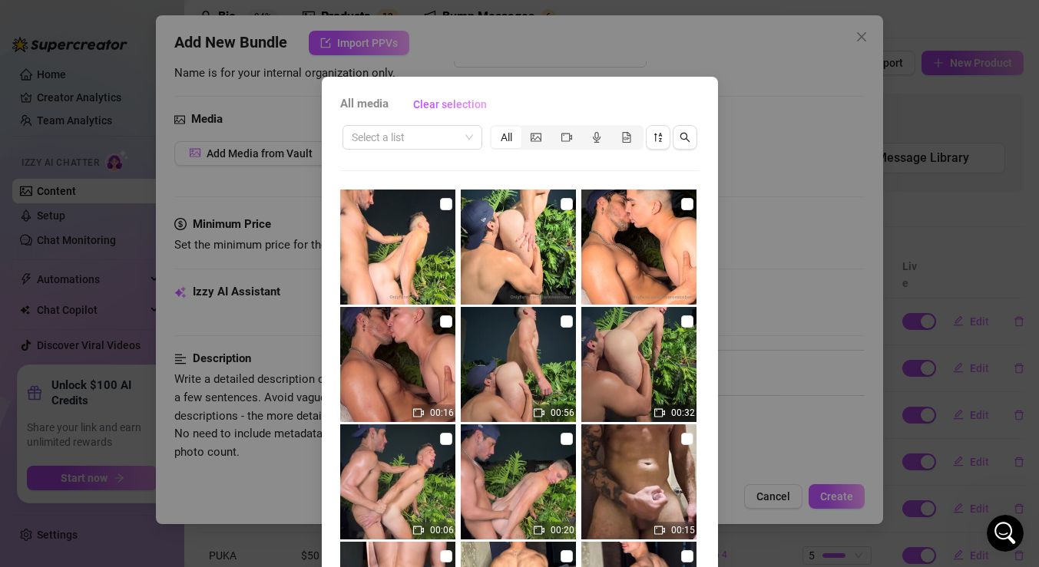
click at [762, 199] on div "All media Clear selection Select a list All 00:16 00:56 00:32 00:06 00:20 00:15…" at bounding box center [519, 283] width 1039 height 567
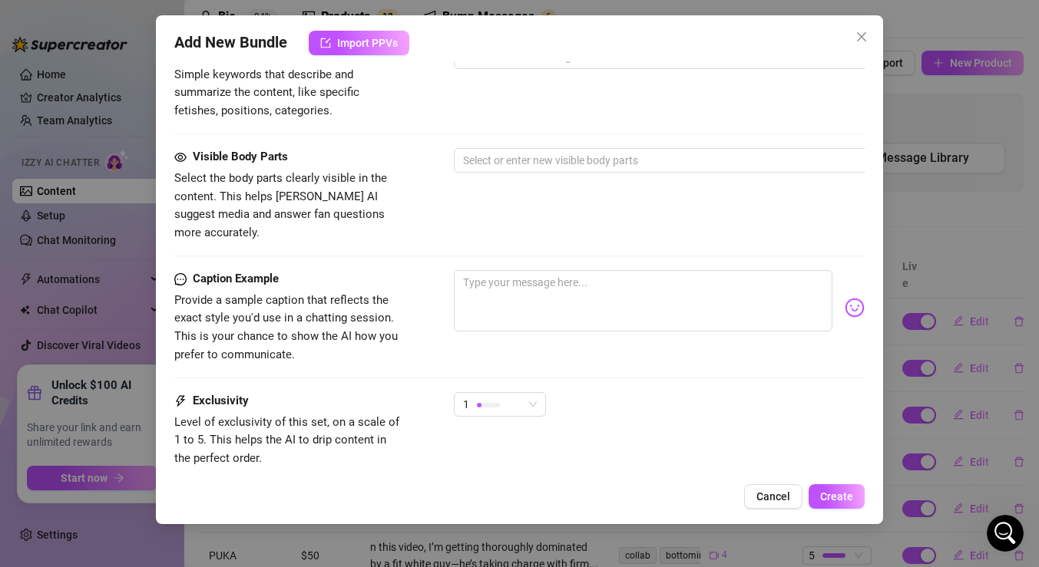
scroll to position [656, 0]
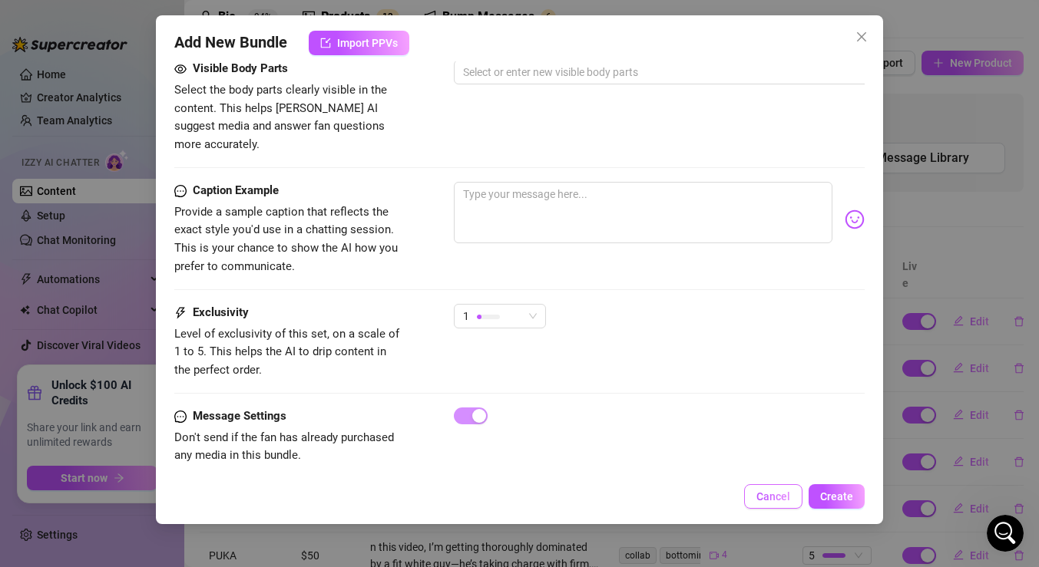
click at [769, 491] on span "Cancel" at bounding box center [773, 497] width 34 height 12
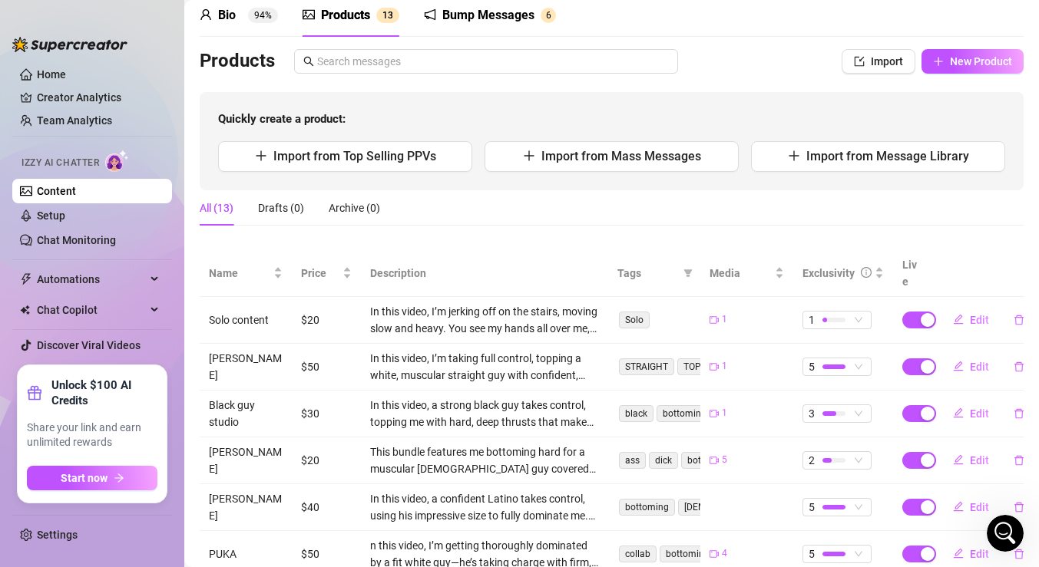
scroll to position [0, 0]
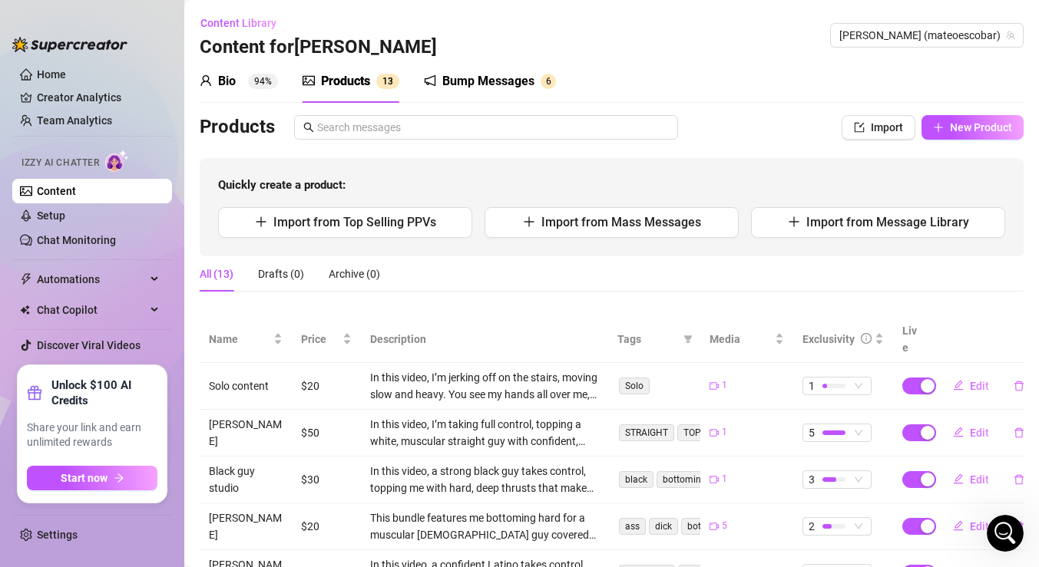
click at [447, 76] on div "Bump Messages" at bounding box center [488, 81] width 92 height 18
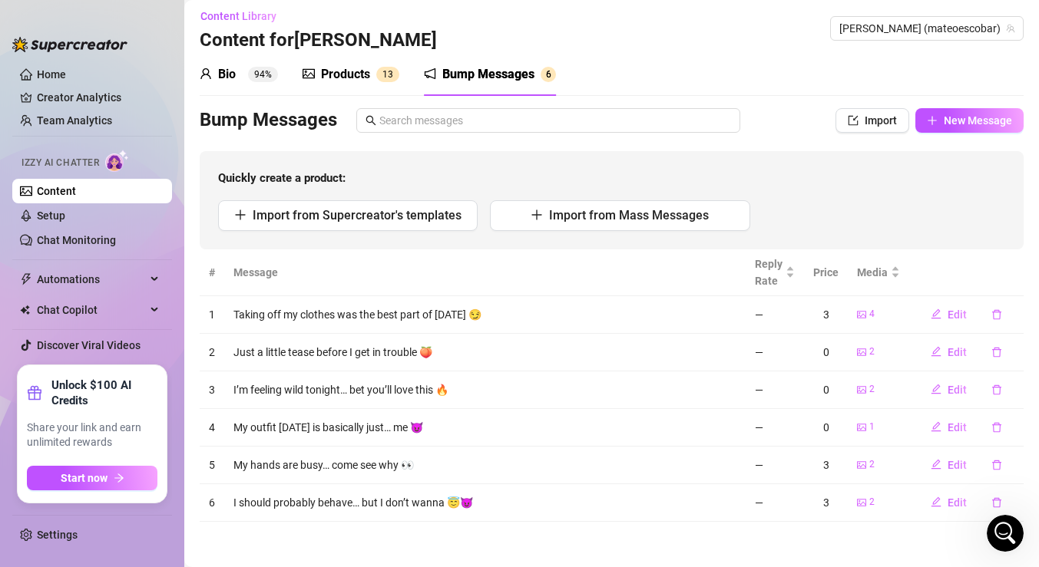
scroll to position [5, 0]
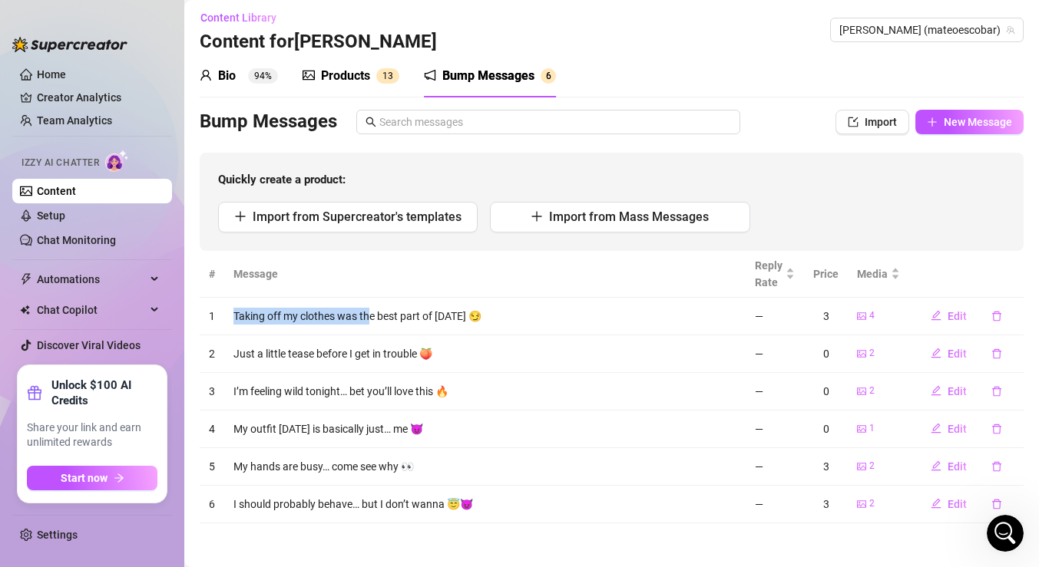
drag, startPoint x: 234, startPoint y: 316, endPoint x: 370, endPoint y: 322, distance: 136.0
click at [370, 322] on td "Taking off my clothes was the best part of [DATE] 😏" at bounding box center [484, 317] width 521 height 38
